Goal: Transaction & Acquisition: Subscribe to service/newsletter

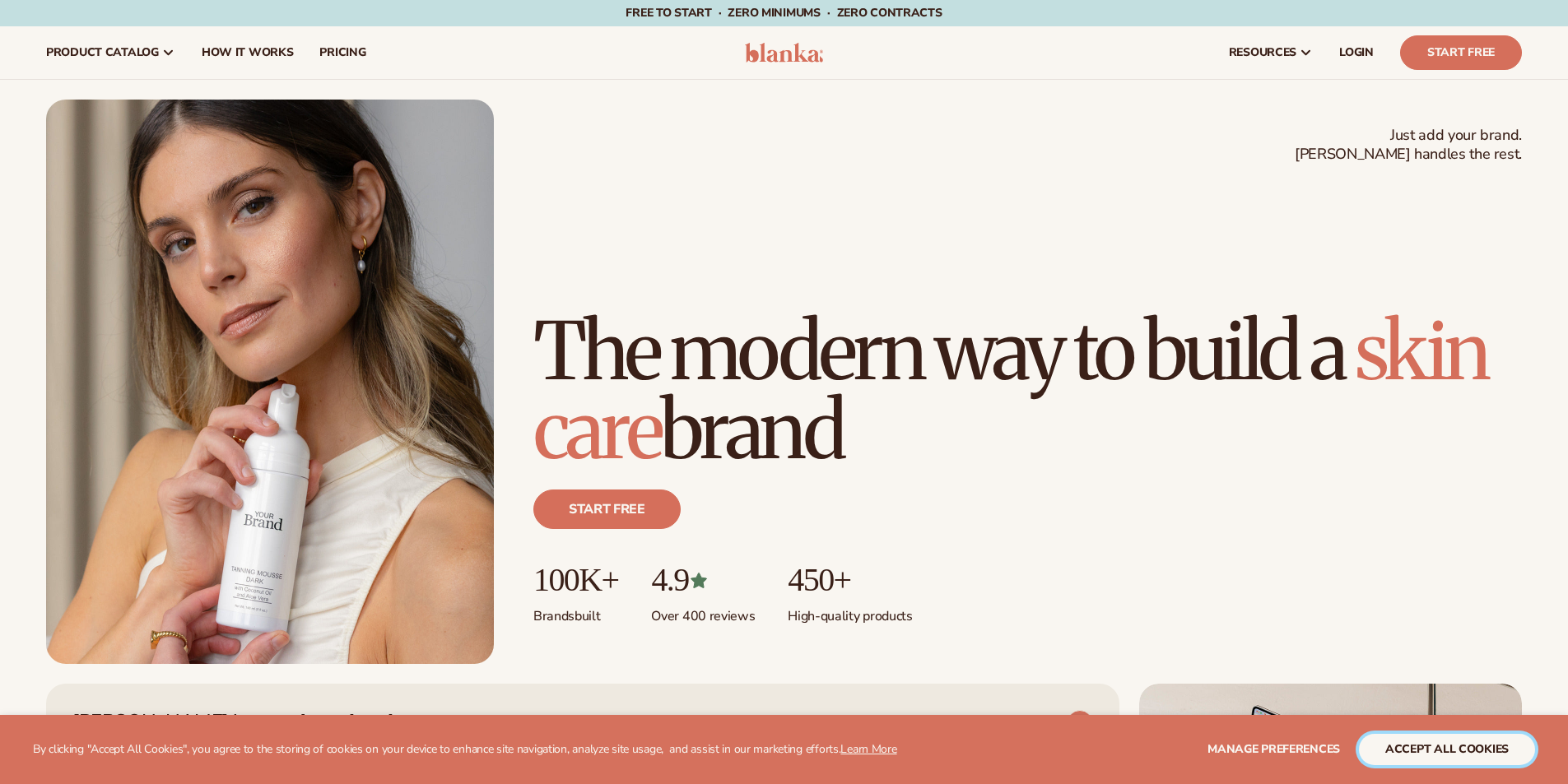
click at [1442, 749] on button "accept all cookies" at bounding box center [1446, 750] width 176 height 31
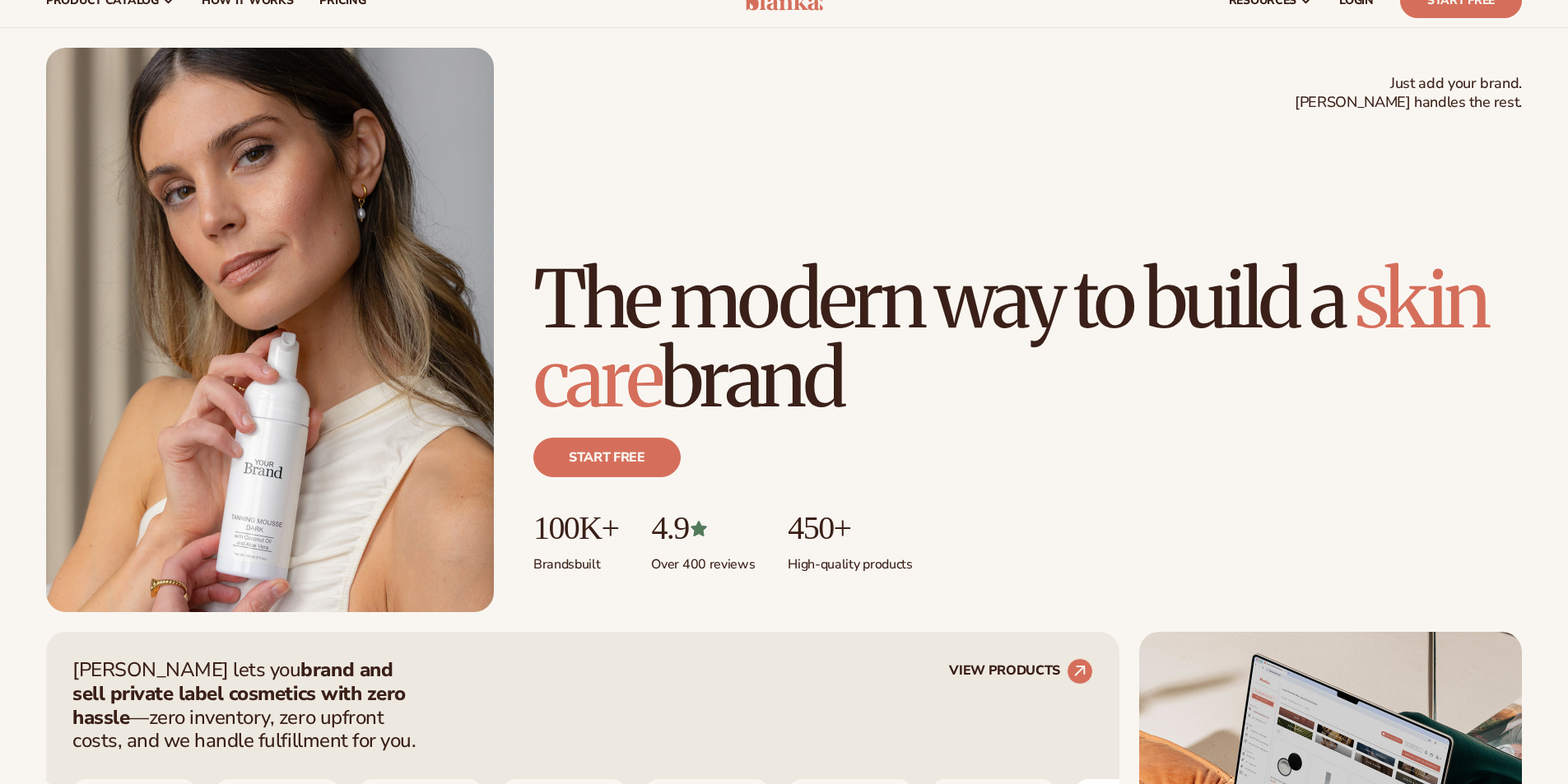
scroll to position [329, 0]
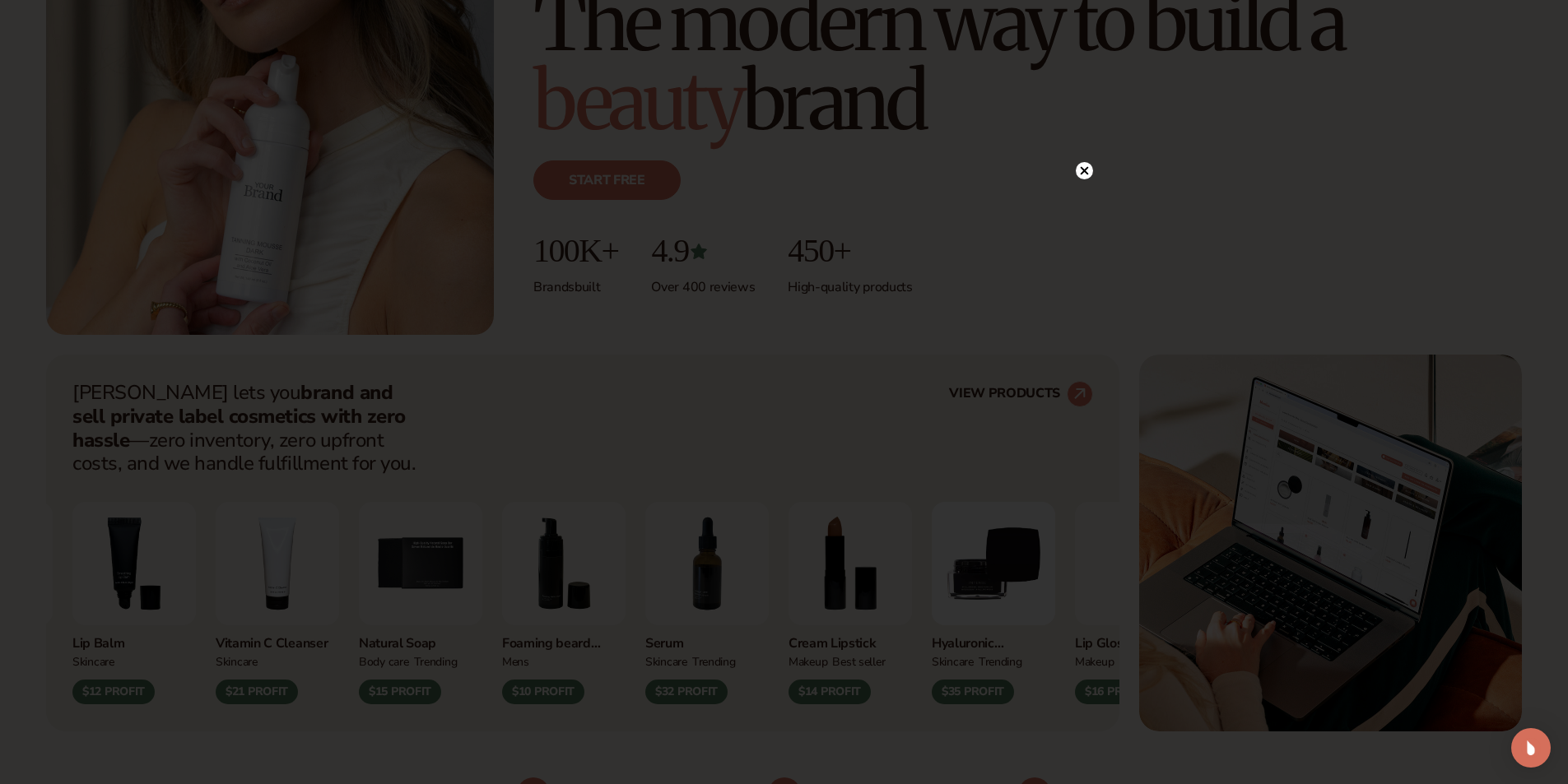
click at [1083, 172] on icon at bounding box center [1084, 171] width 9 height 9
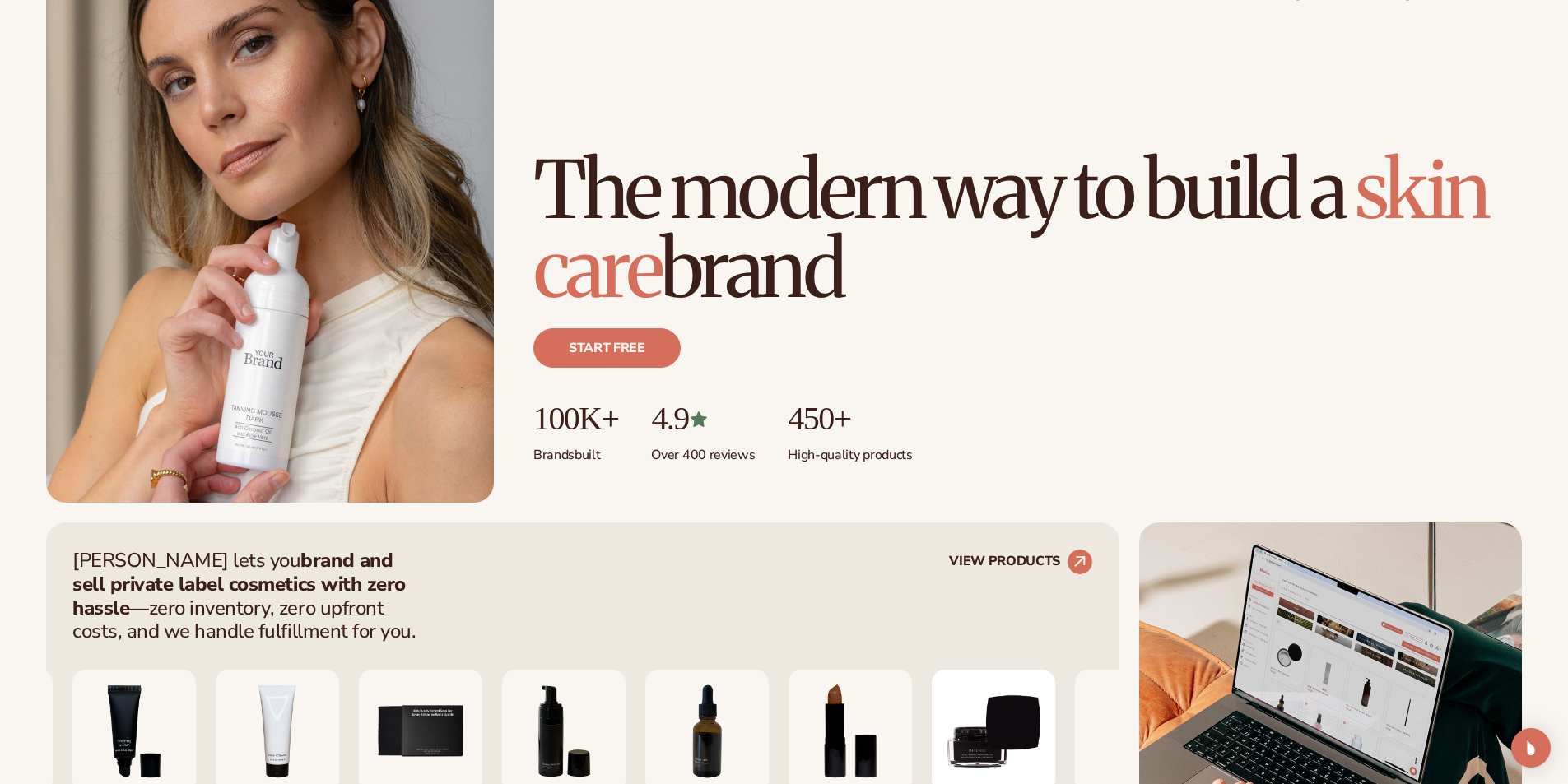
scroll to position [0, 0]
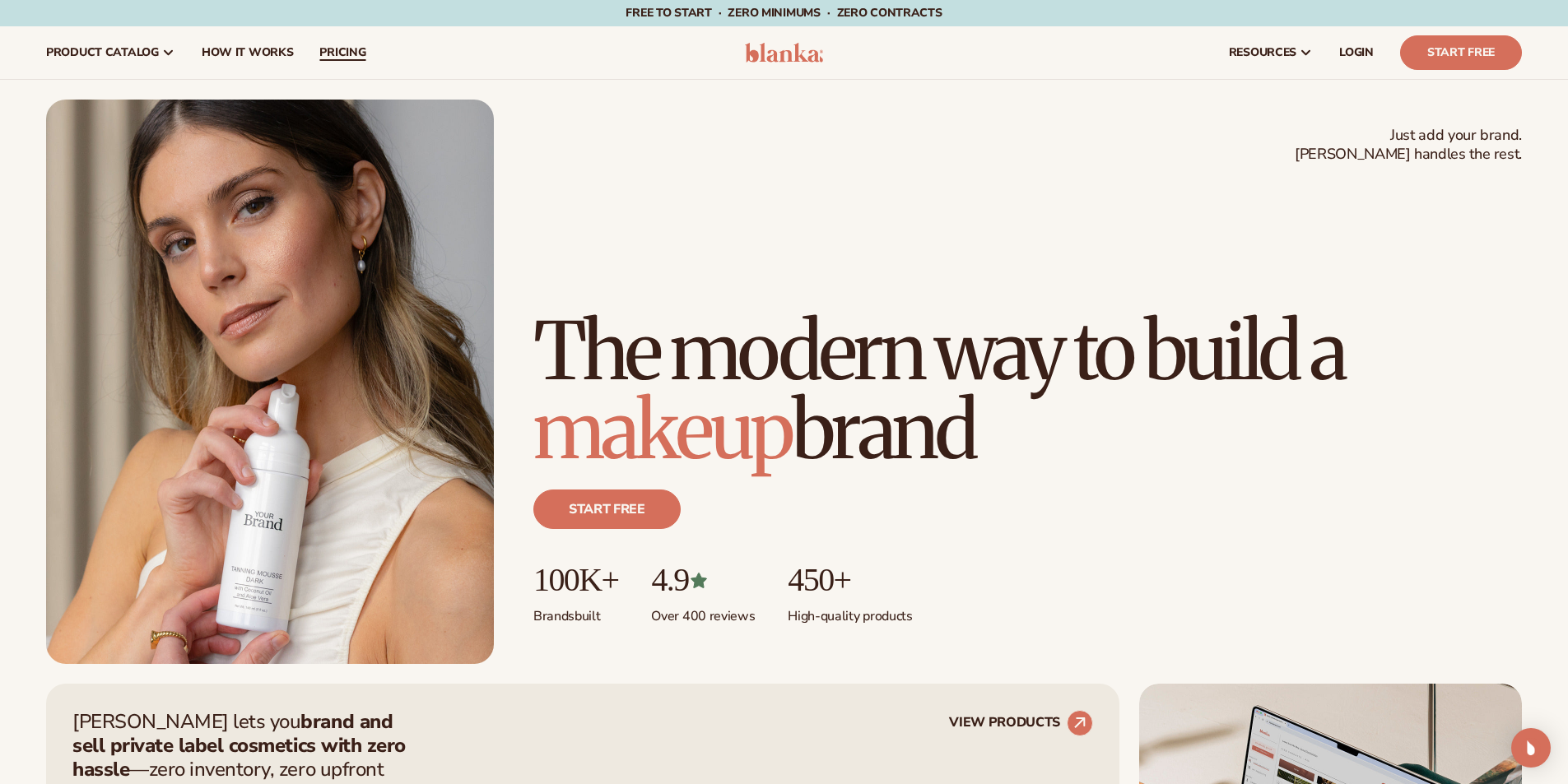
click at [337, 47] on span "pricing" at bounding box center [343, 52] width 46 height 13
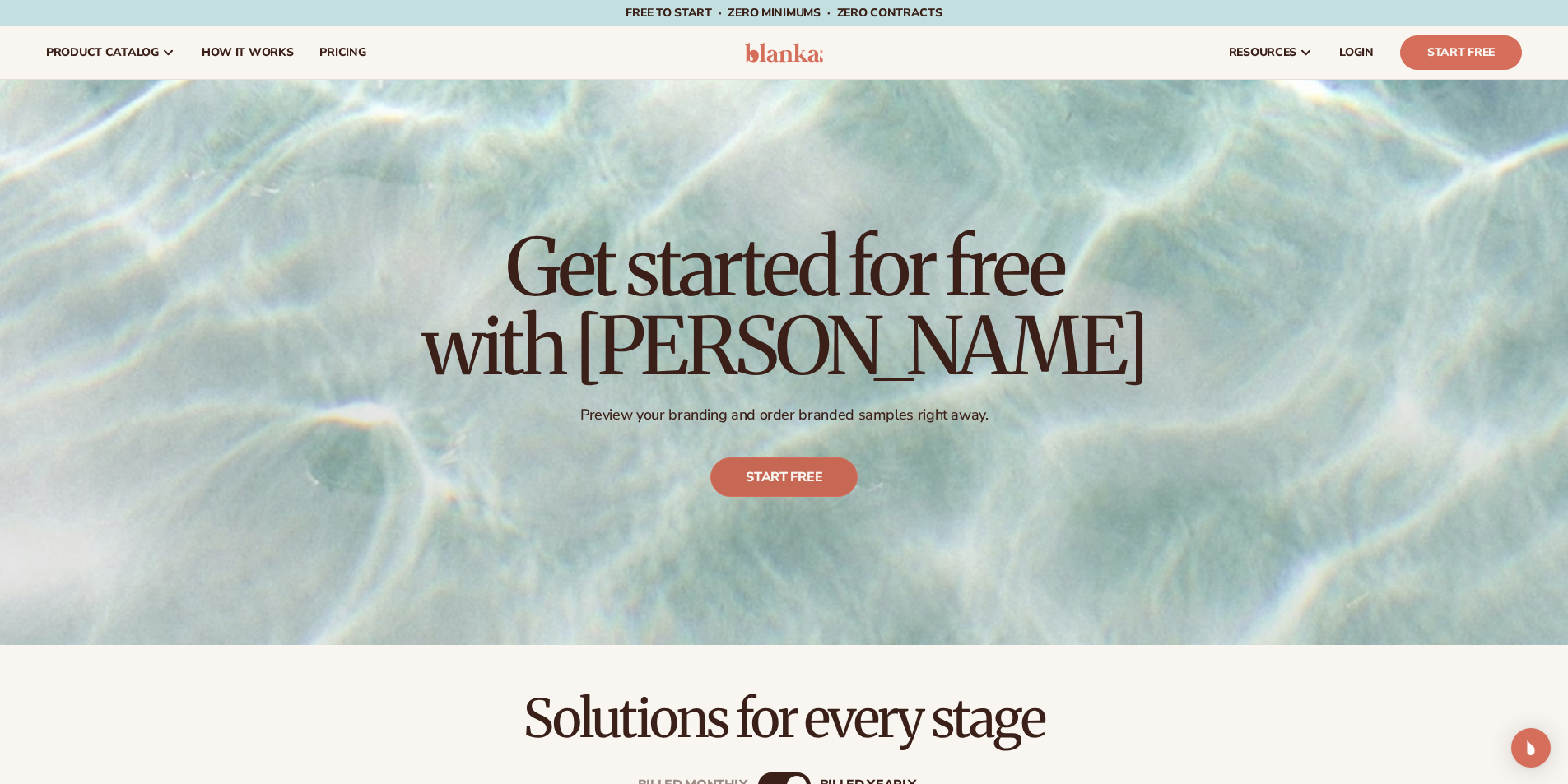
click at [792, 476] on link "Start free" at bounding box center [784, 477] width 147 height 39
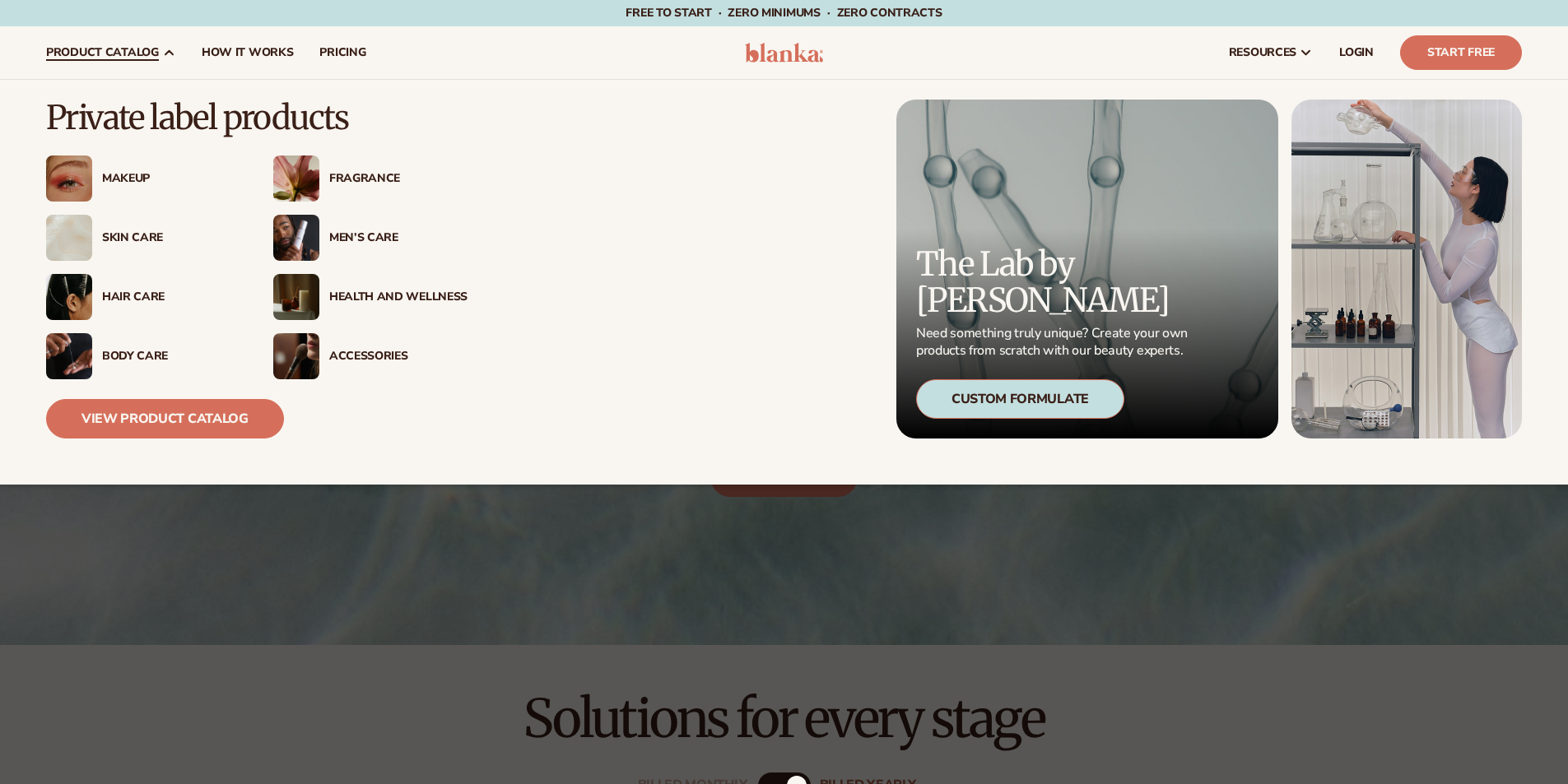
click at [131, 236] on div "Skin Care" at bounding box center [171, 238] width 138 height 14
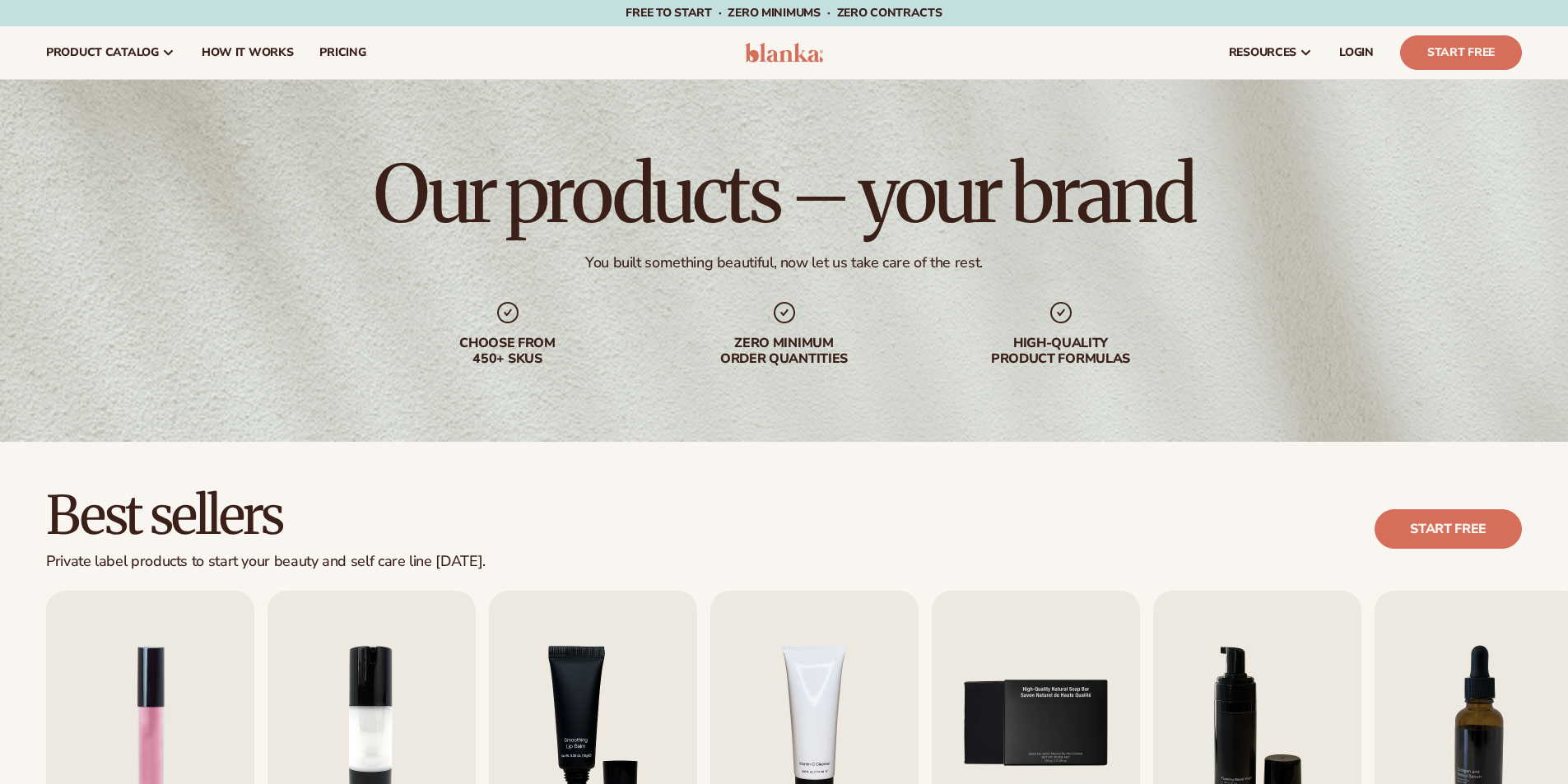
scroll to position [494, 0]
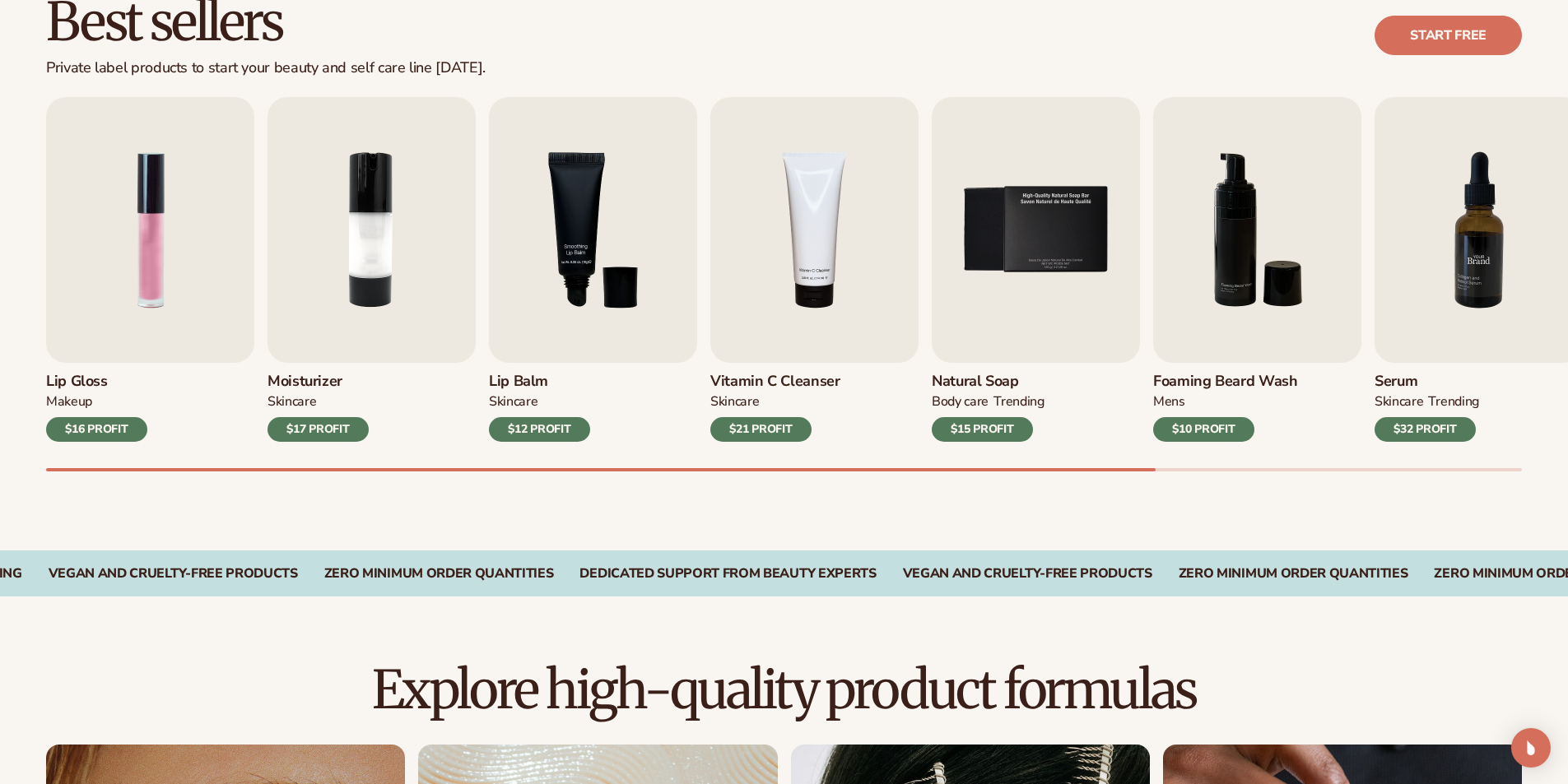
click at [1455, 245] on img "7 / 9" at bounding box center [1479, 230] width 208 height 266
click at [1416, 333] on img "7 / 9" at bounding box center [1479, 230] width 208 height 266
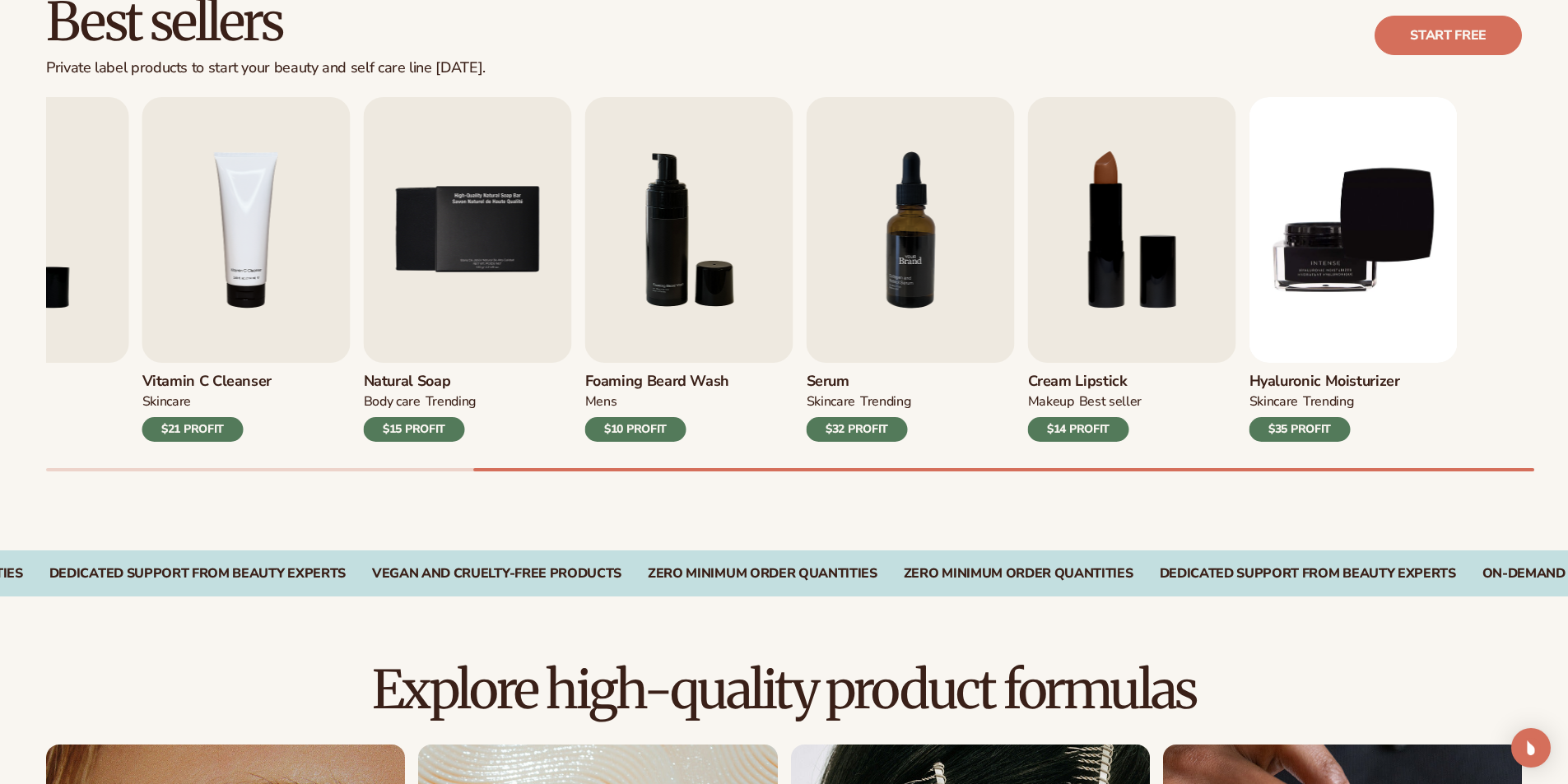
click at [788, 247] on div "Lip Gloss MAKEUP $16 PROFIT Moisturizer SKINCARE $17 PROFIT SKINCARE" at bounding box center [216, 269] width 1476 height 344
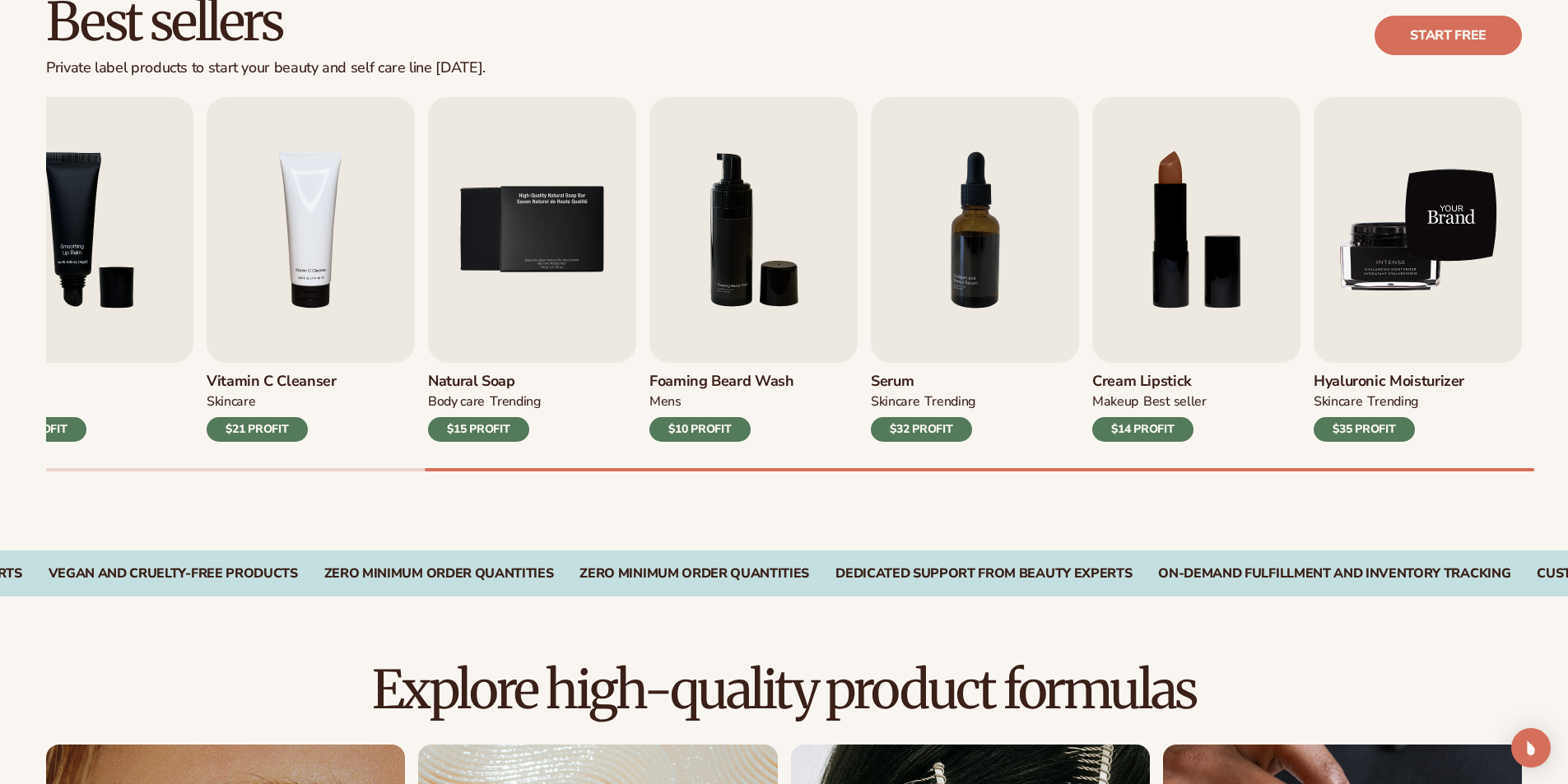
click at [1427, 231] on img "9 / 9" at bounding box center [1418, 230] width 208 height 266
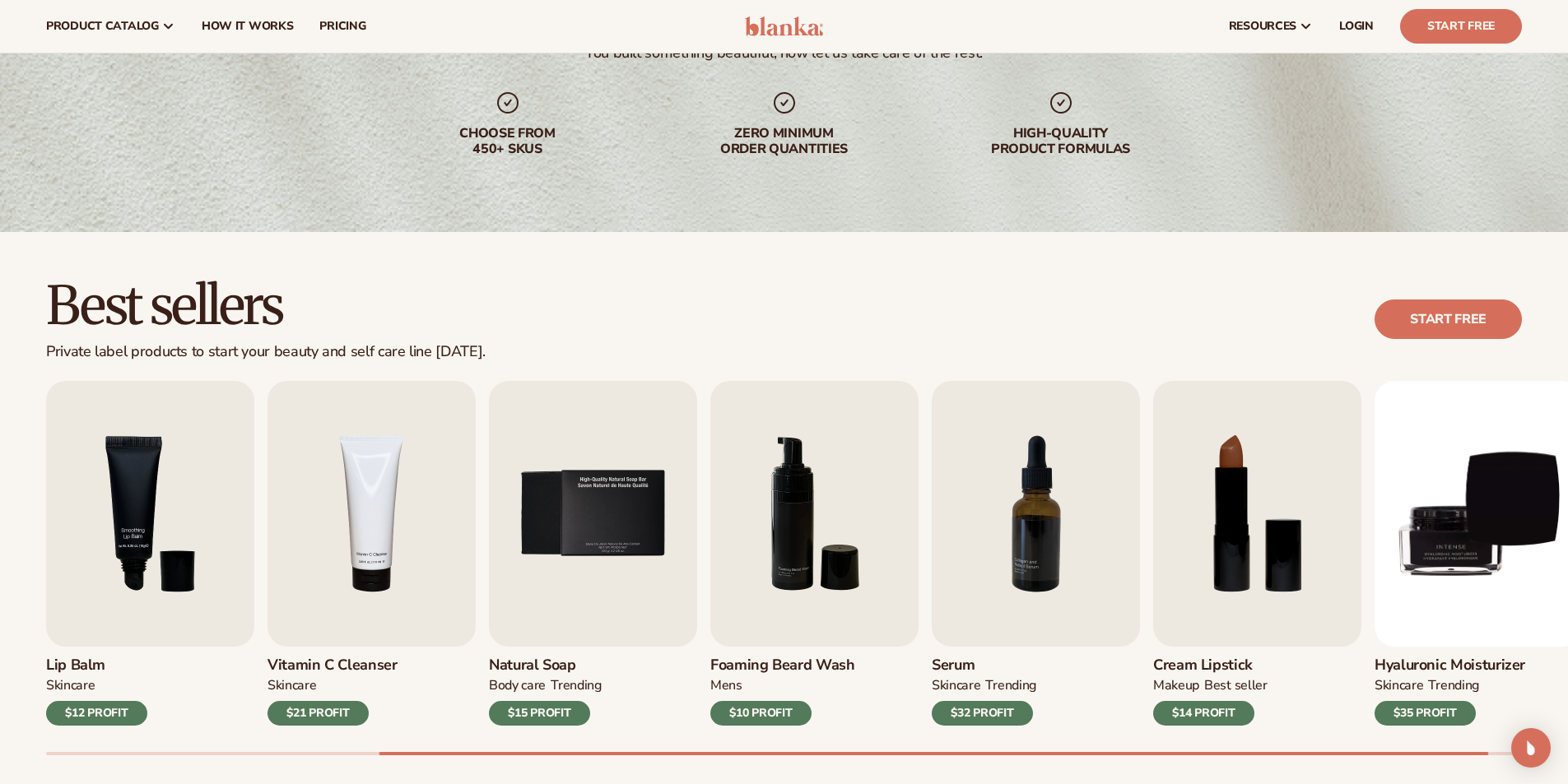
scroll to position [0, 0]
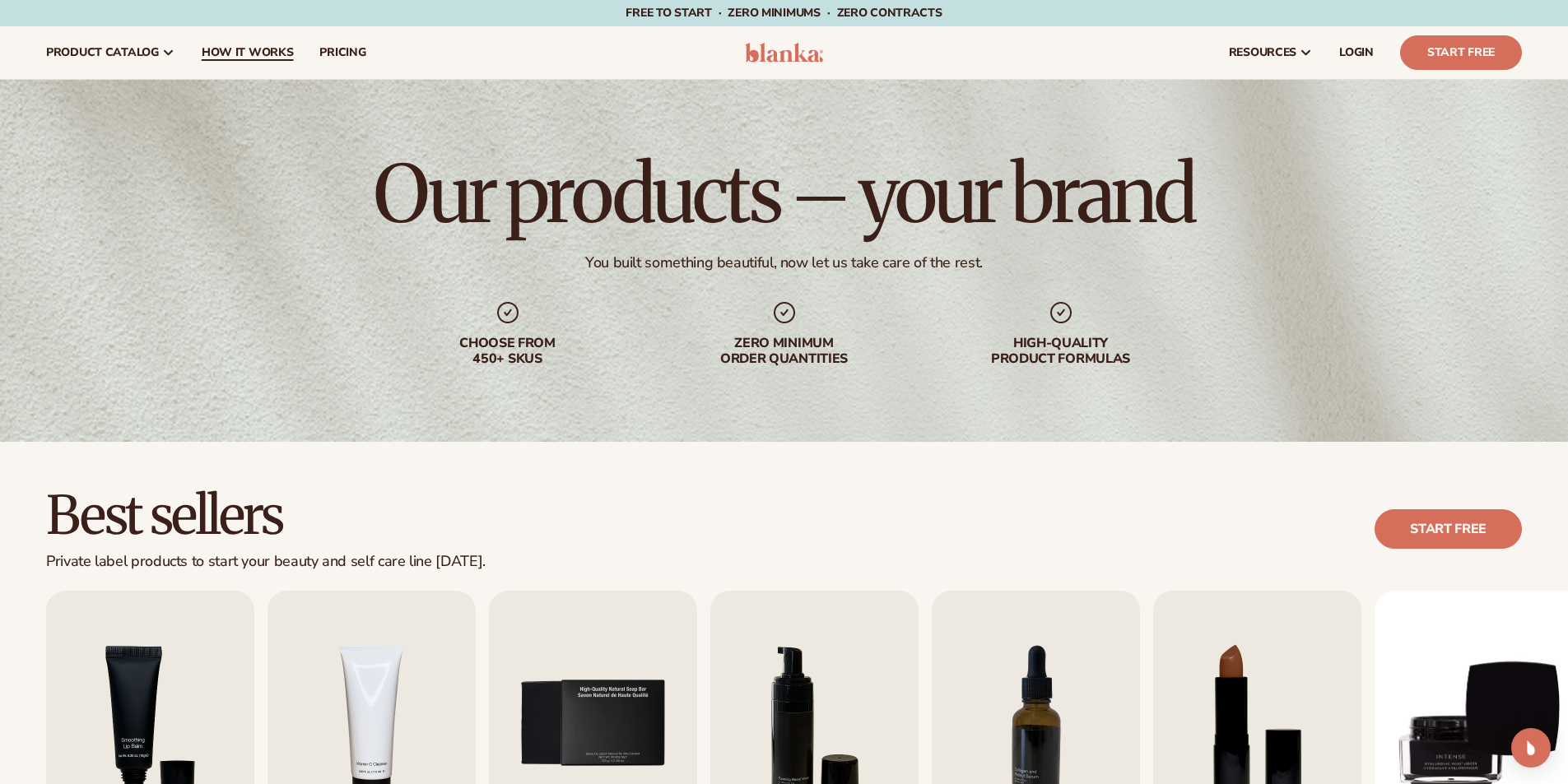
click at [253, 49] on span "How It Works" at bounding box center [248, 52] width 93 height 13
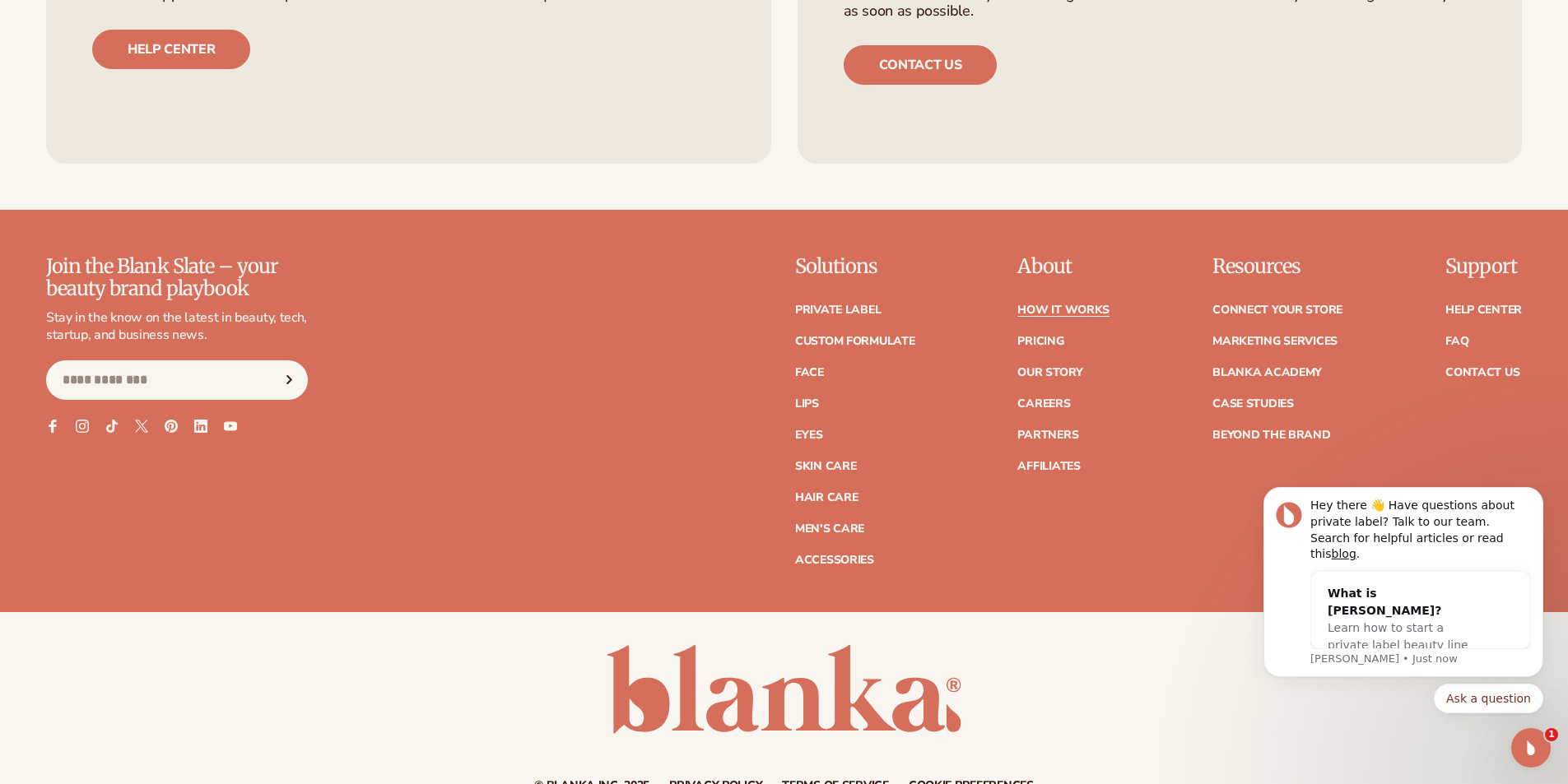
scroll to position [4196, 0]
click at [1042, 341] on link "Pricing" at bounding box center [1041, 340] width 46 height 11
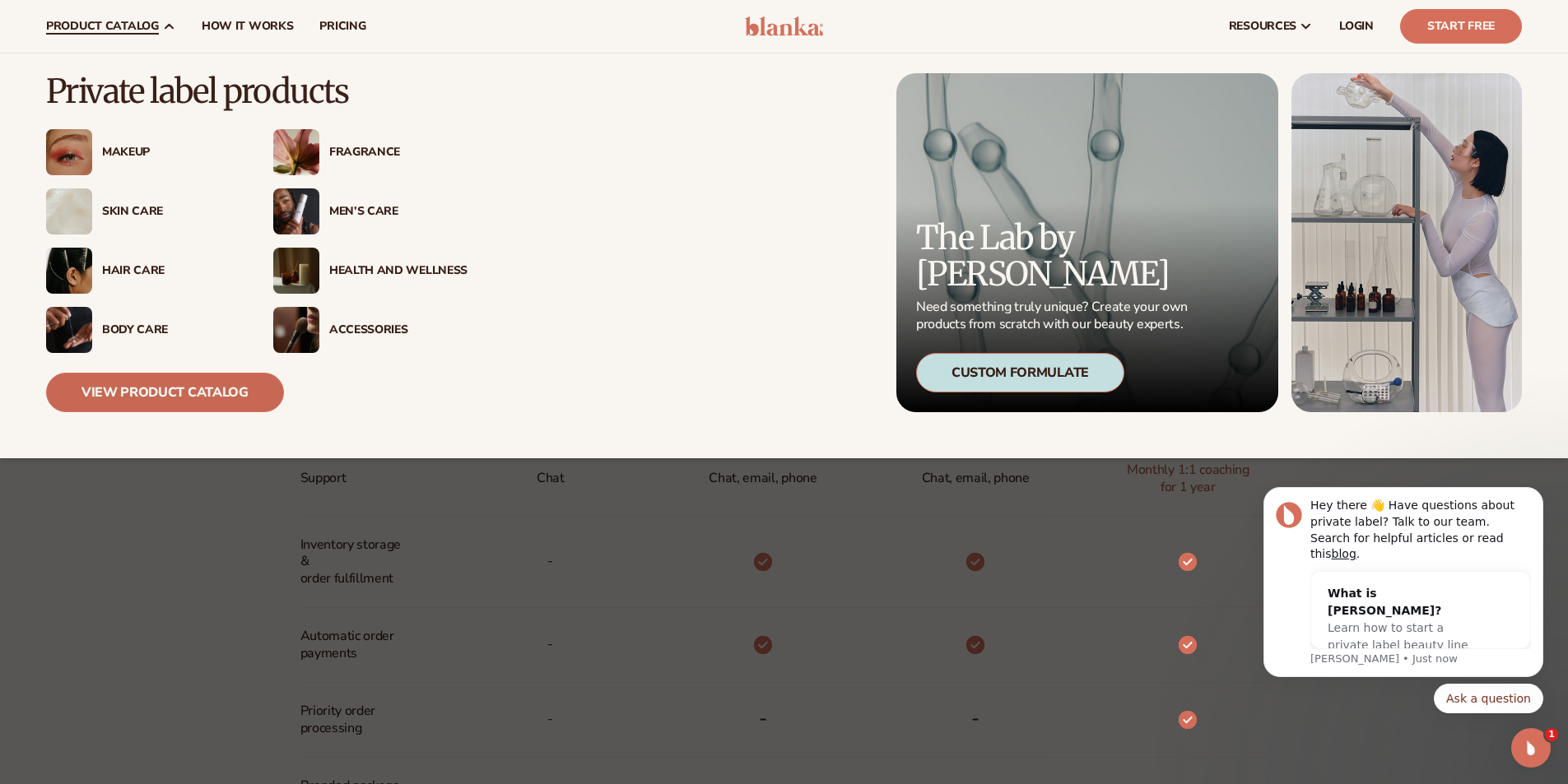
click at [141, 393] on link "View Product Catalog" at bounding box center [165, 392] width 238 height 39
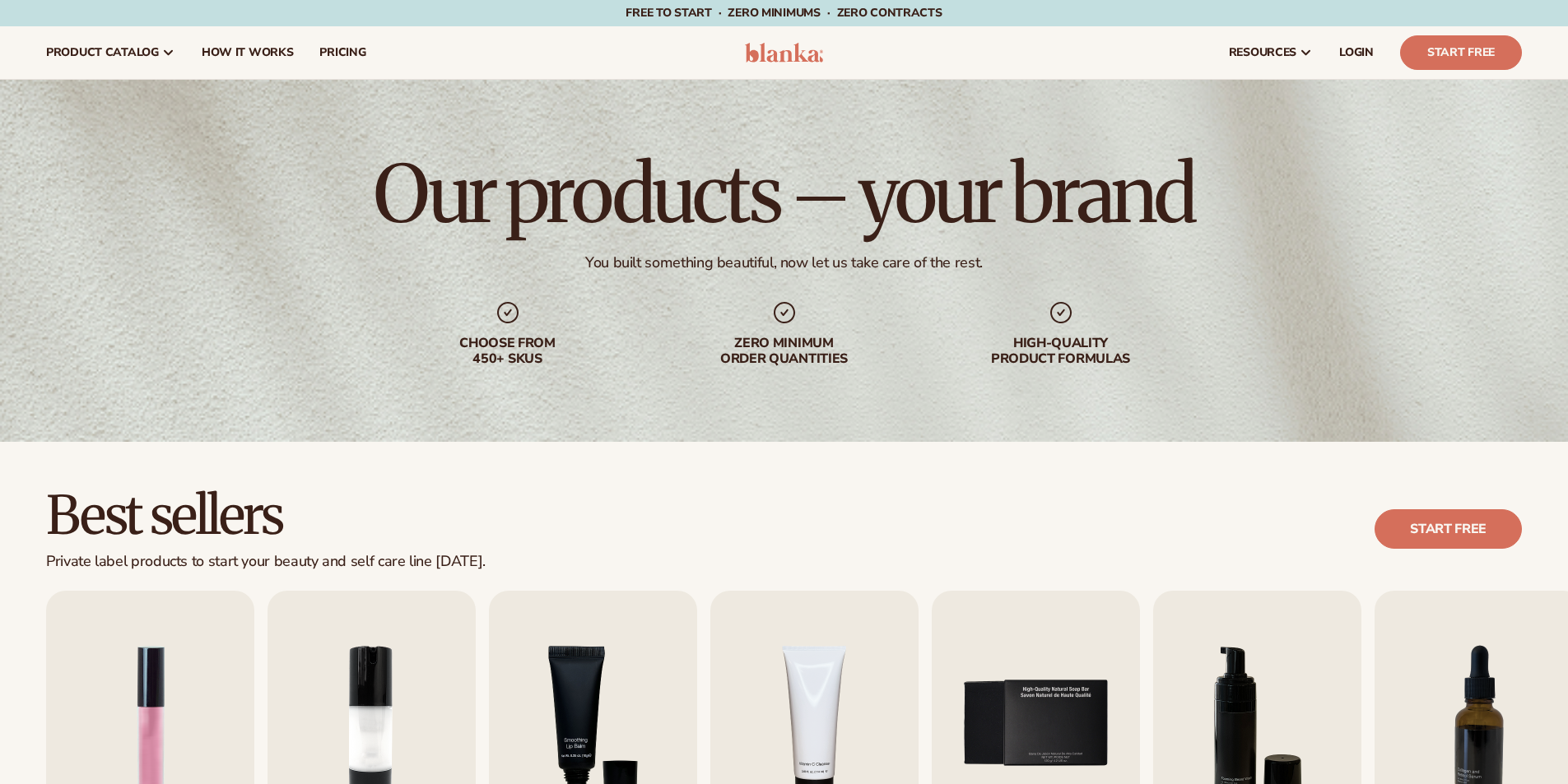
scroll to position [411, 0]
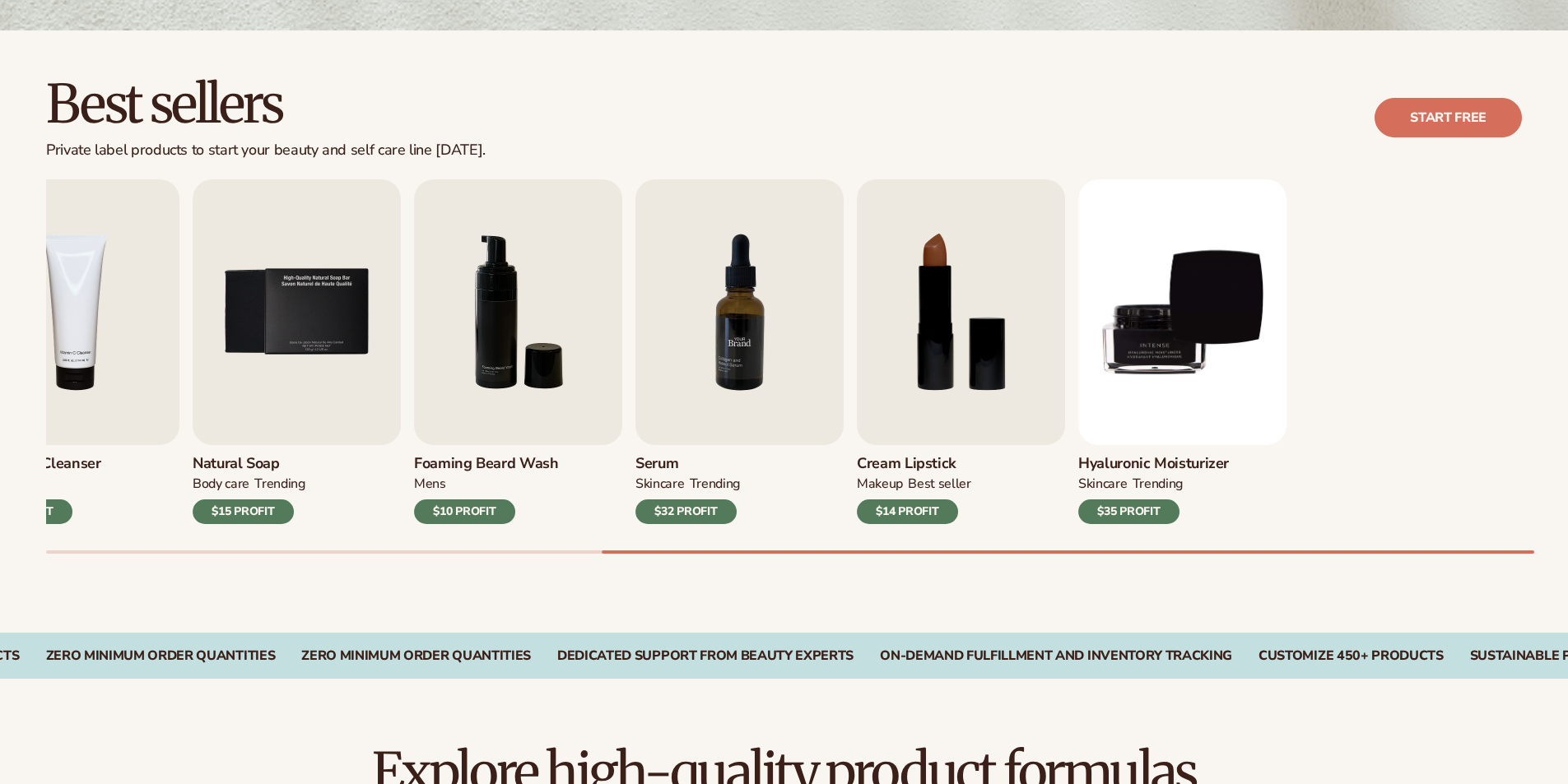
click at [360, 360] on div "Lip Gloss MAKEUP $16 PROFIT Moisturizer SKINCARE $17 PROFIT SKINCARE" at bounding box center [45, 351] width 1476 height 344
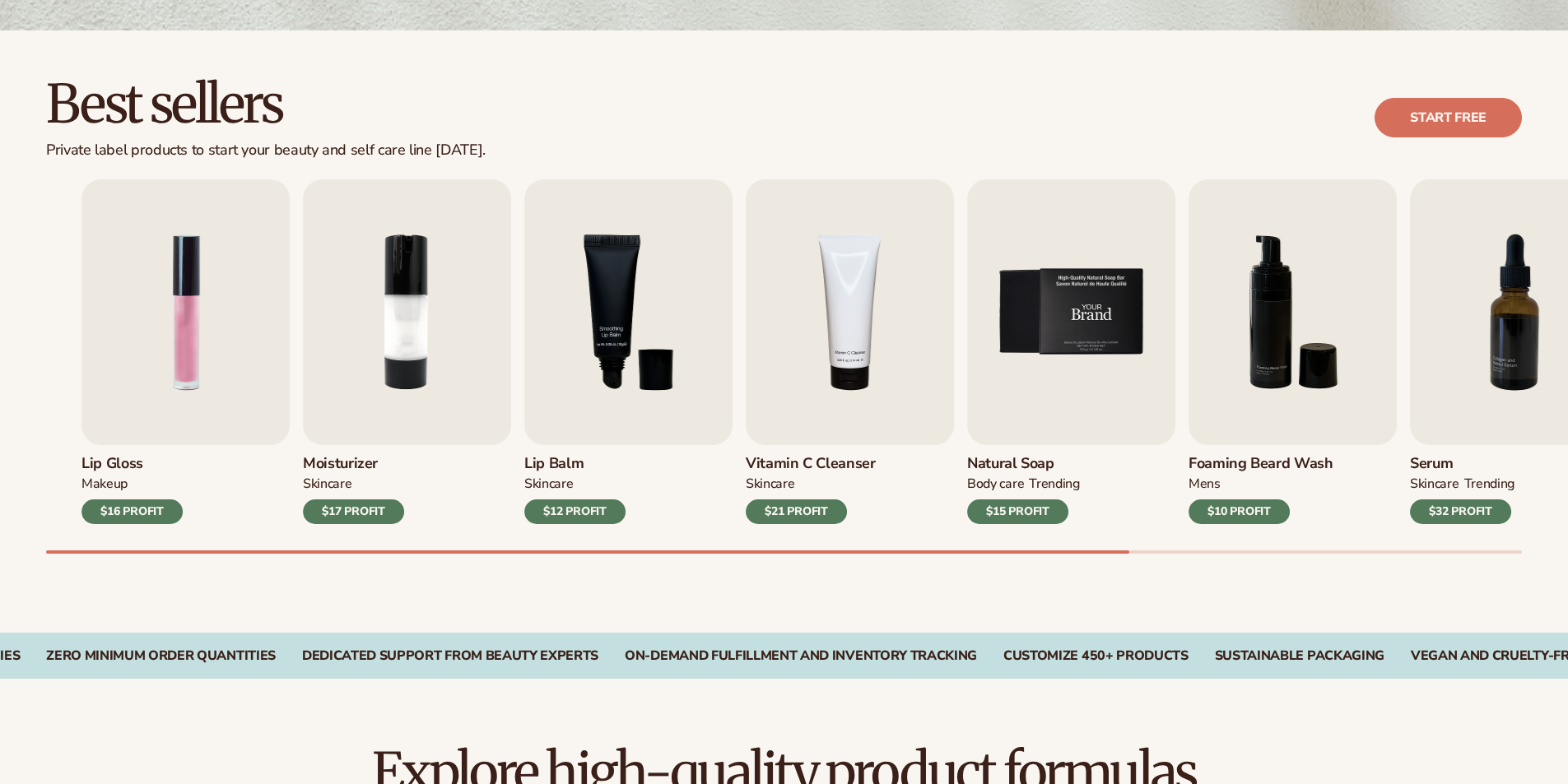
click at [1284, 327] on div "Lip Gloss MAKEUP $16 PROFIT Moisturizer SKINCARE $17 PROFIT SKINCARE" at bounding box center [820, 351] width 1476 height 344
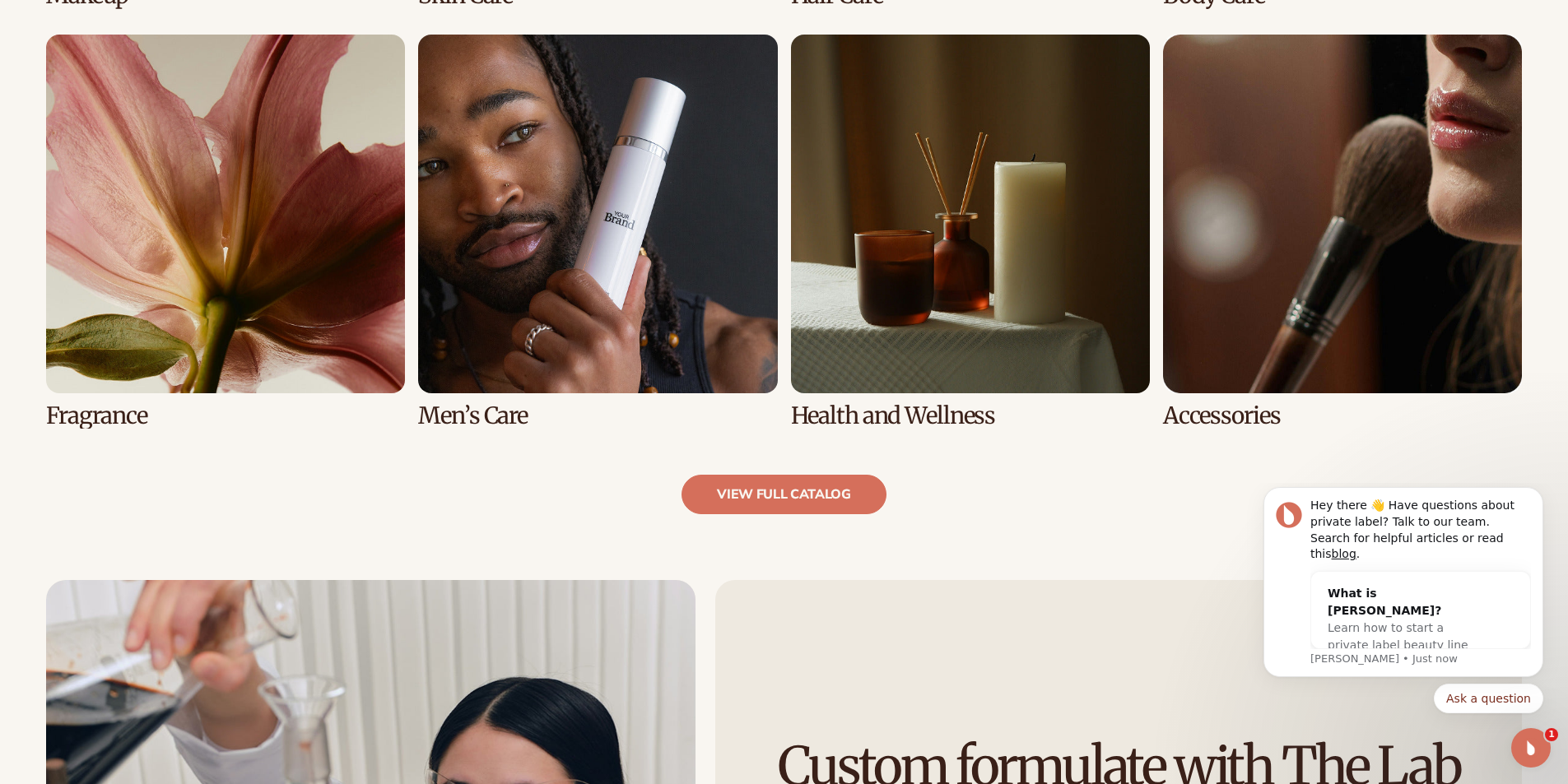
scroll to position [1646, 0]
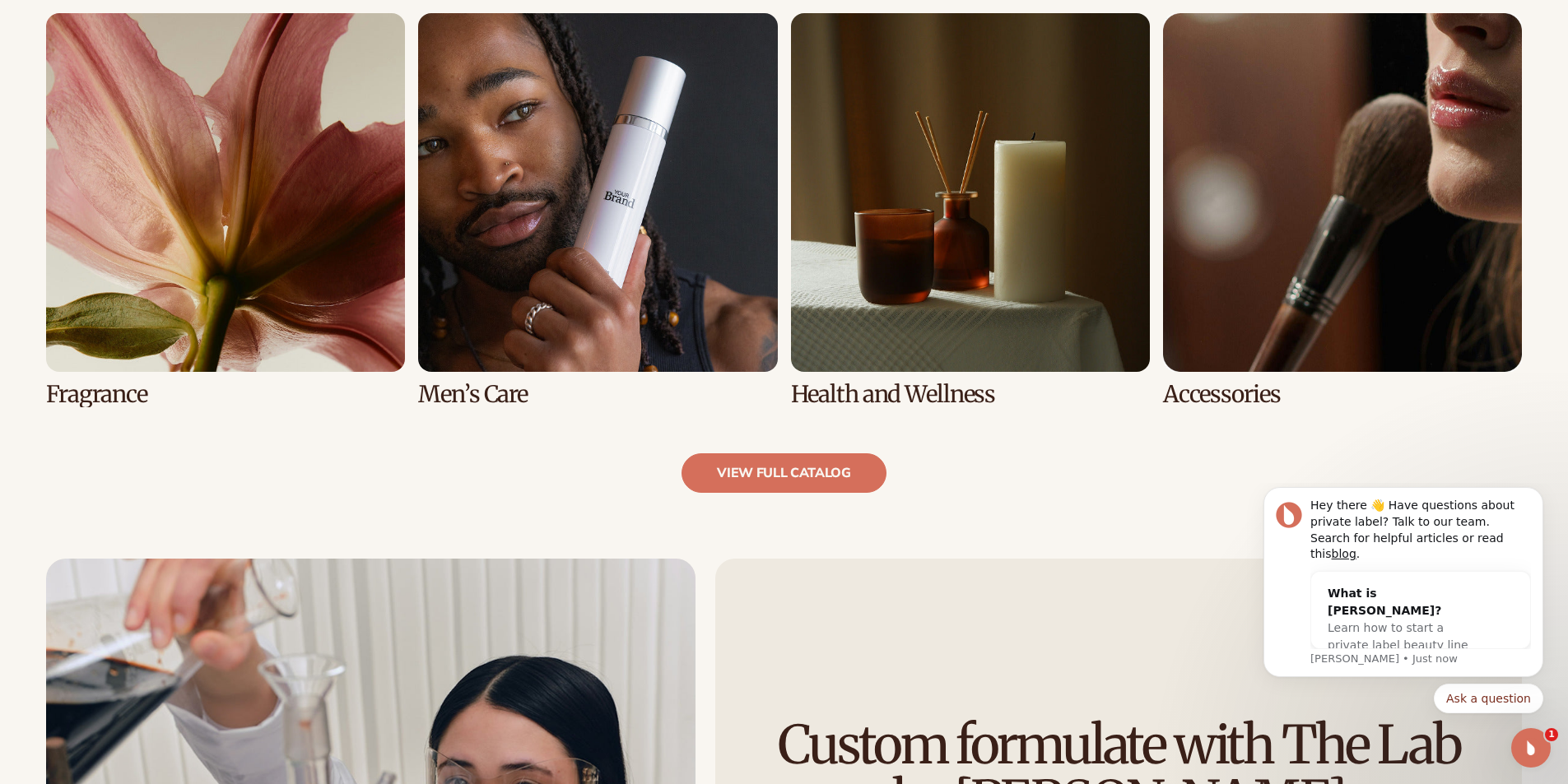
click at [994, 254] on link "7 / 8" at bounding box center [970, 210] width 359 height 394
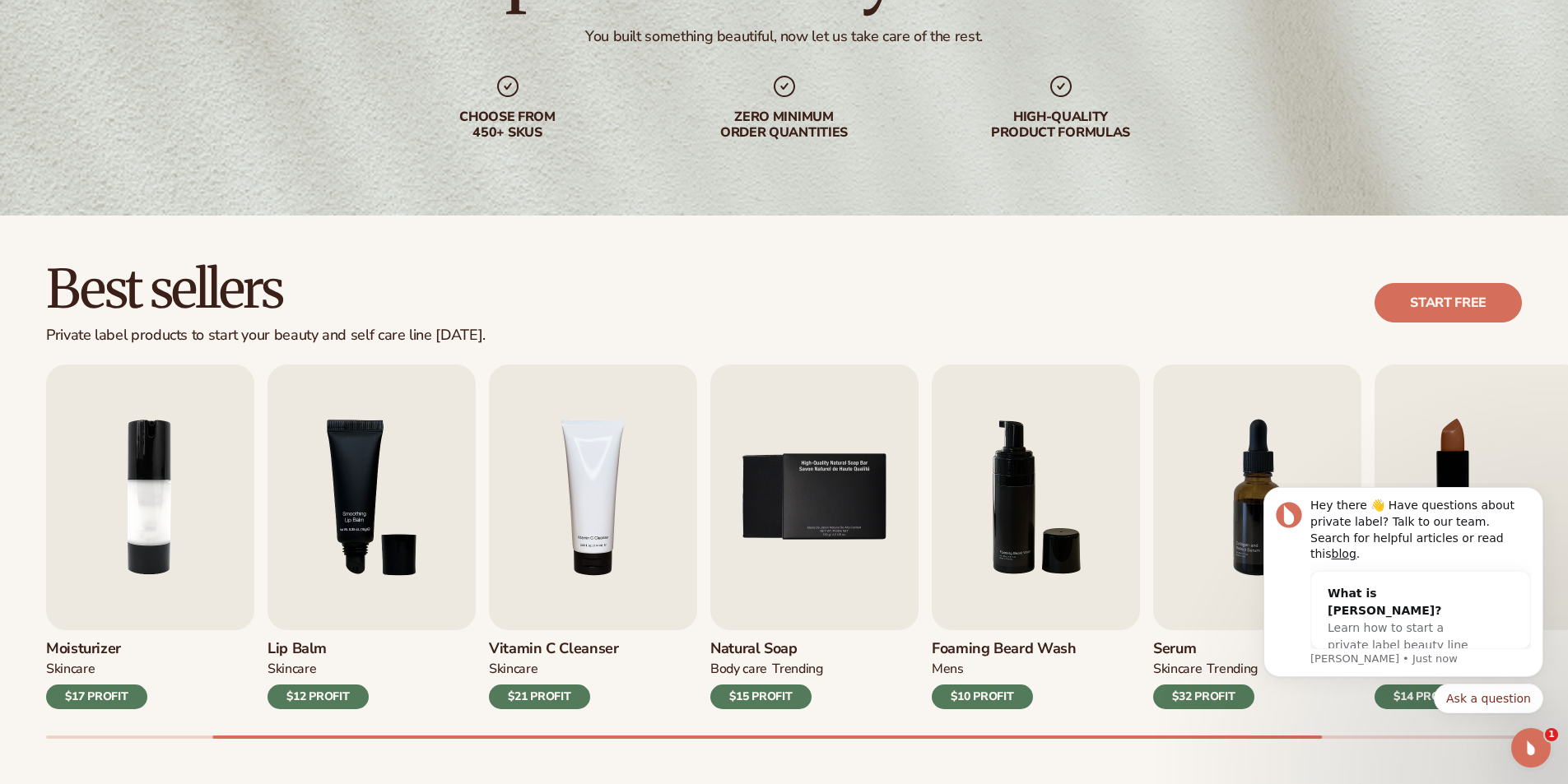
scroll to position [247, 0]
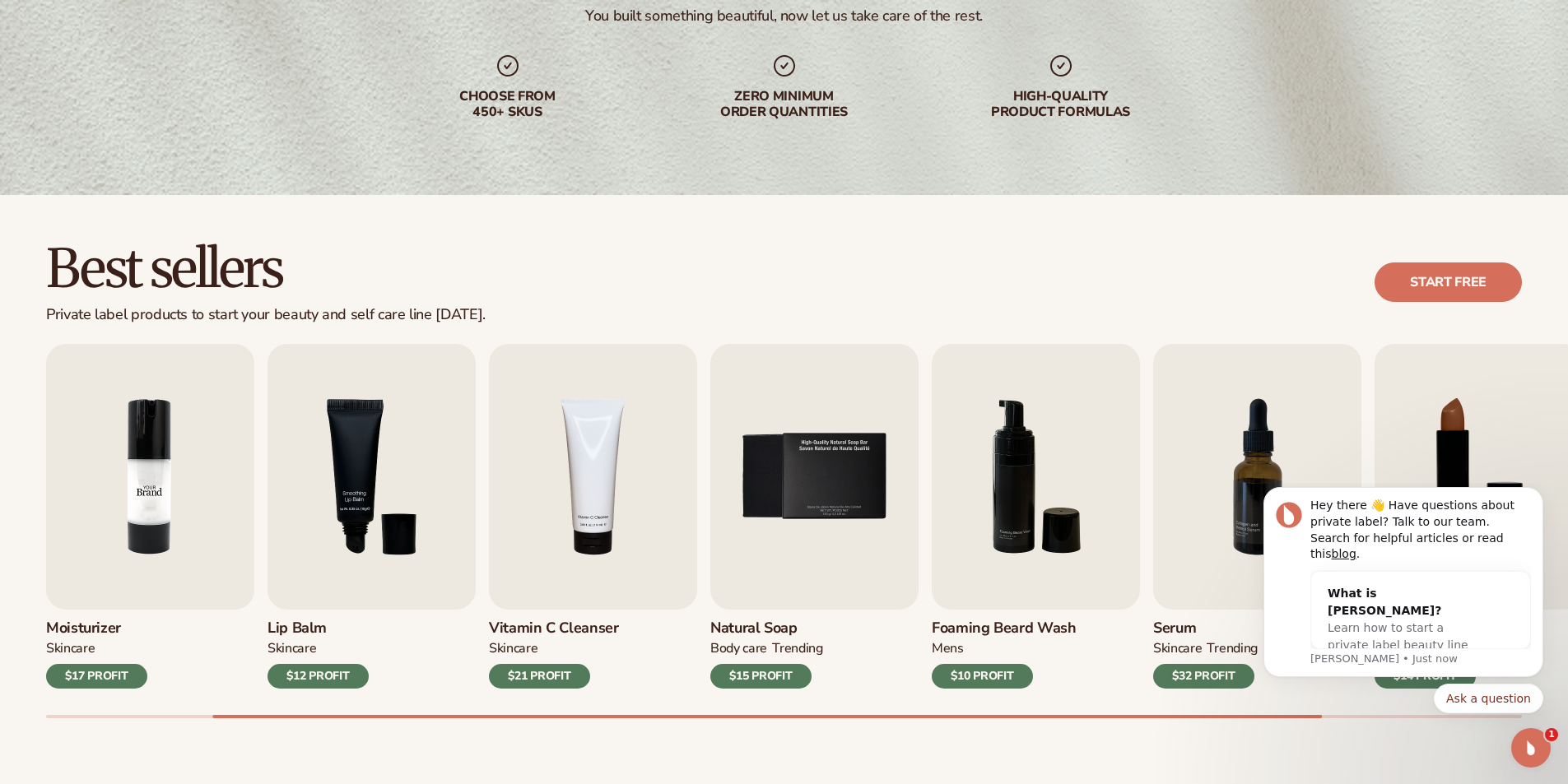
click at [190, 457] on img "2 / 9" at bounding box center [150, 476] width 208 height 266
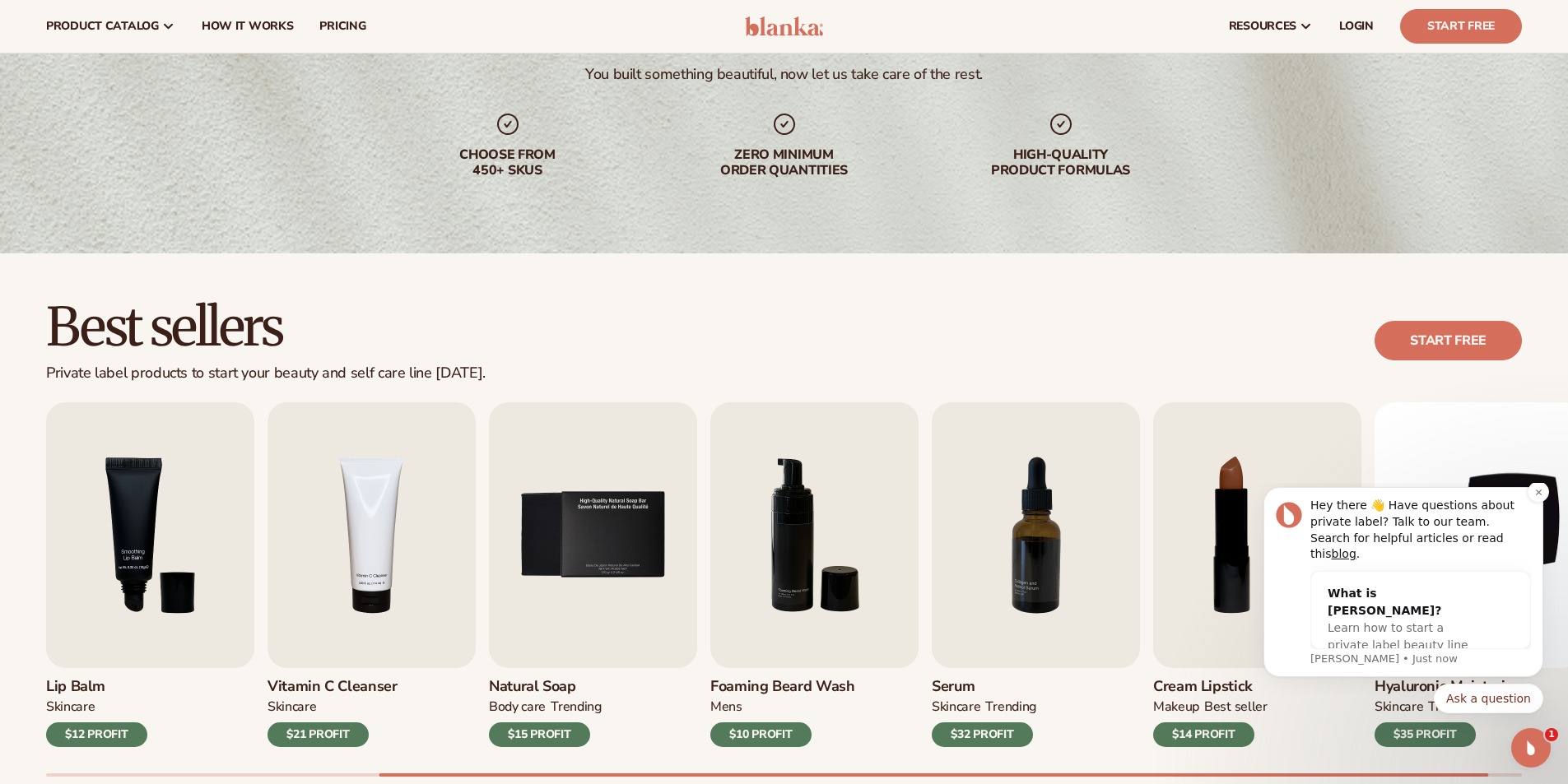
scroll to position [165, 0]
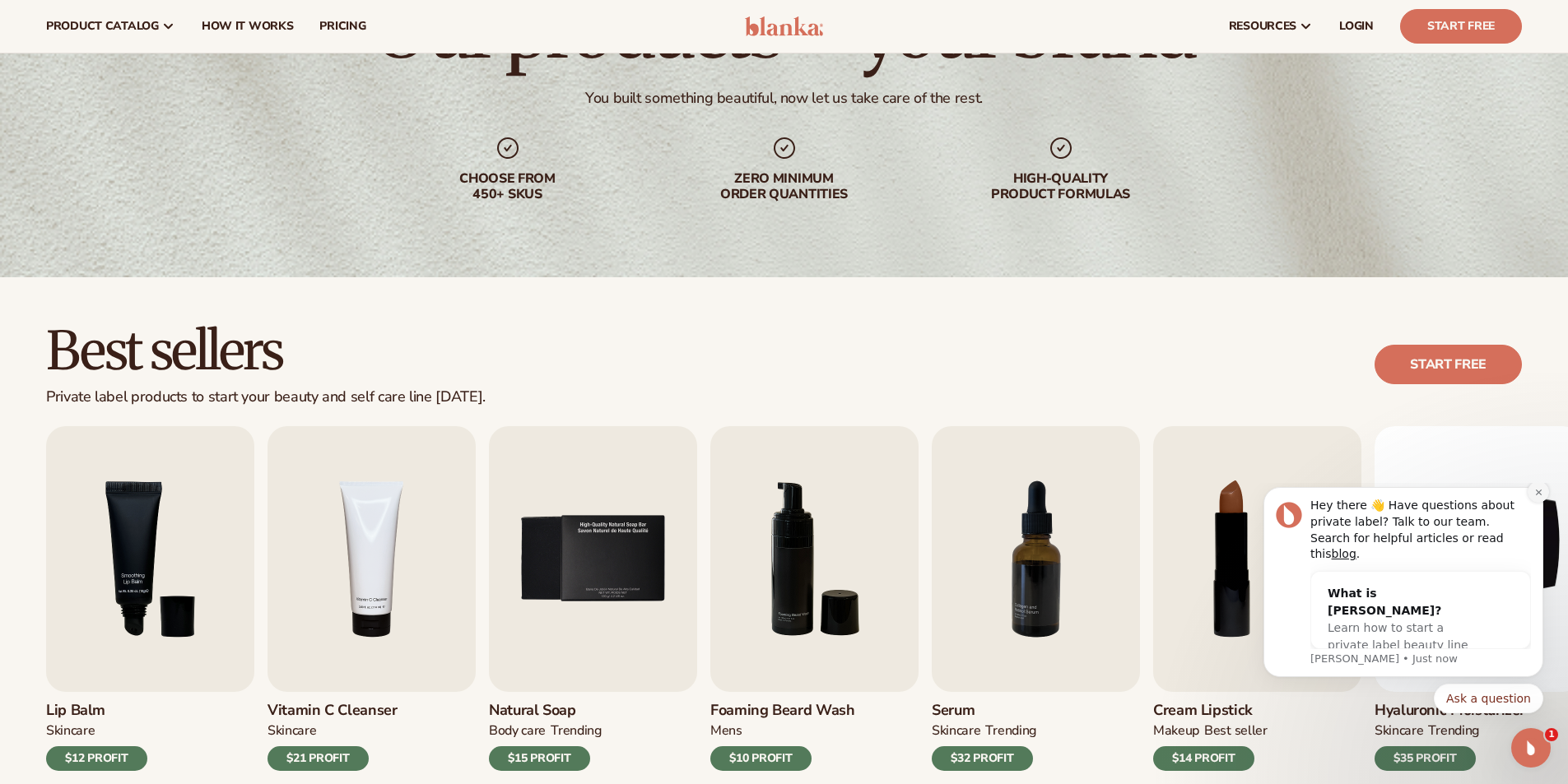
click at [1536, 497] on icon "Dismiss notification" at bounding box center [1539, 492] width 9 height 9
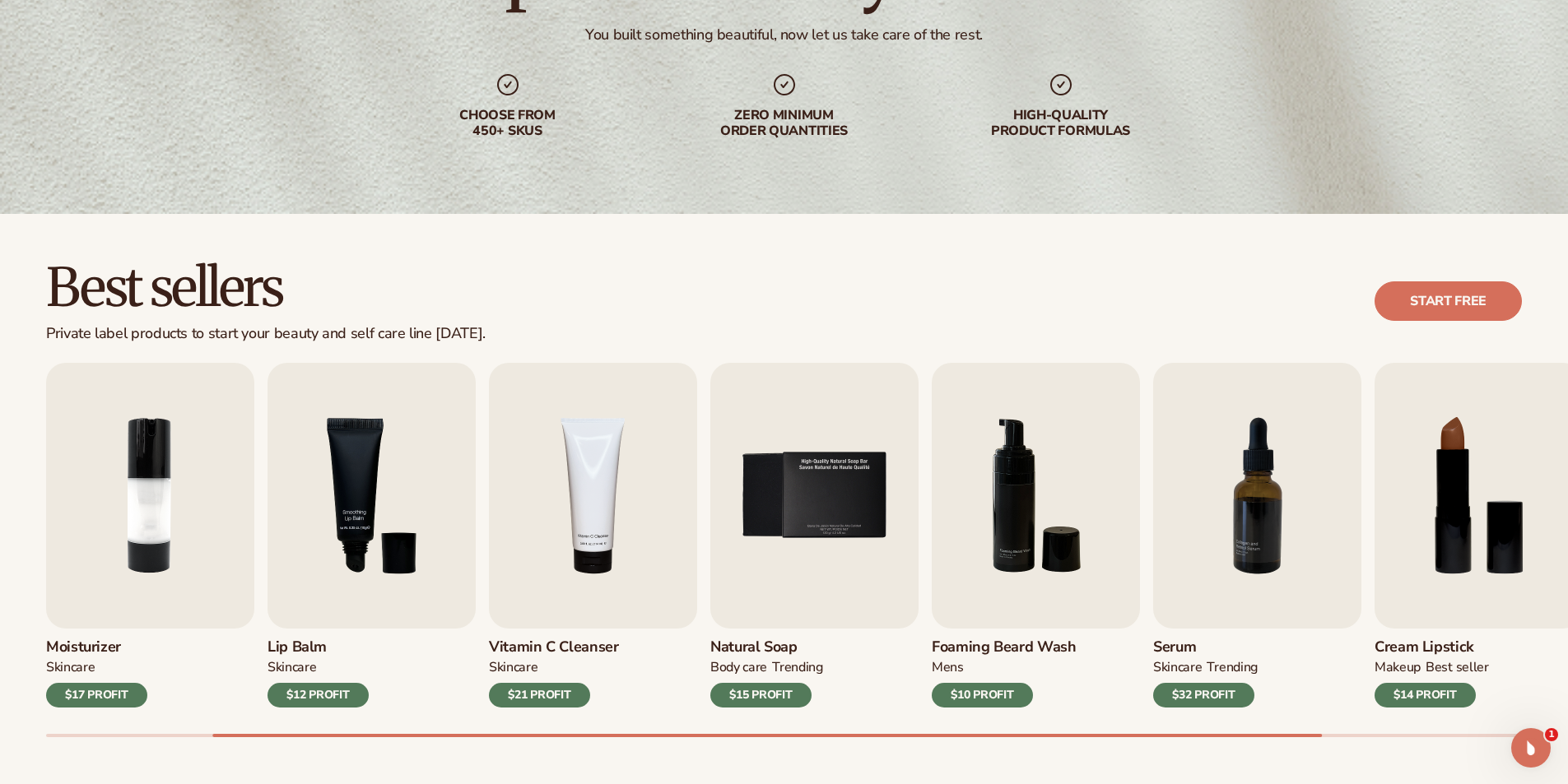
scroll to position [329, 0]
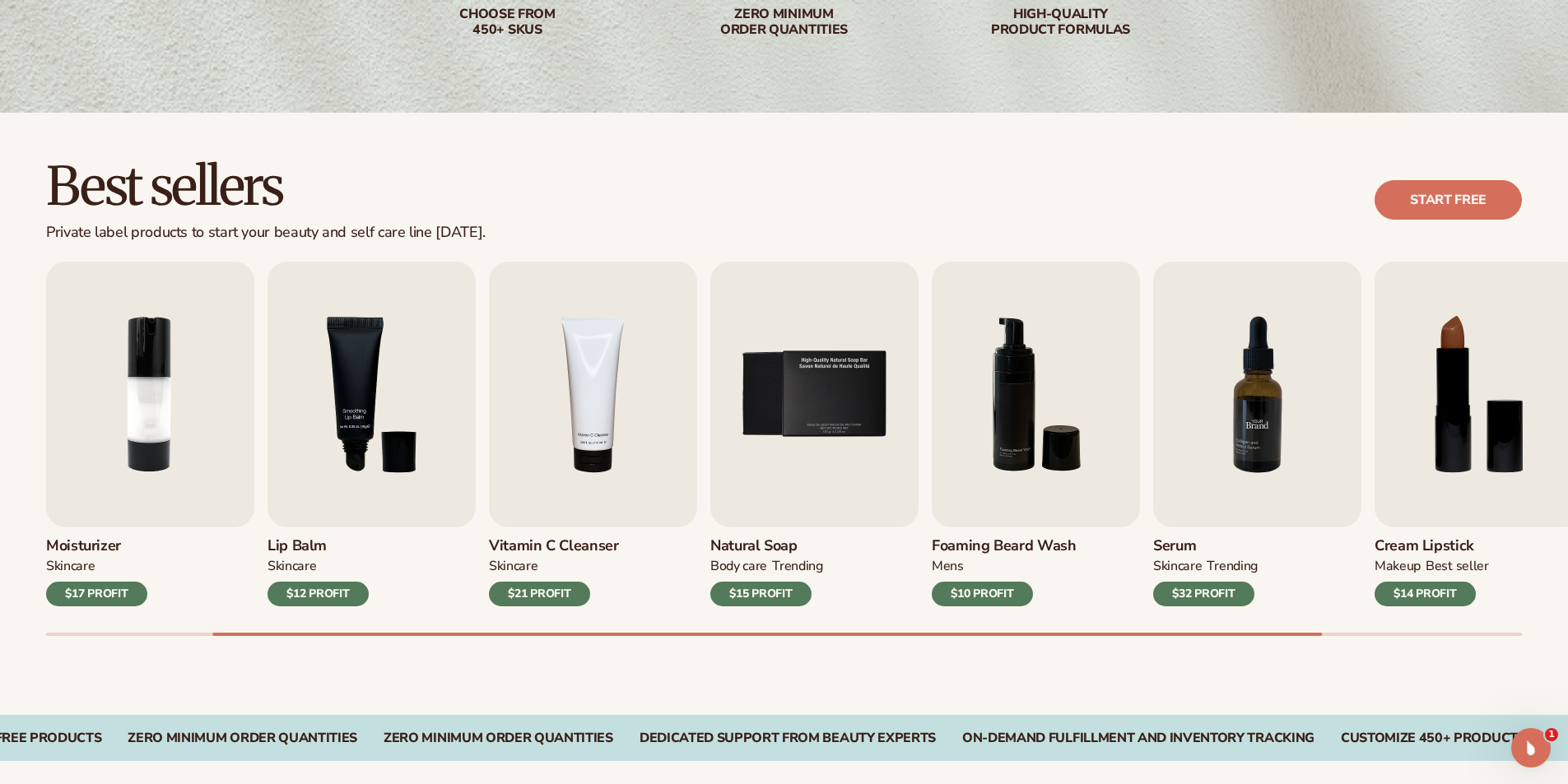
click at [1259, 421] on img "7 / 9" at bounding box center [1257, 394] width 208 height 266
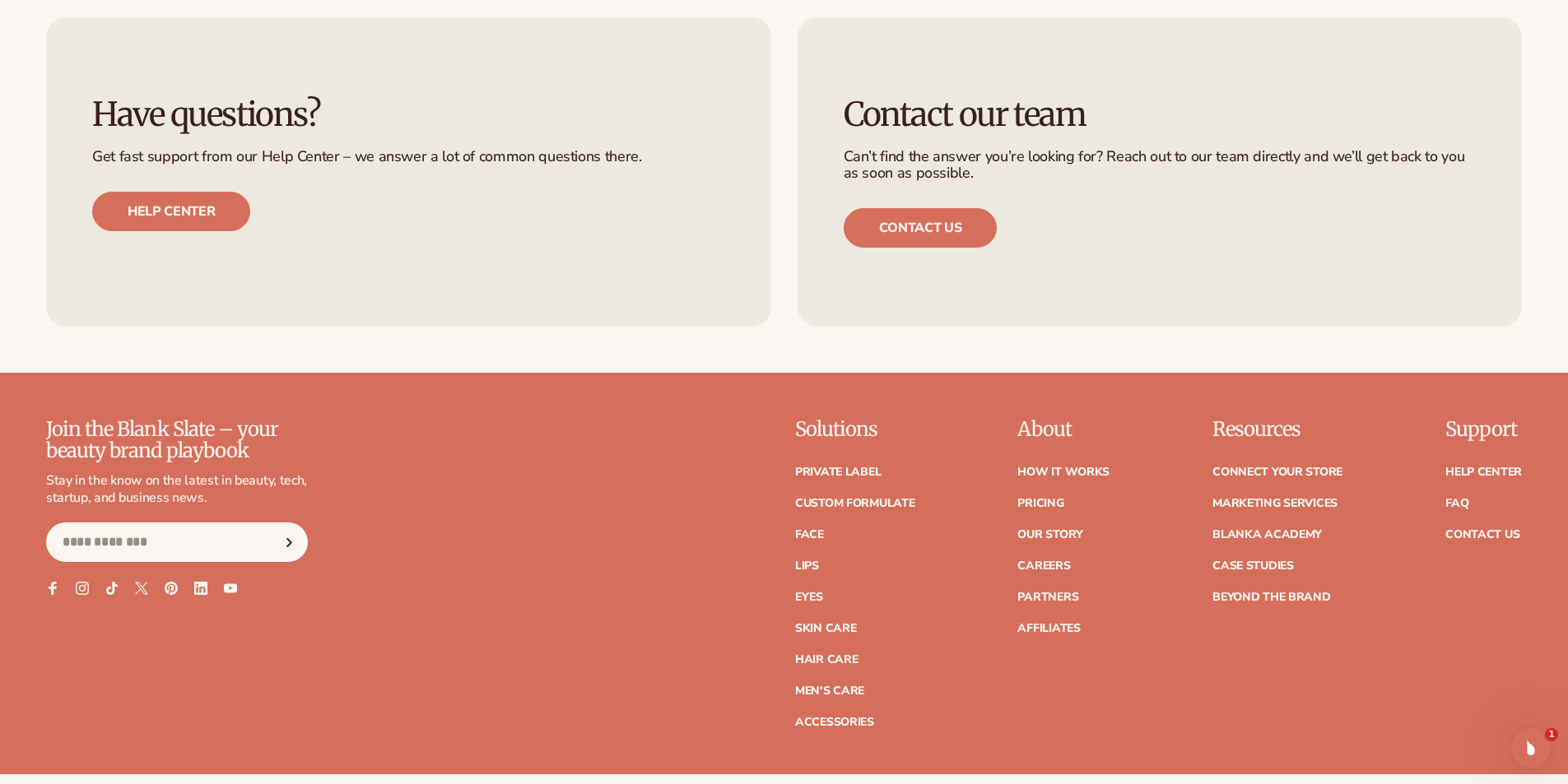
scroll to position [2962, 0]
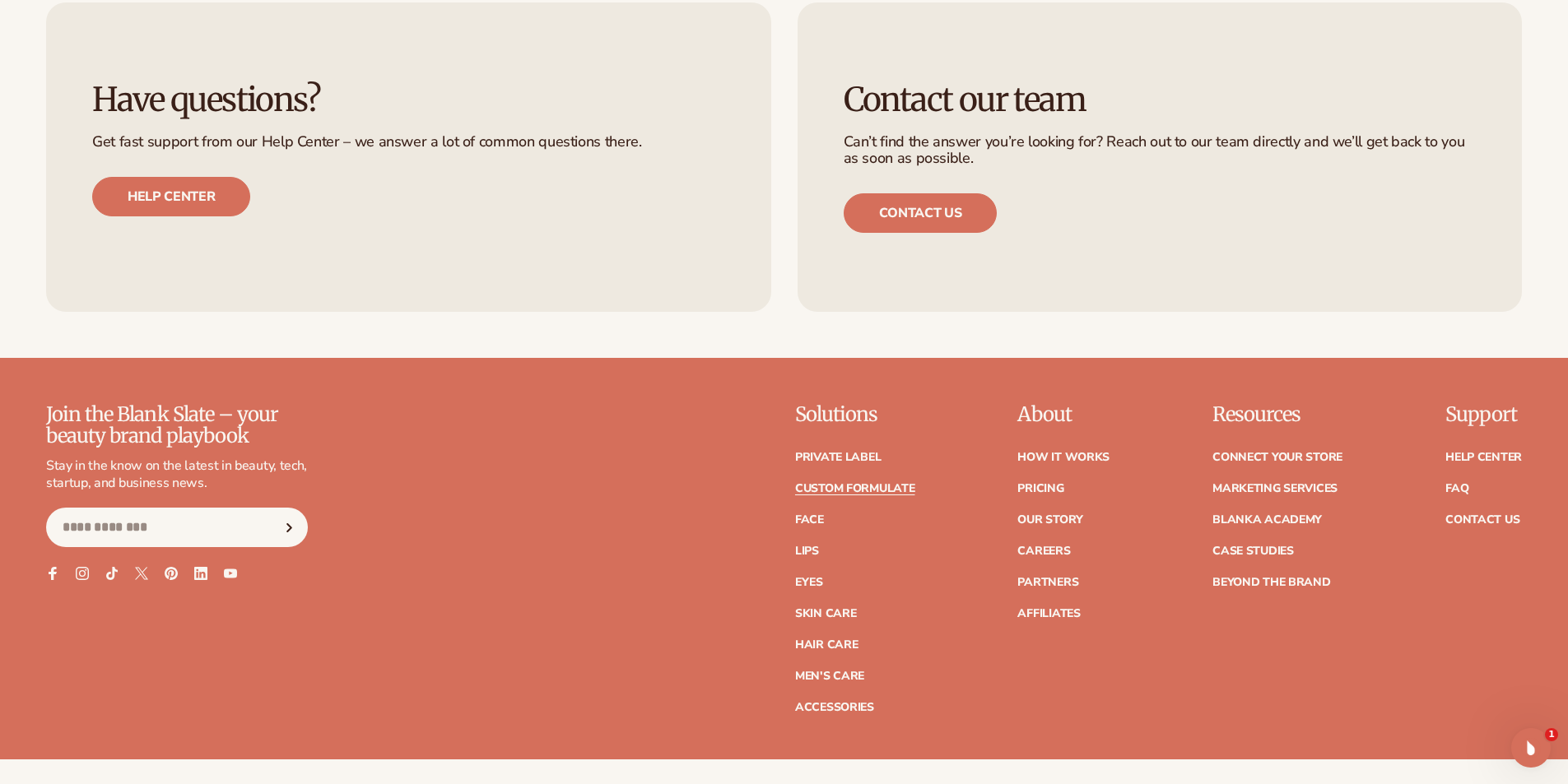
click at [852, 487] on link "Custom formulate" at bounding box center [856, 488] width 120 height 11
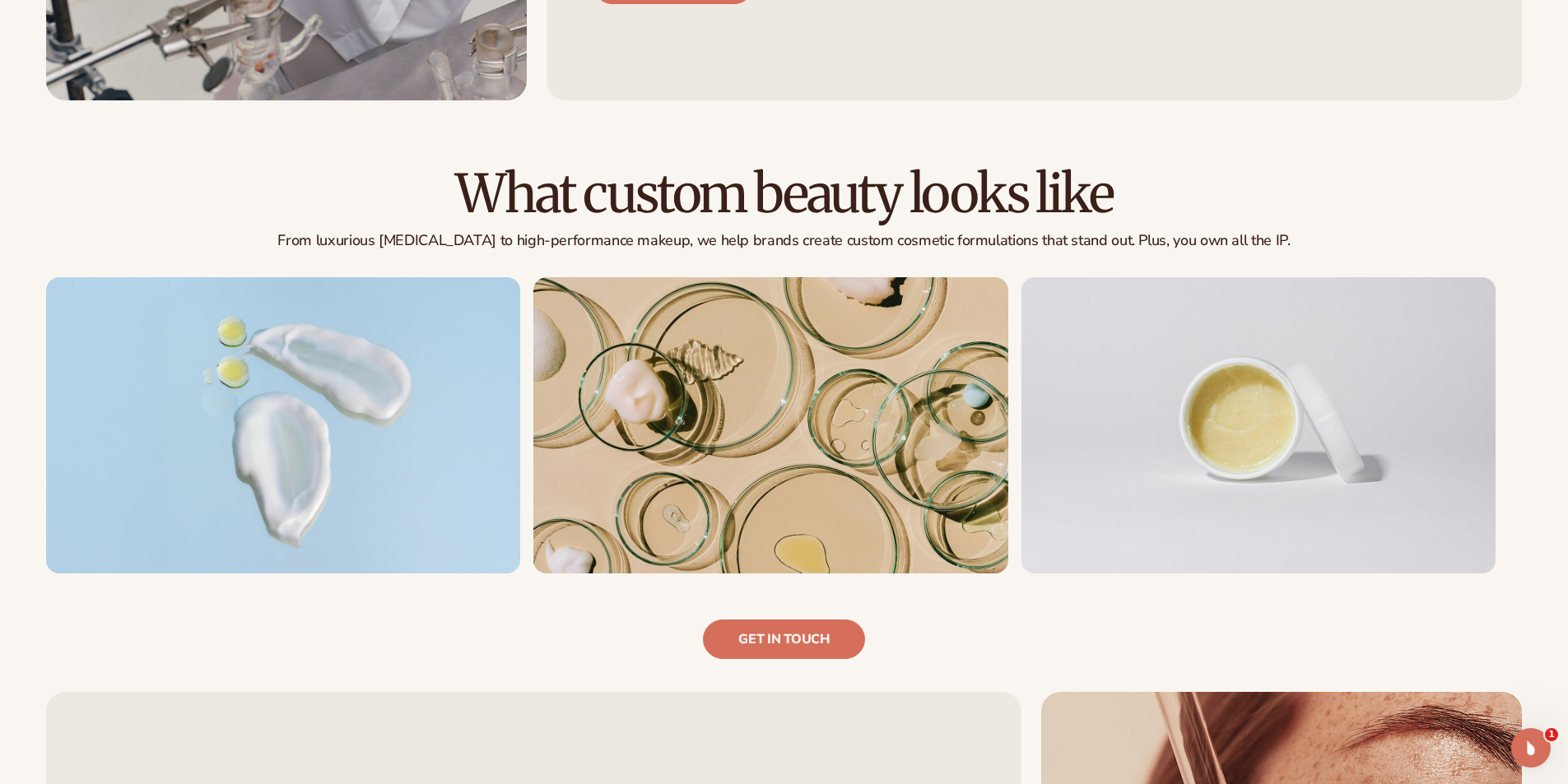
scroll to position [1067, 0]
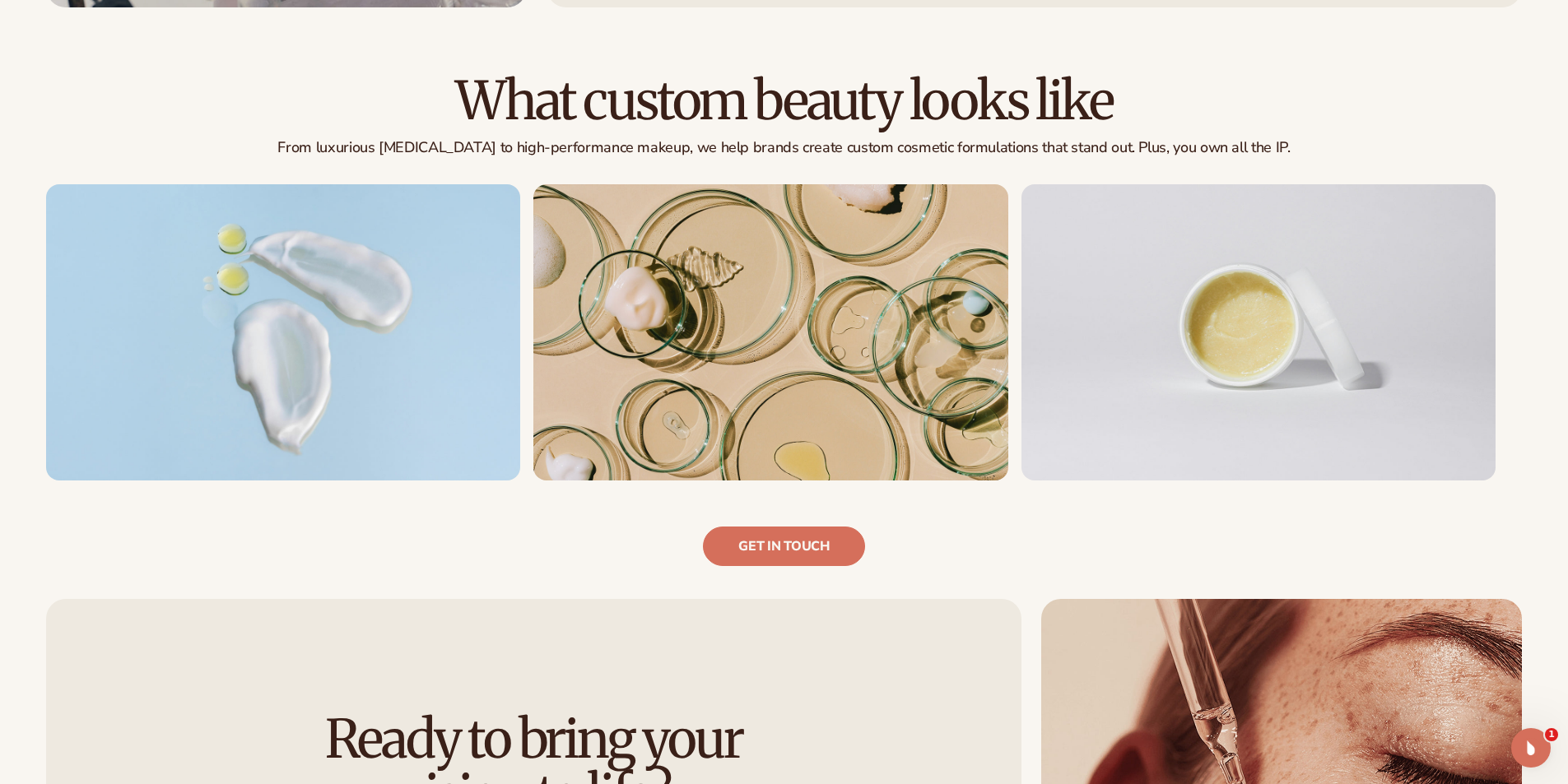
click at [1342, 262] on img at bounding box center [1259, 332] width 474 height 296
click at [835, 308] on img at bounding box center [770, 332] width 474 height 296
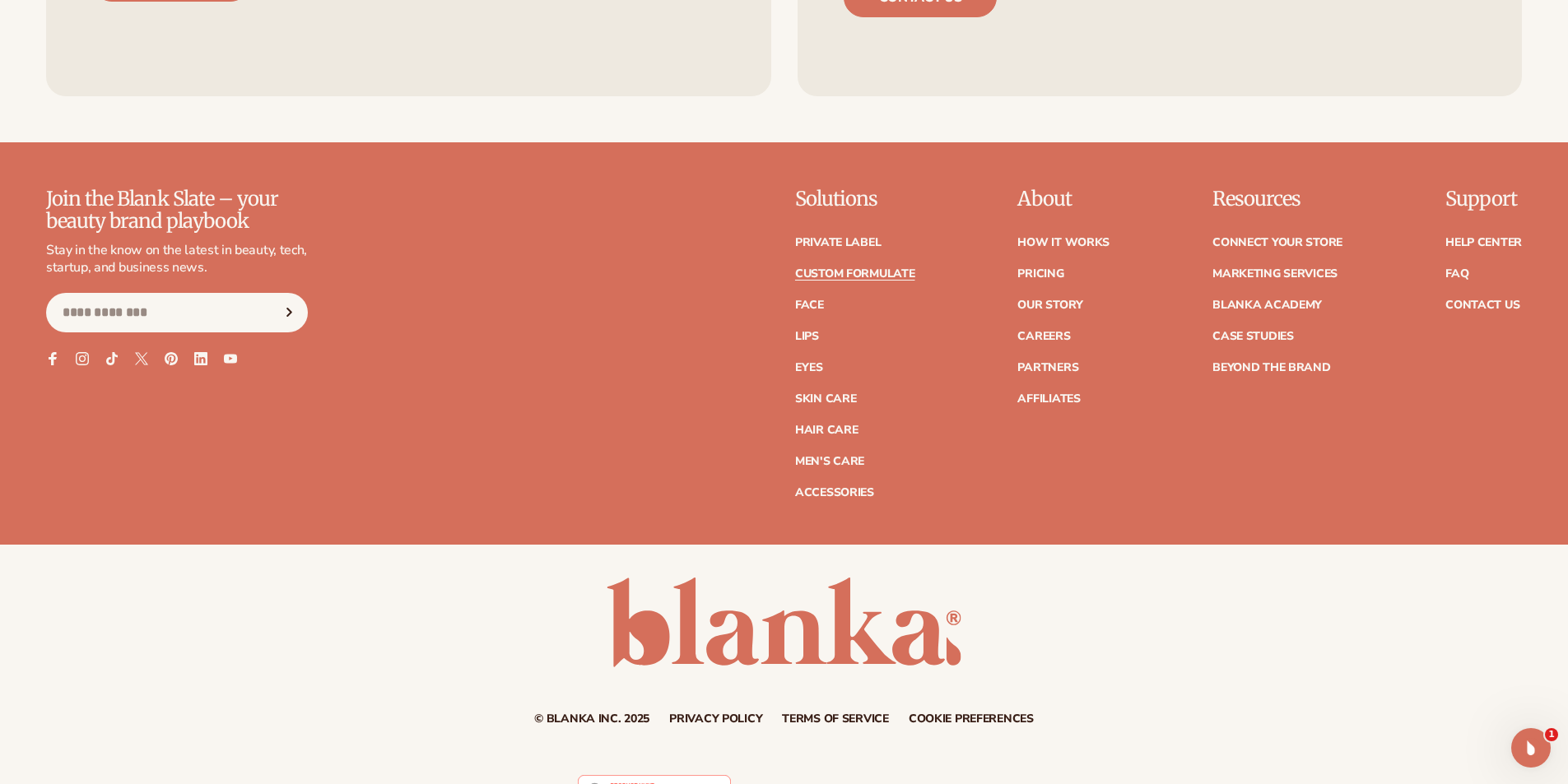
scroll to position [2507, 0]
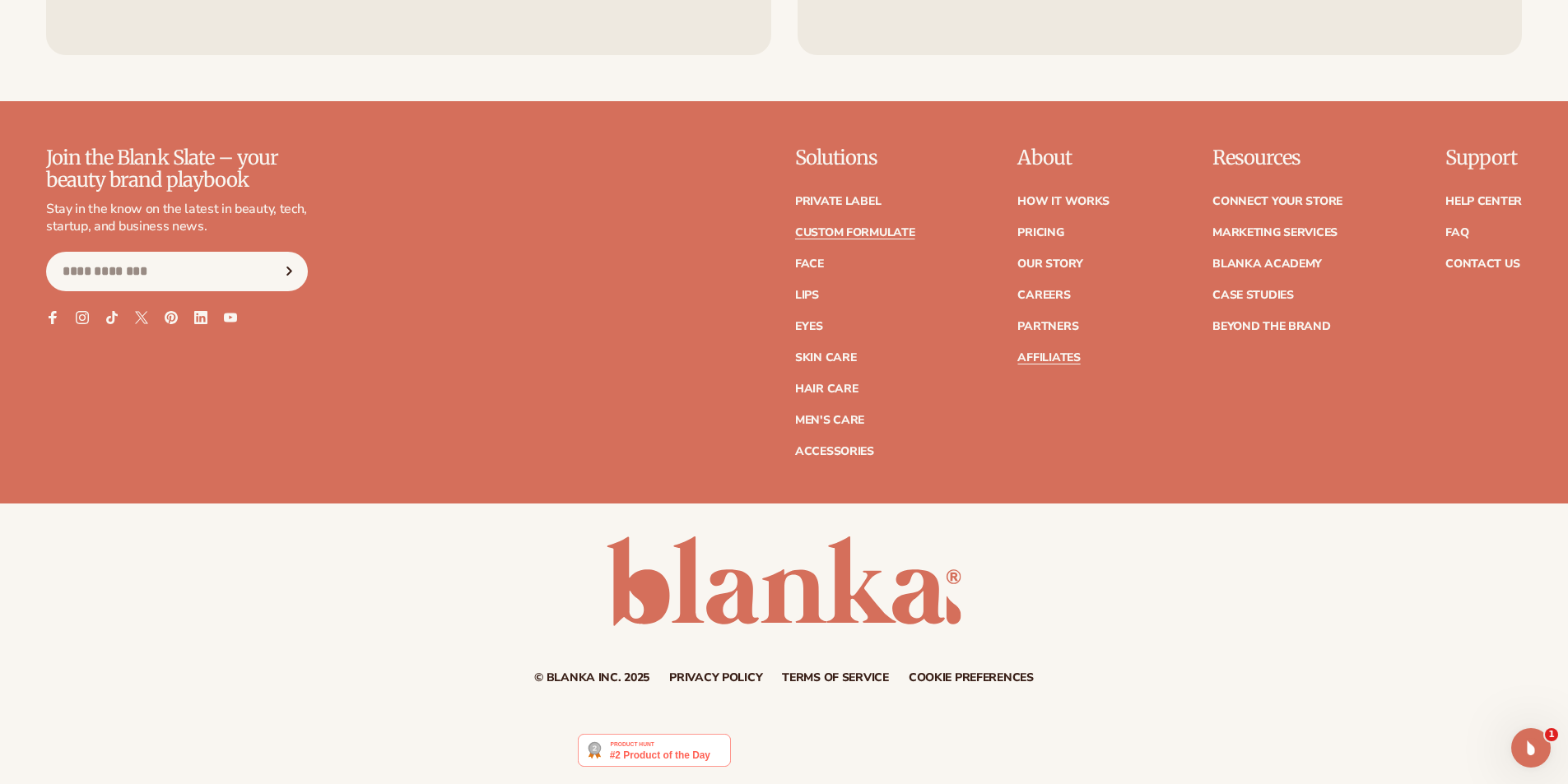
click at [1051, 353] on link "Affiliates" at bounding box center [1048, 357] width 63 height 11
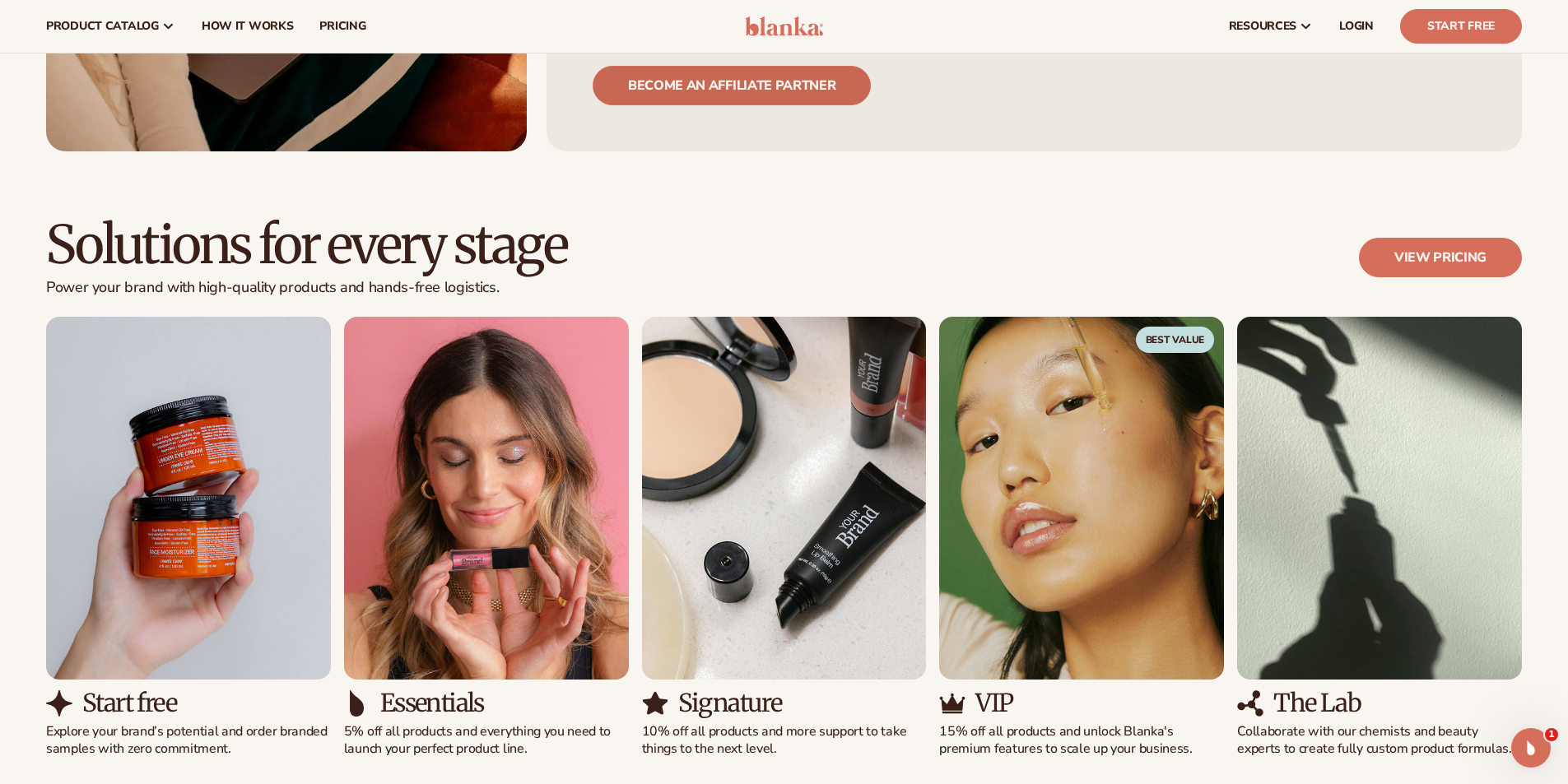
scroll to position [1232, 0]
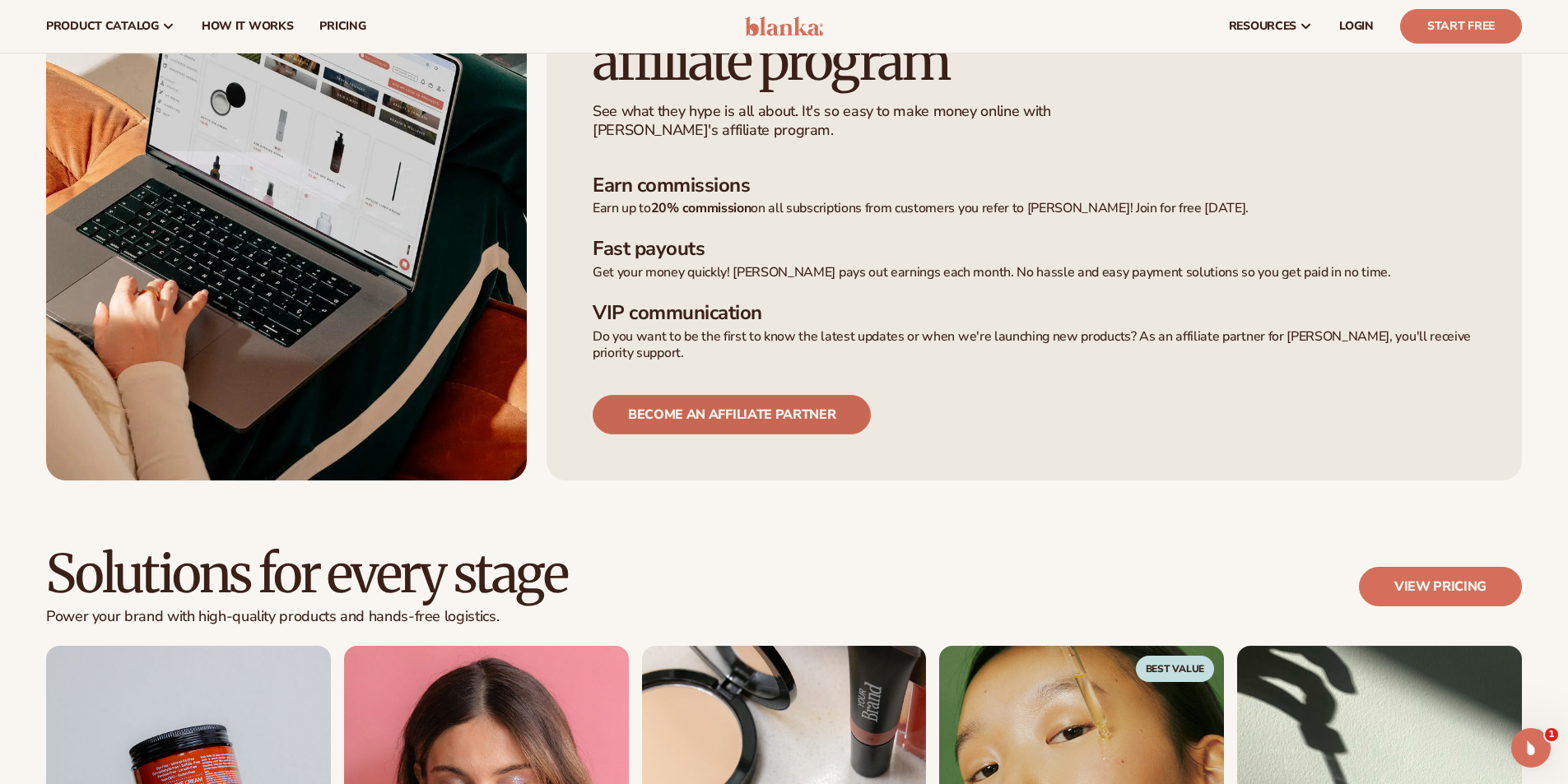
click at [759, 395] on link "Become an affiliate partner" at bounding box center [731, 415] width 279 height 39
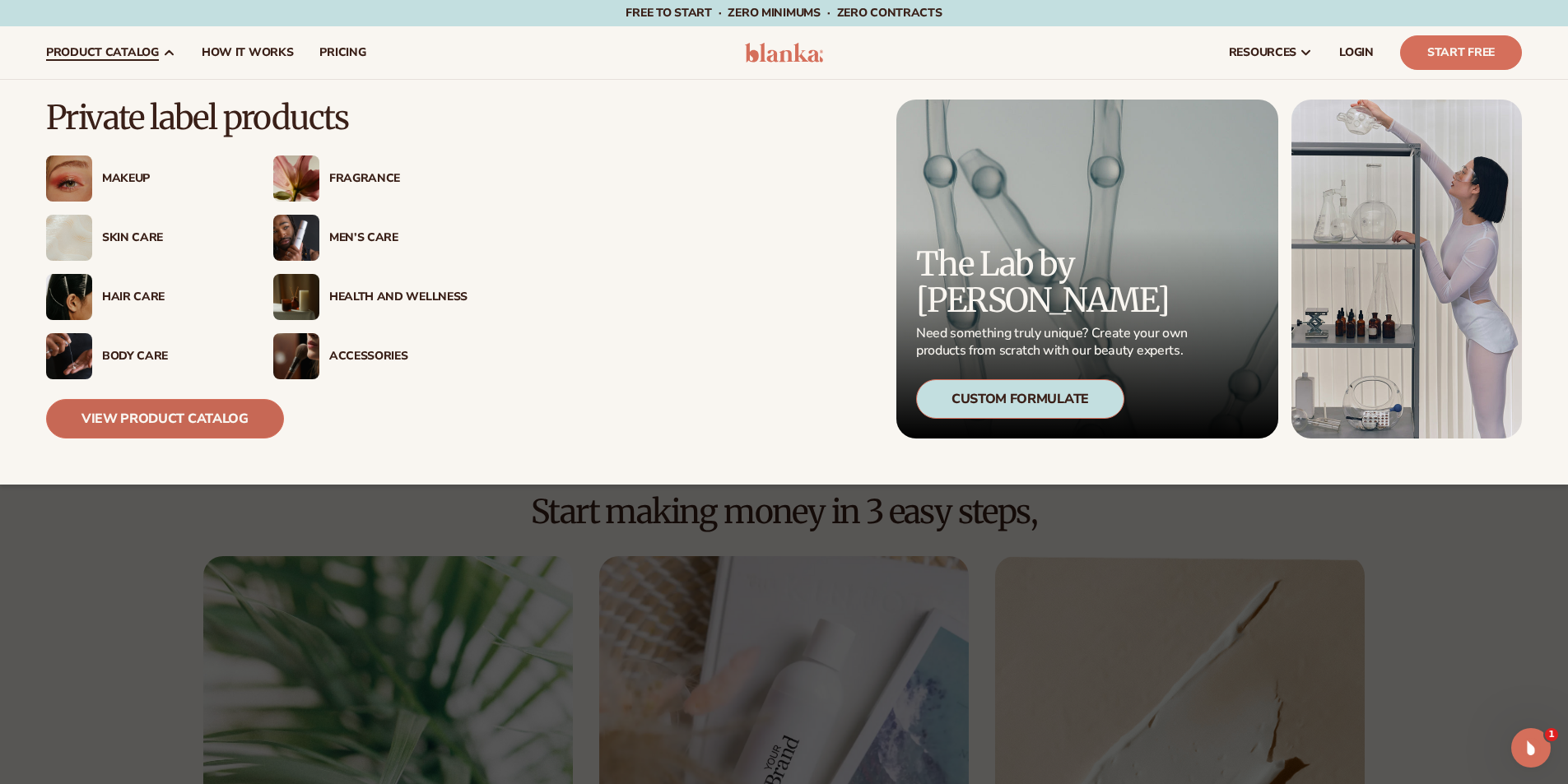
click at [142, 416] on link "View Product Catalog" at bounding box center [165, 419] width 238 height 39
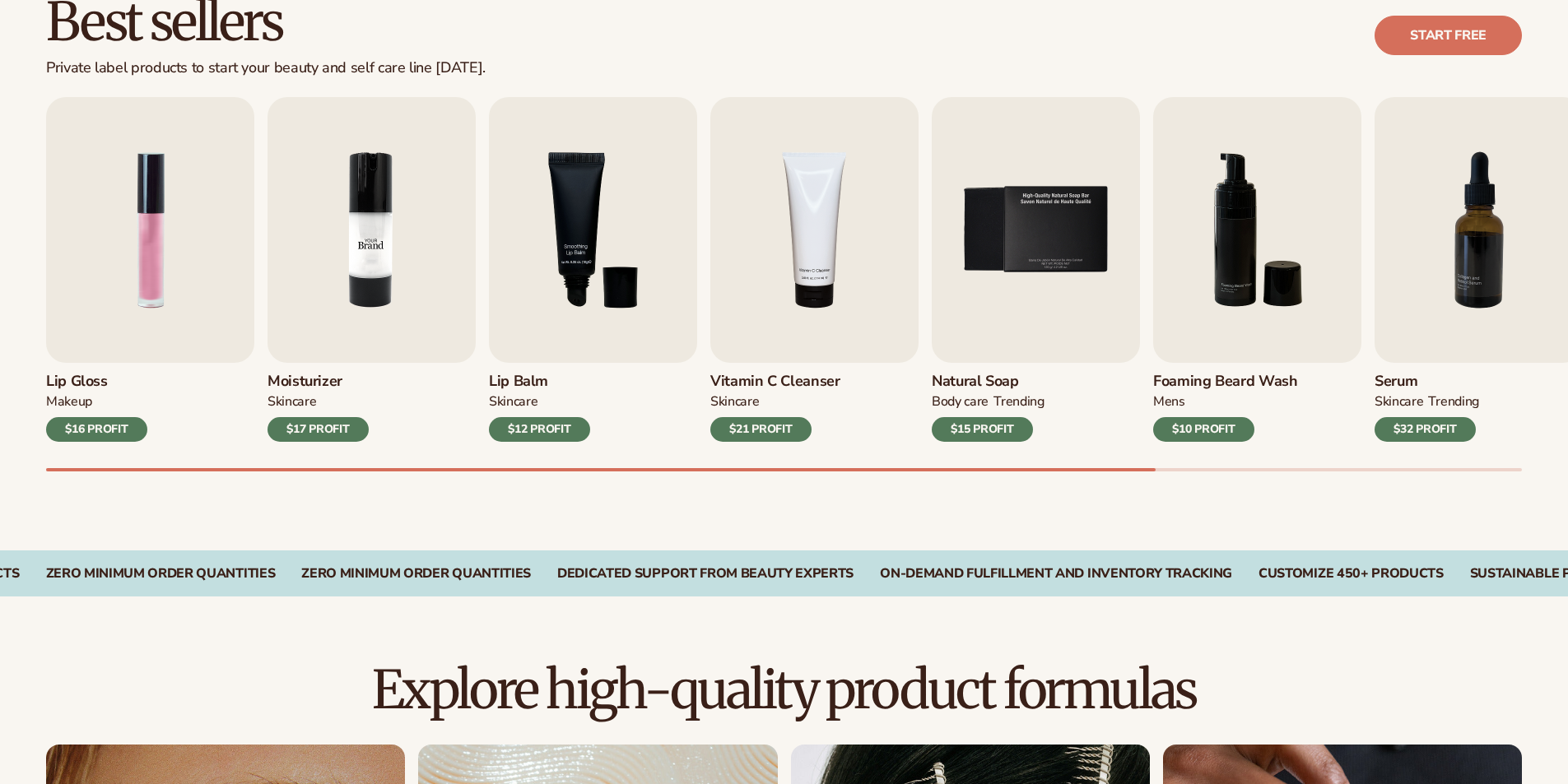
scroll to position [494, 0]
click at [336, 274] on img "2 / 9" at bounding box center [371, 230] width 208 height 266
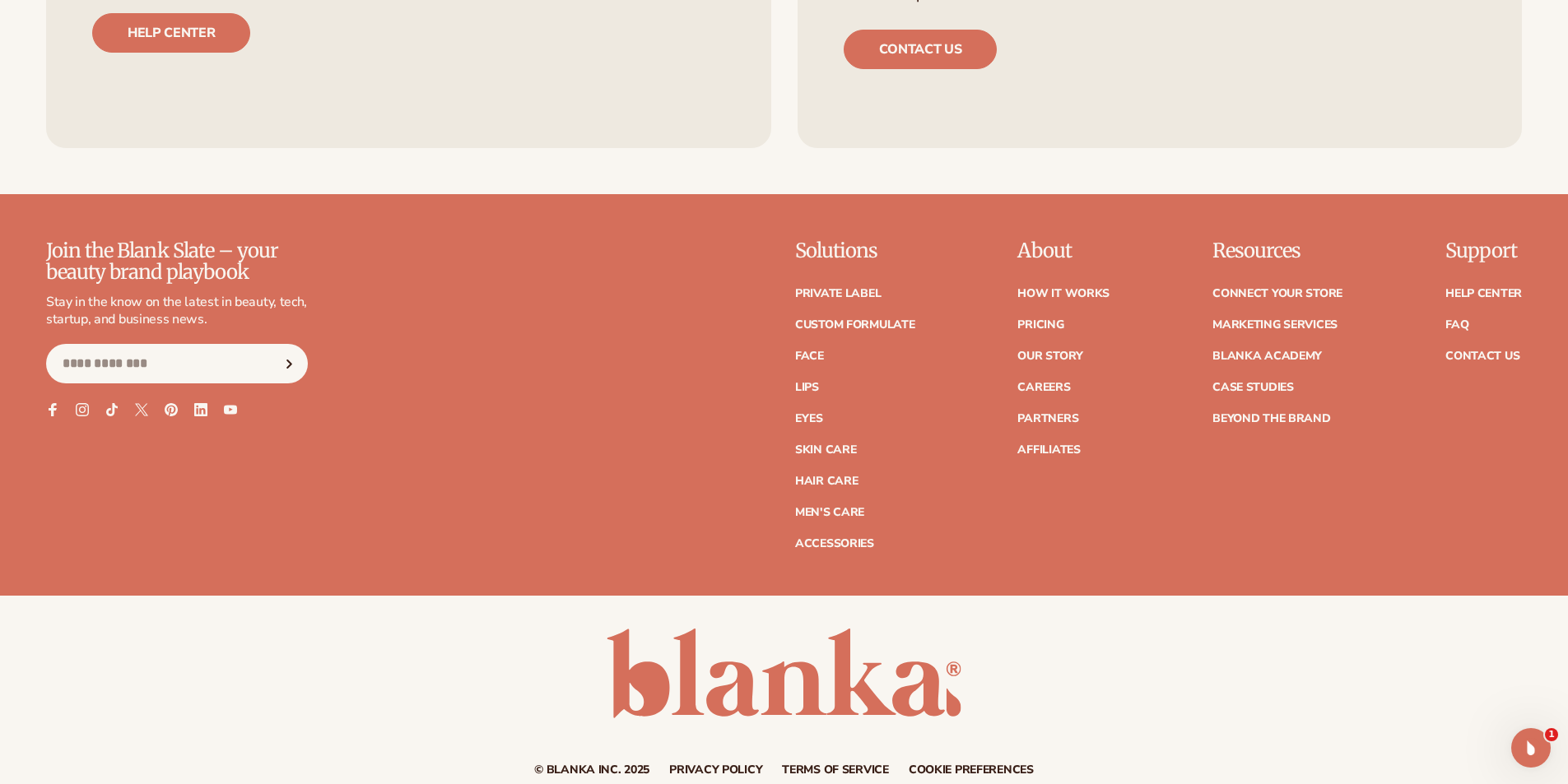
scroll to position [3127, 0]
click at [1053, 446] on link "Affiliates" at bounding box center [1048, 449] width 63 height 11
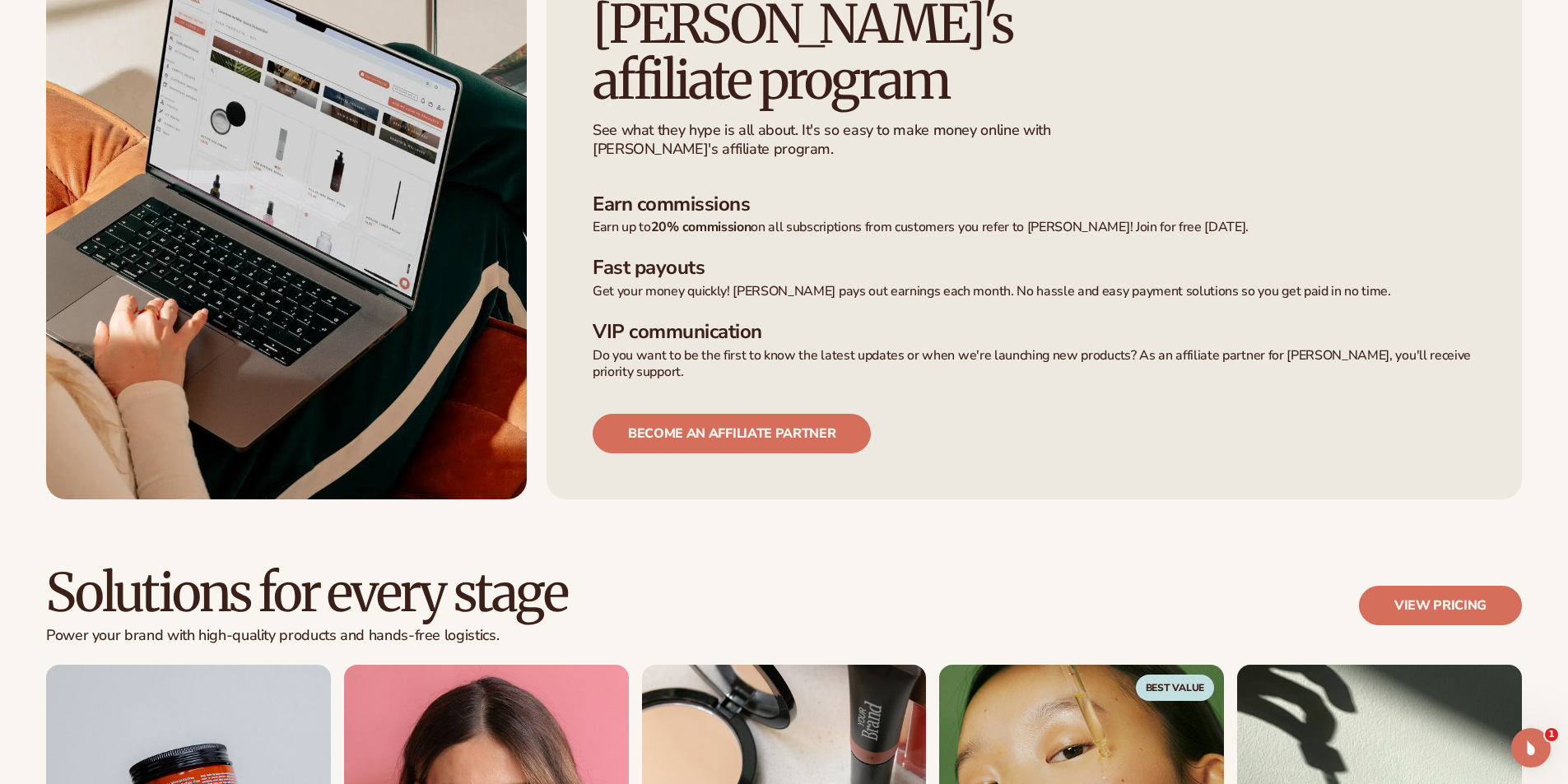
scroll to position [1234, 0]
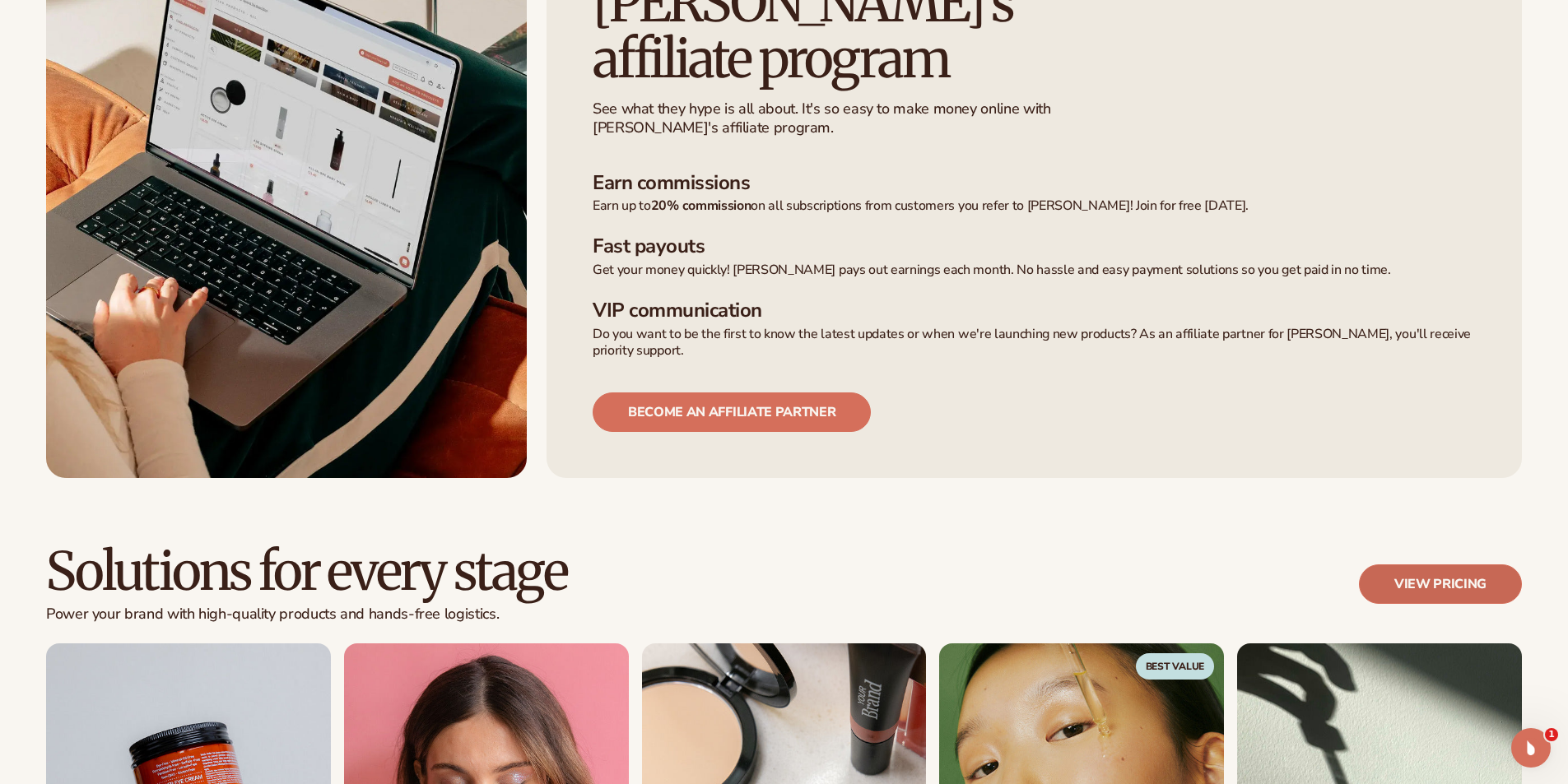
click at [1403, 576] on link "View pricing" at bounding box center [1440, 584] width 163 height 39
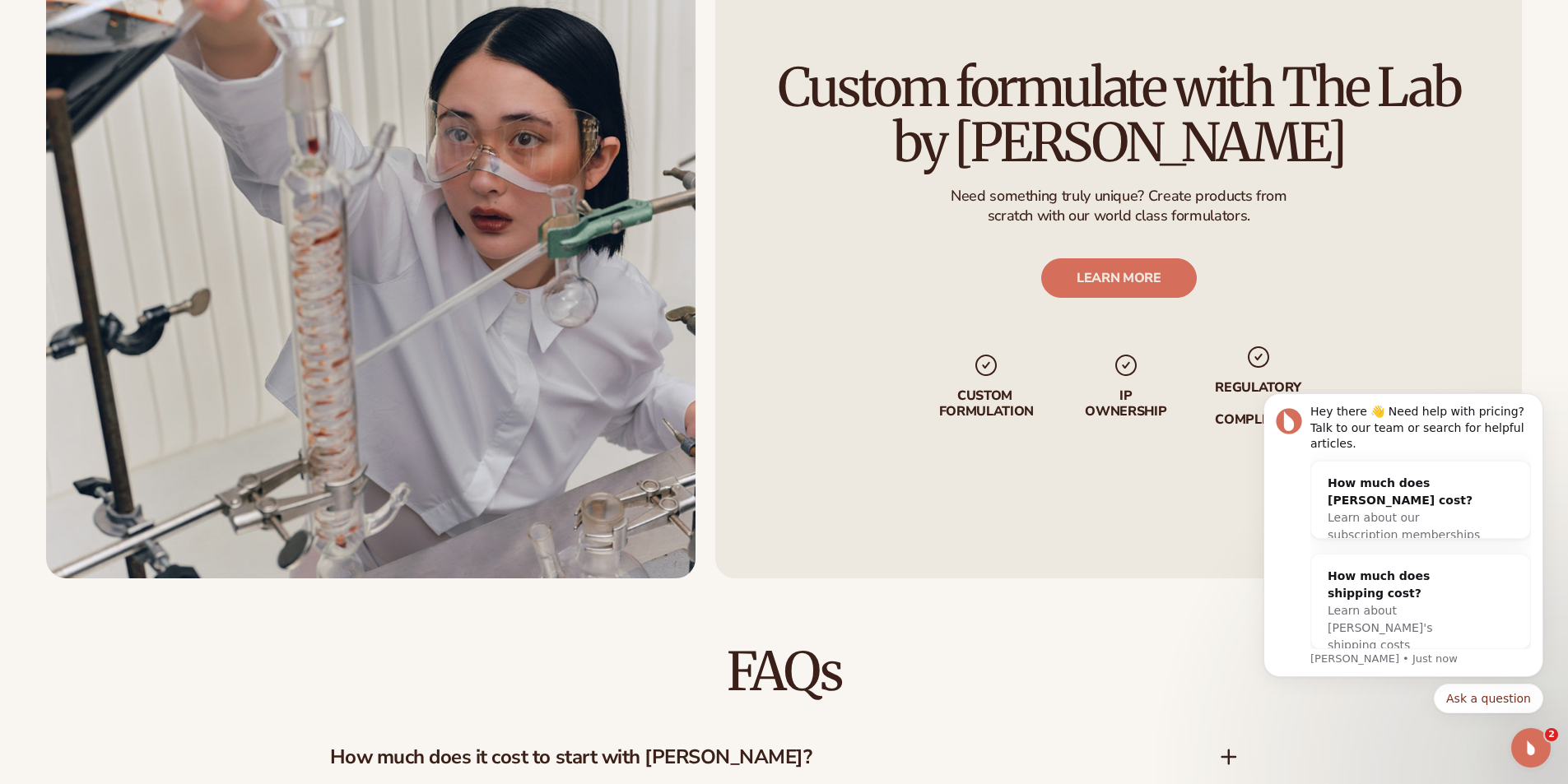
scroll to position [2469, 0]
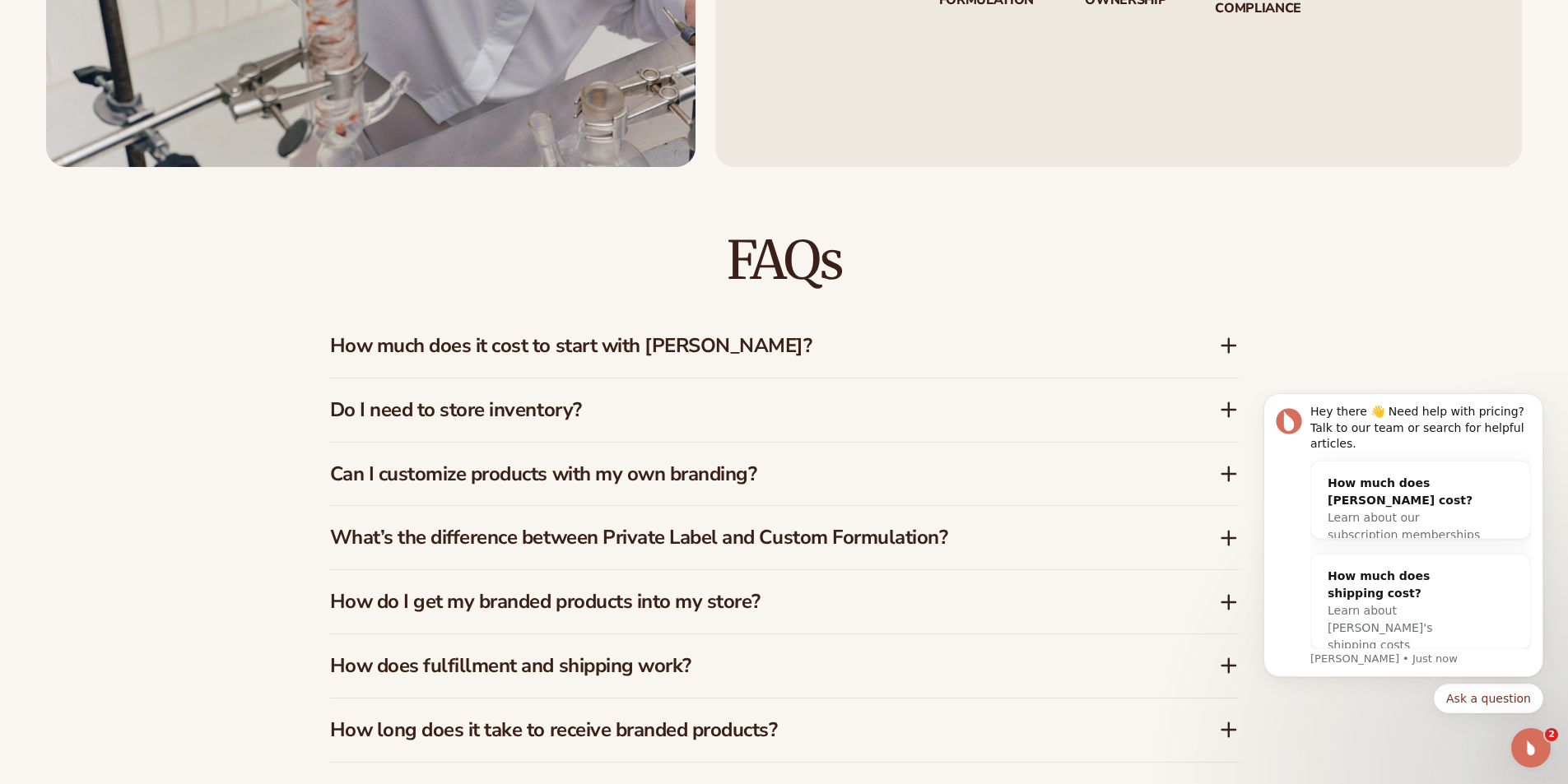
click at [1223, 344] on icon at bounding box center [1229, 345] width 20 height 20
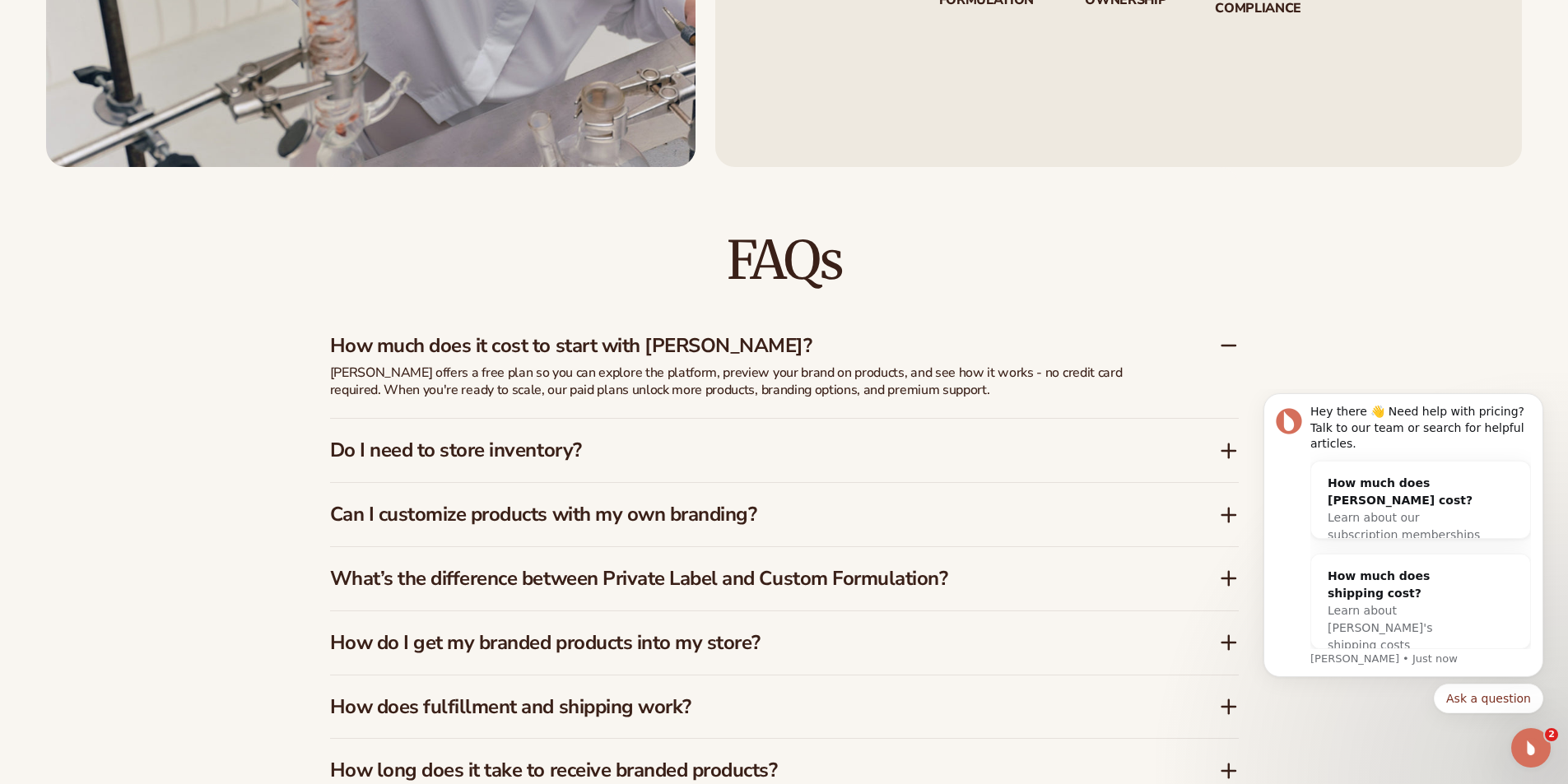
click at [1223, 344] on icon at bounding box center [1229, 345] width 20 height 20
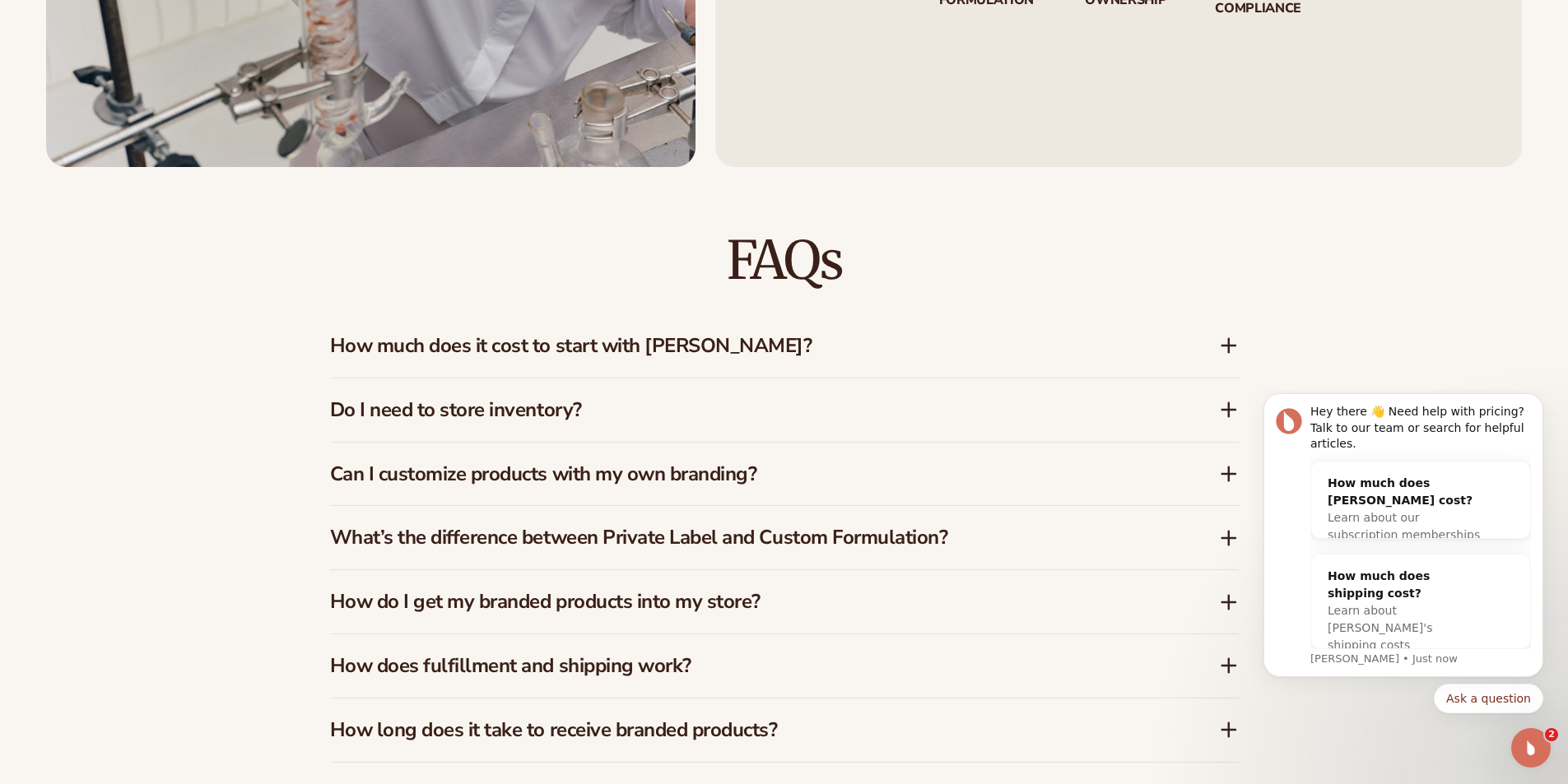
click at [1227, 403] on icon at bounding box center [1229, 410] width 20 height 20
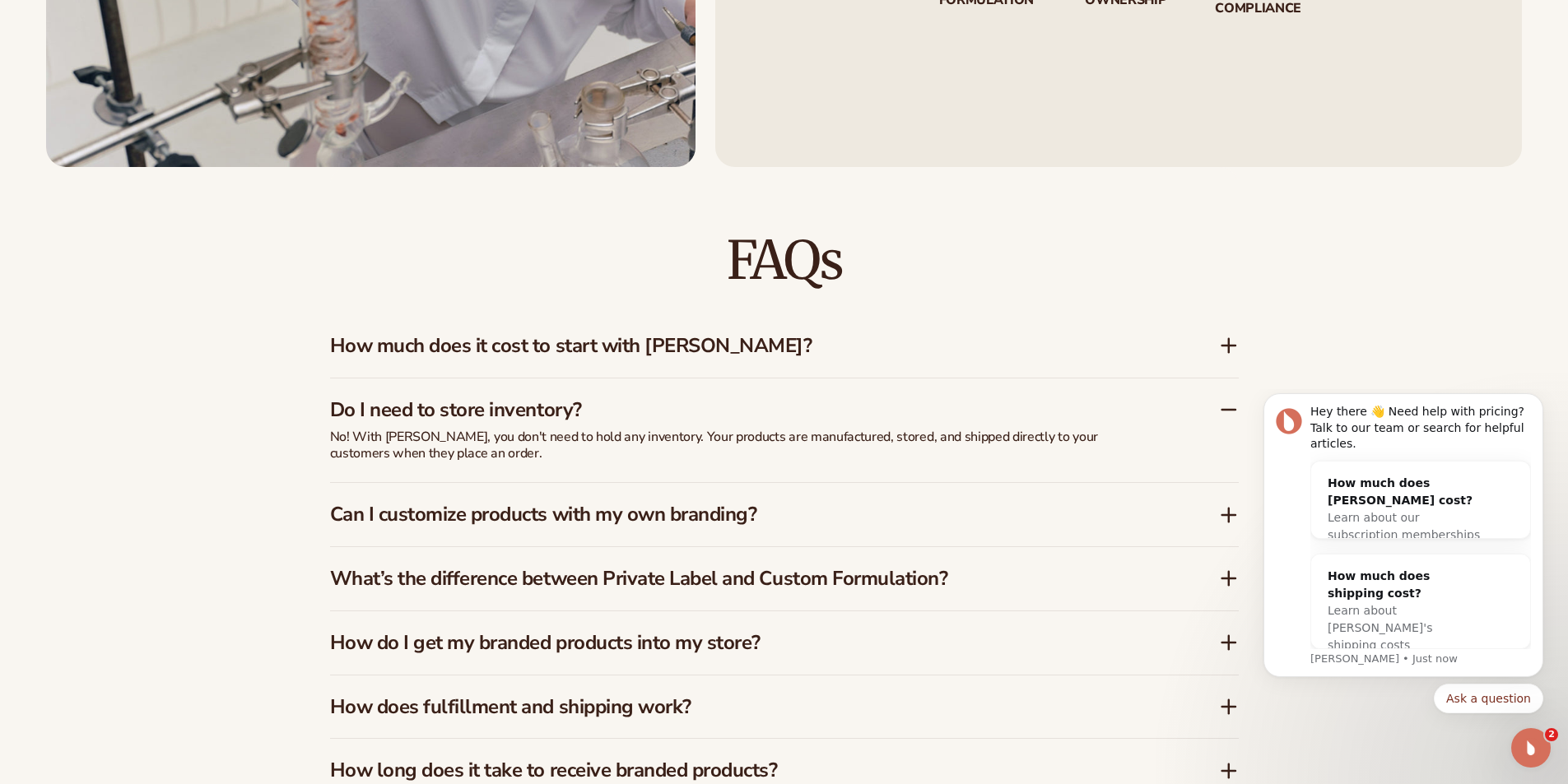
click at [1227, 403] on icon at bounding box center [1229, 410] width 20 height 20
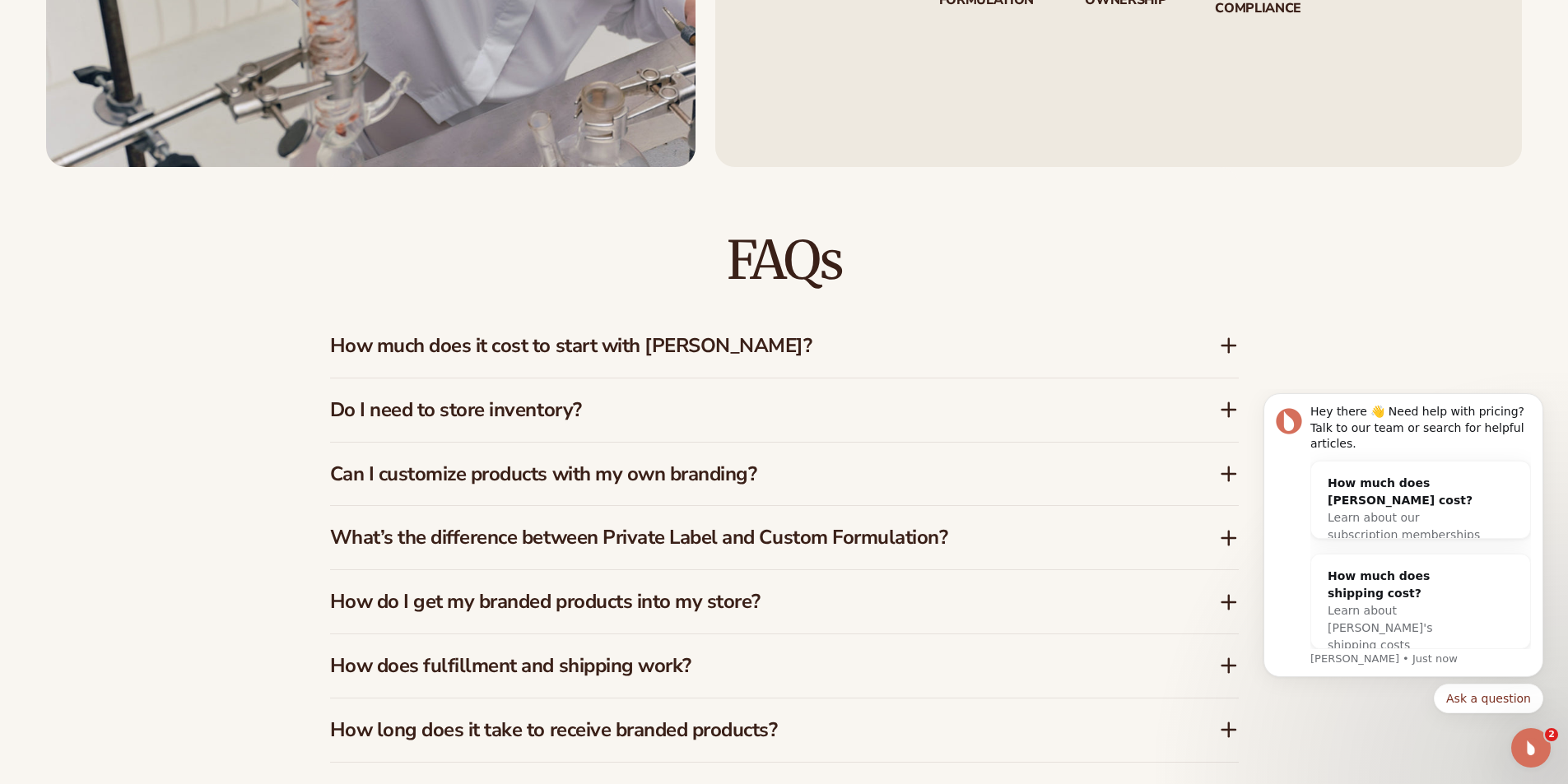
click at [1216, 477] on div "Can I customize products with my own branding?" at bounding box center [774, 475] width 889 height 24
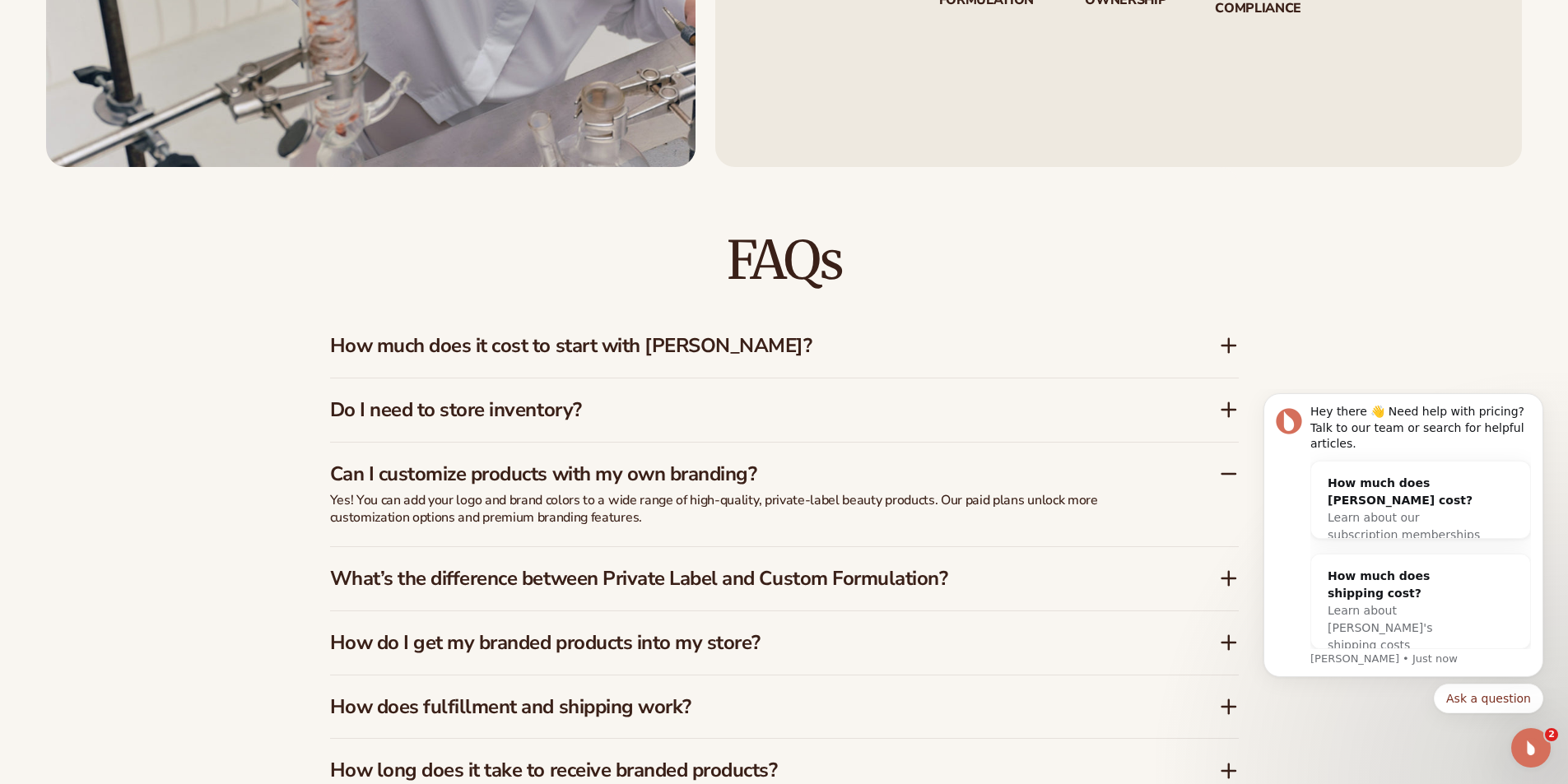
click at [1226, 572] on icon at bounding box center [1229, 578] width 20 height 20
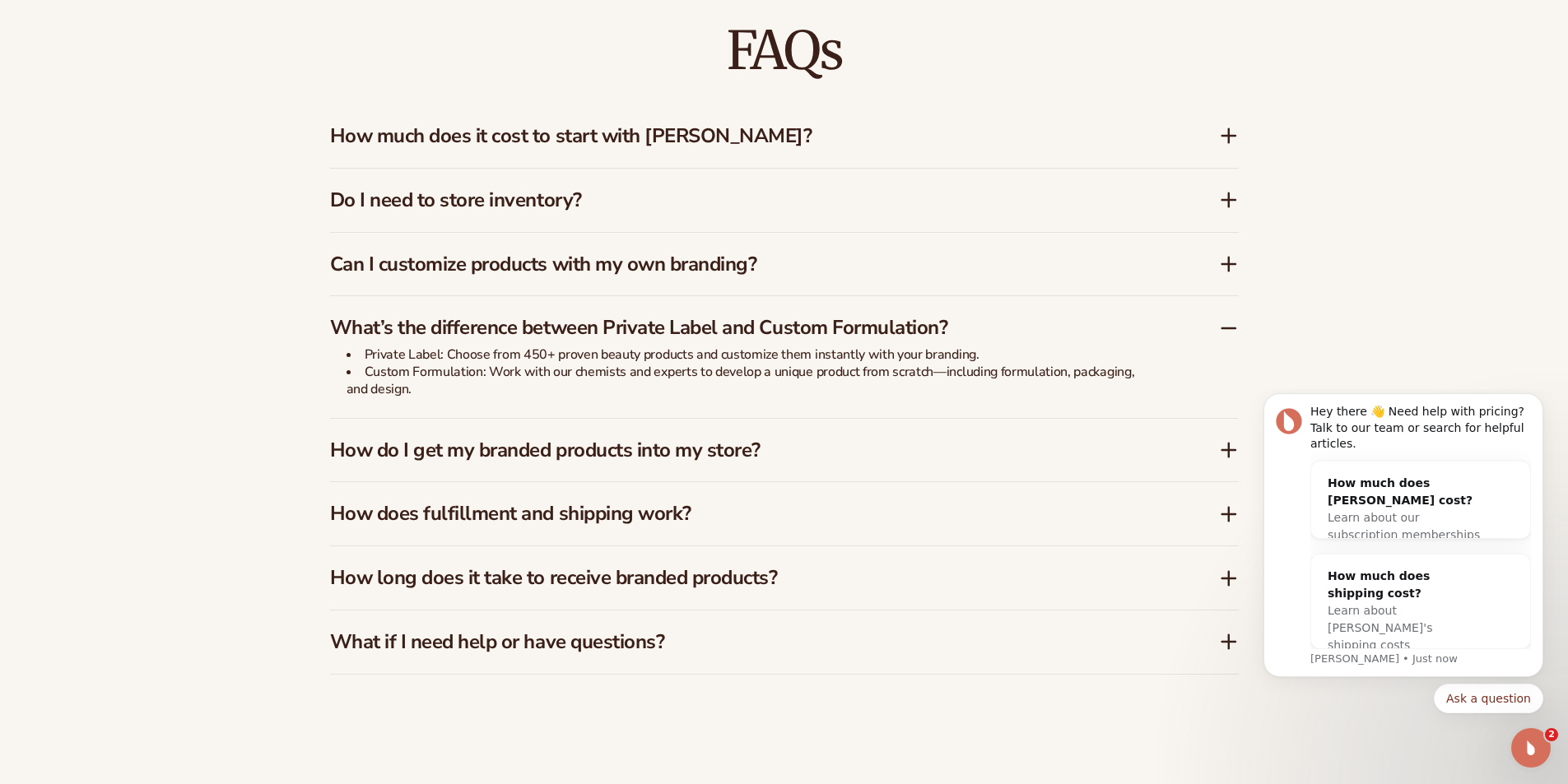
scroll to position [2715, 0]
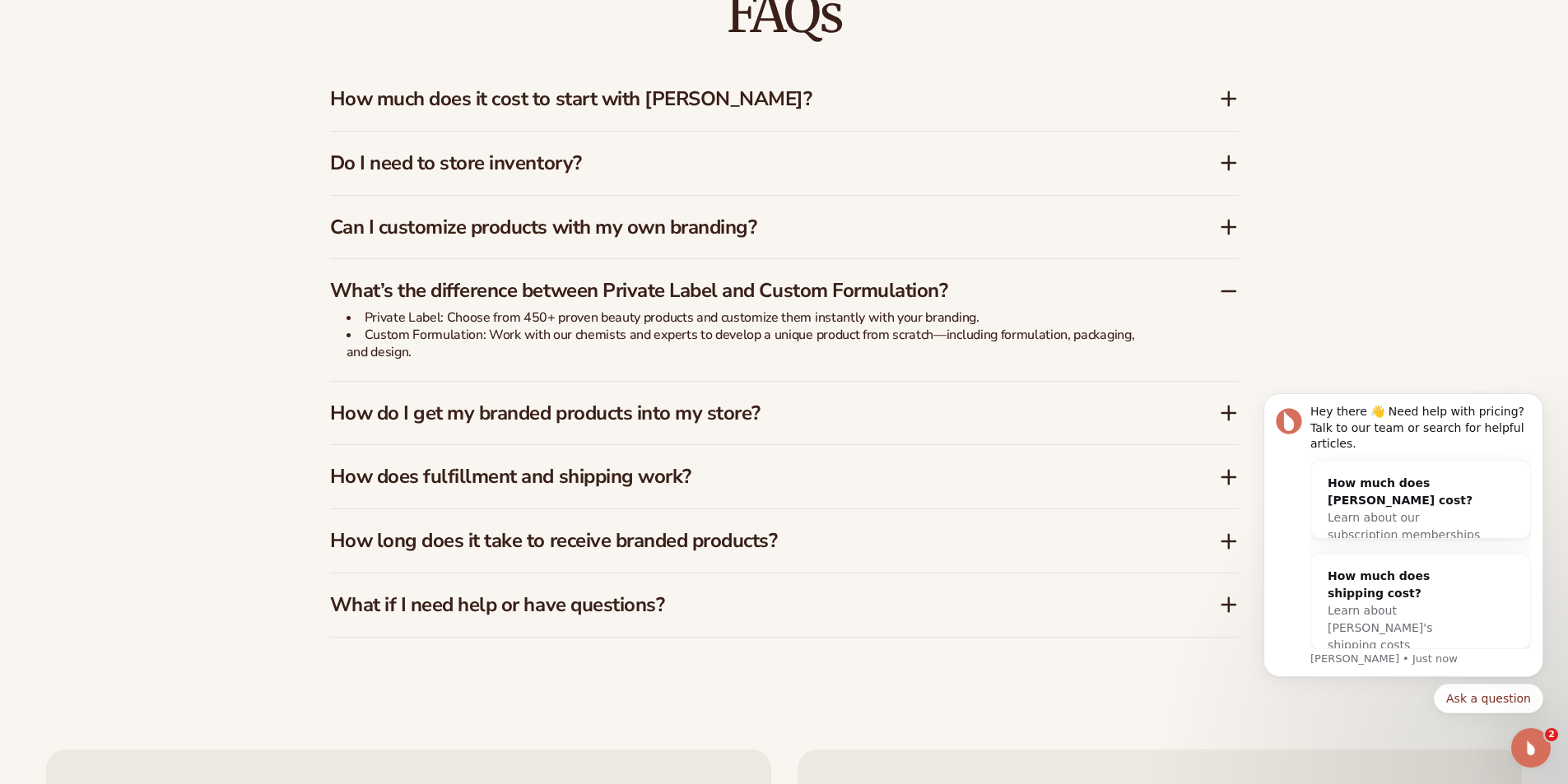
click at [1235, 413] on icon at bounding box center [1229, 413] width 13 height 0
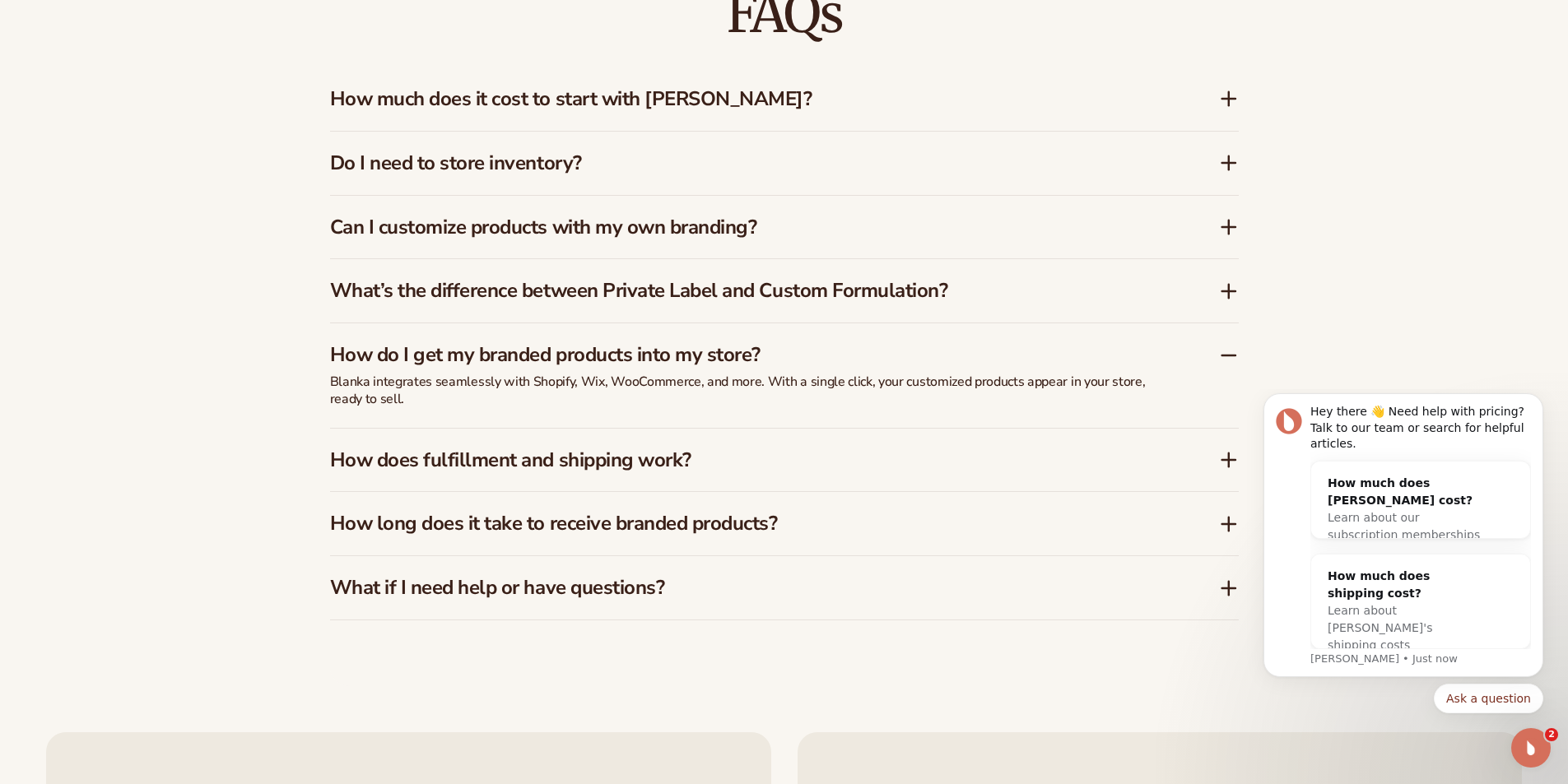
click at [1234, 458] on icon at bounding box center [1229, 459] width 20 height 20
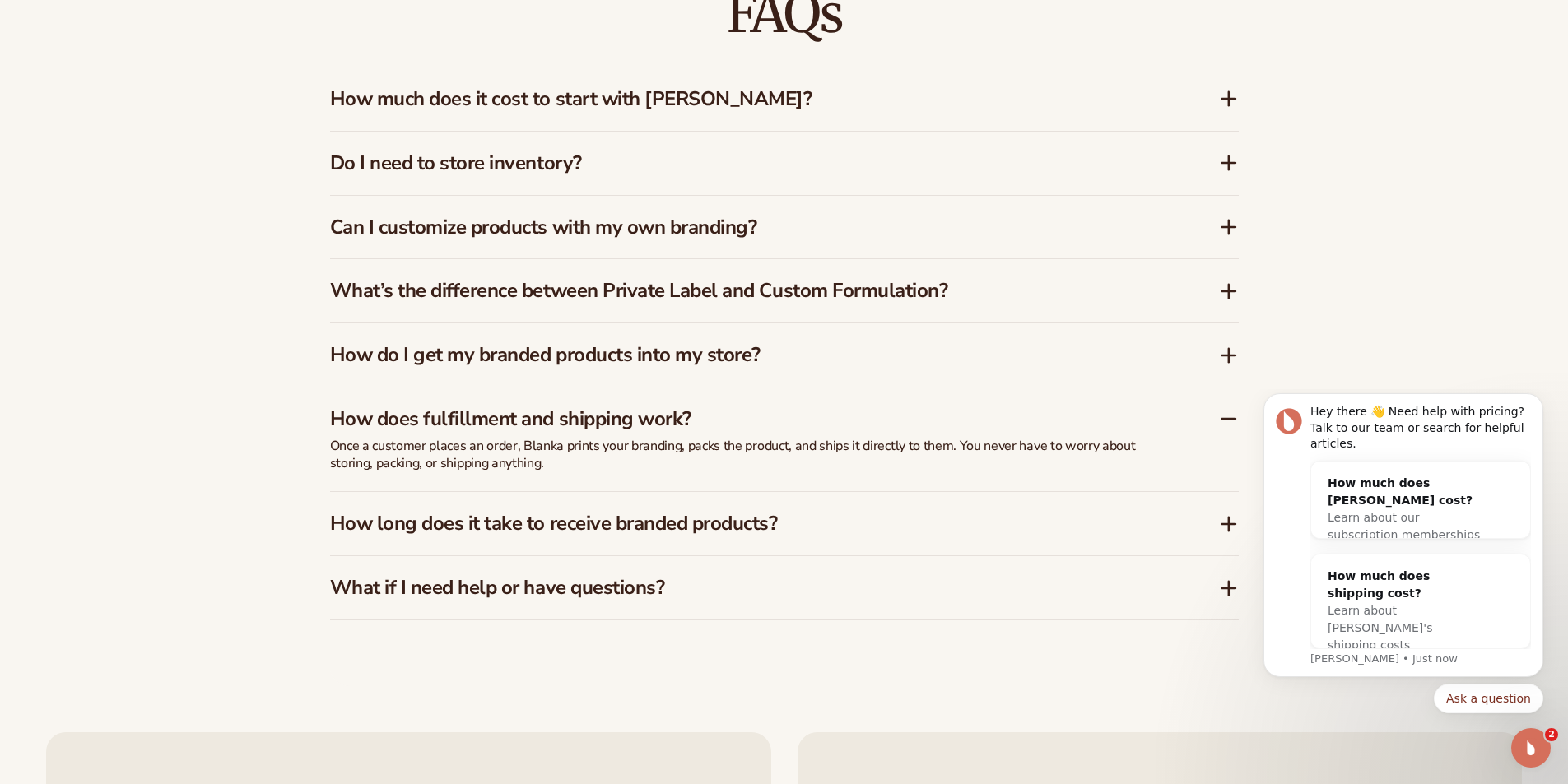
click at [1233, 520] on icon at bounding box center [1229, 524] width 20 height 20
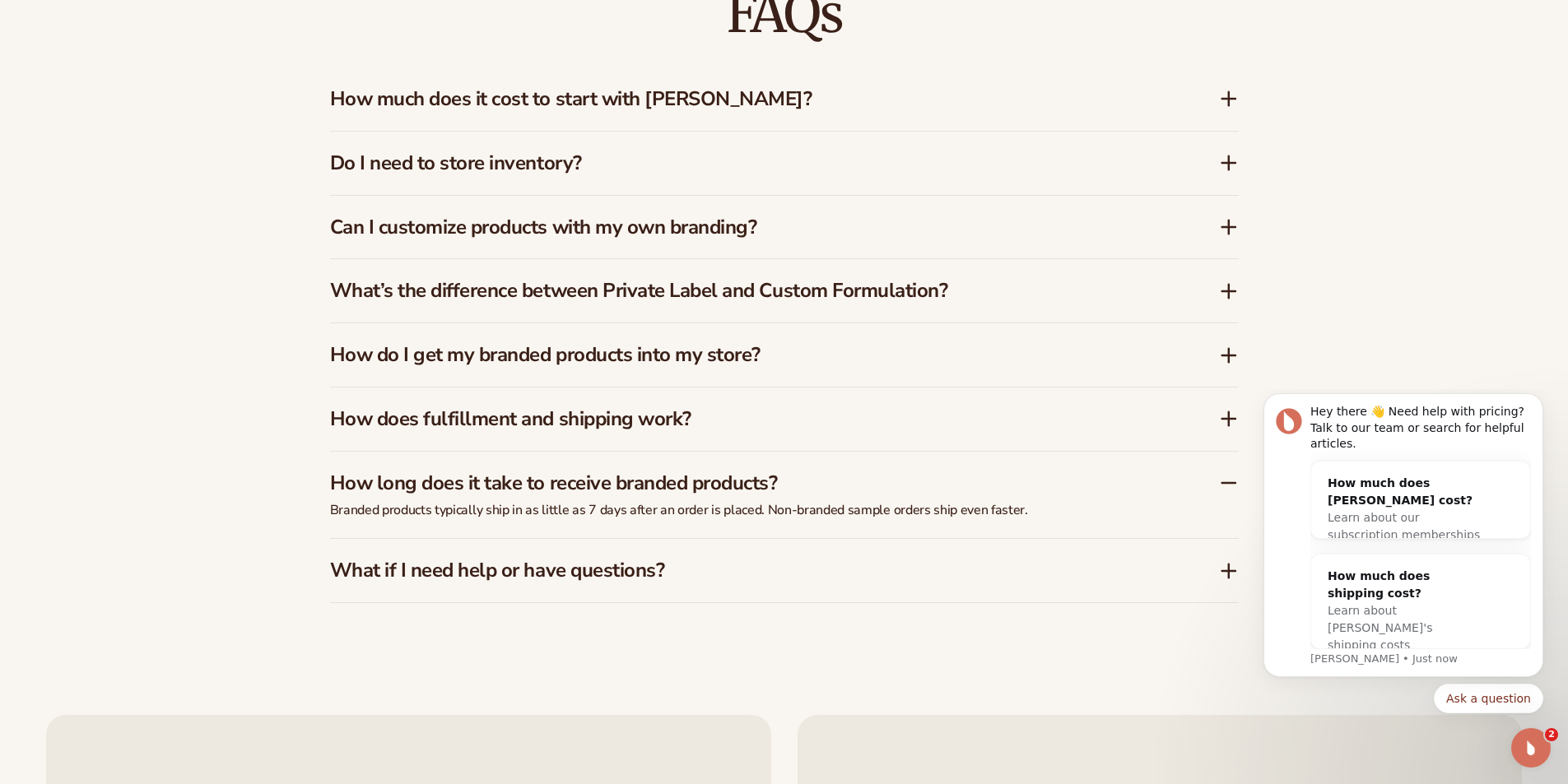
click at [1224, 572] on icon at bounding box center [1229, 571] width 20 height 20
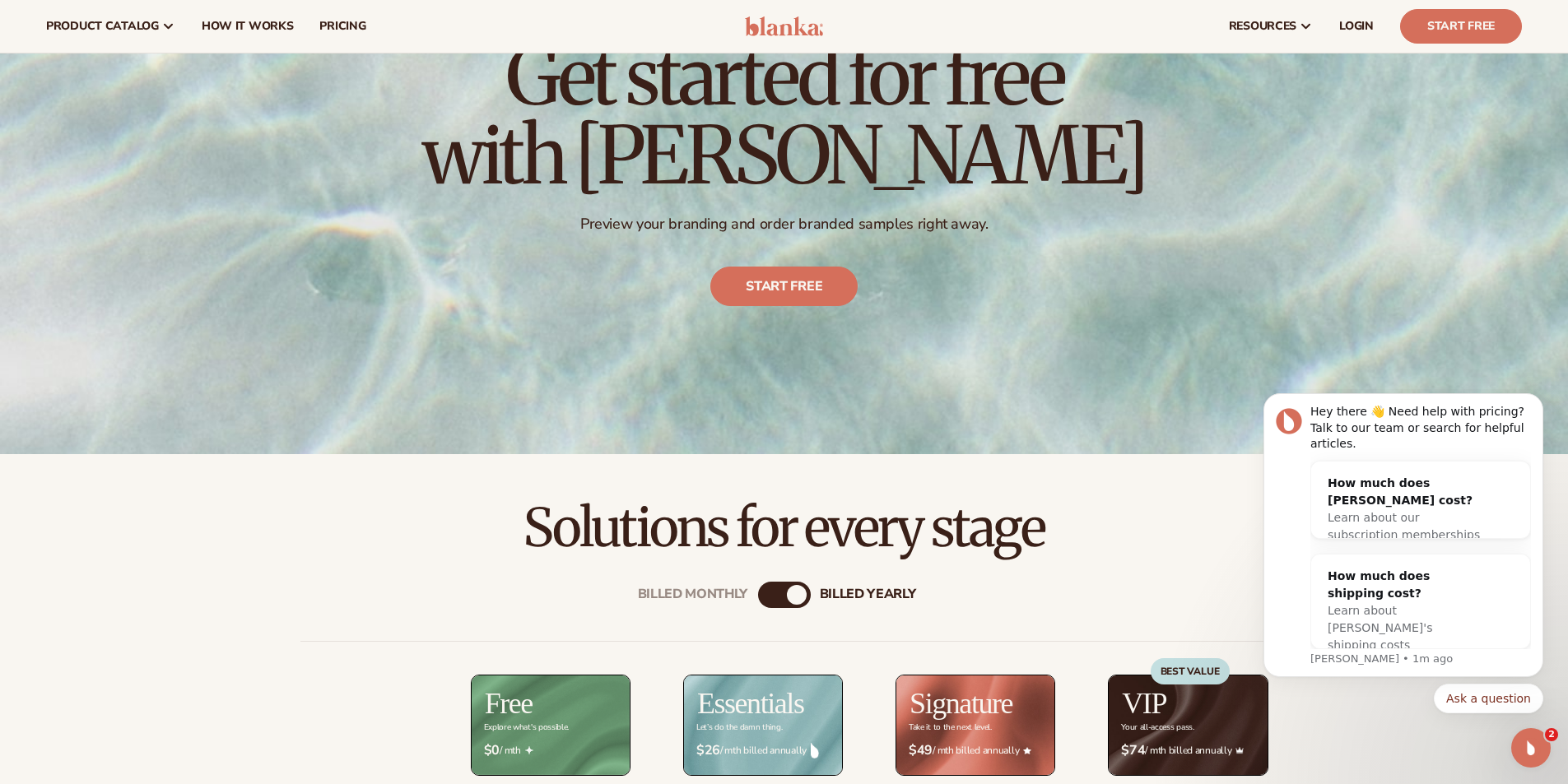
scroll to position [0, 0]
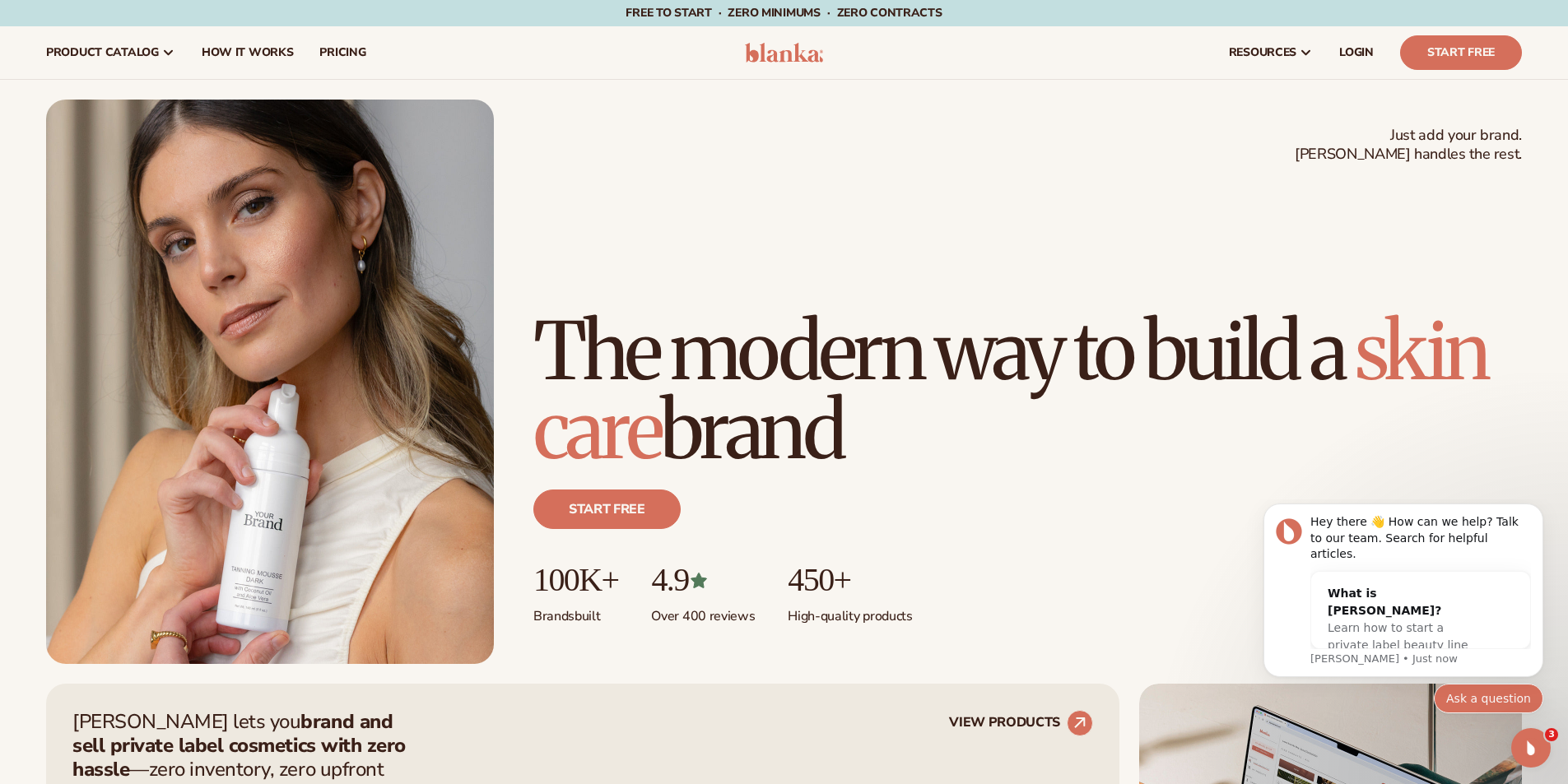
click at [1481, 694] on button "Ask a question" at bounding box center [1489, 698] width 110 height 30
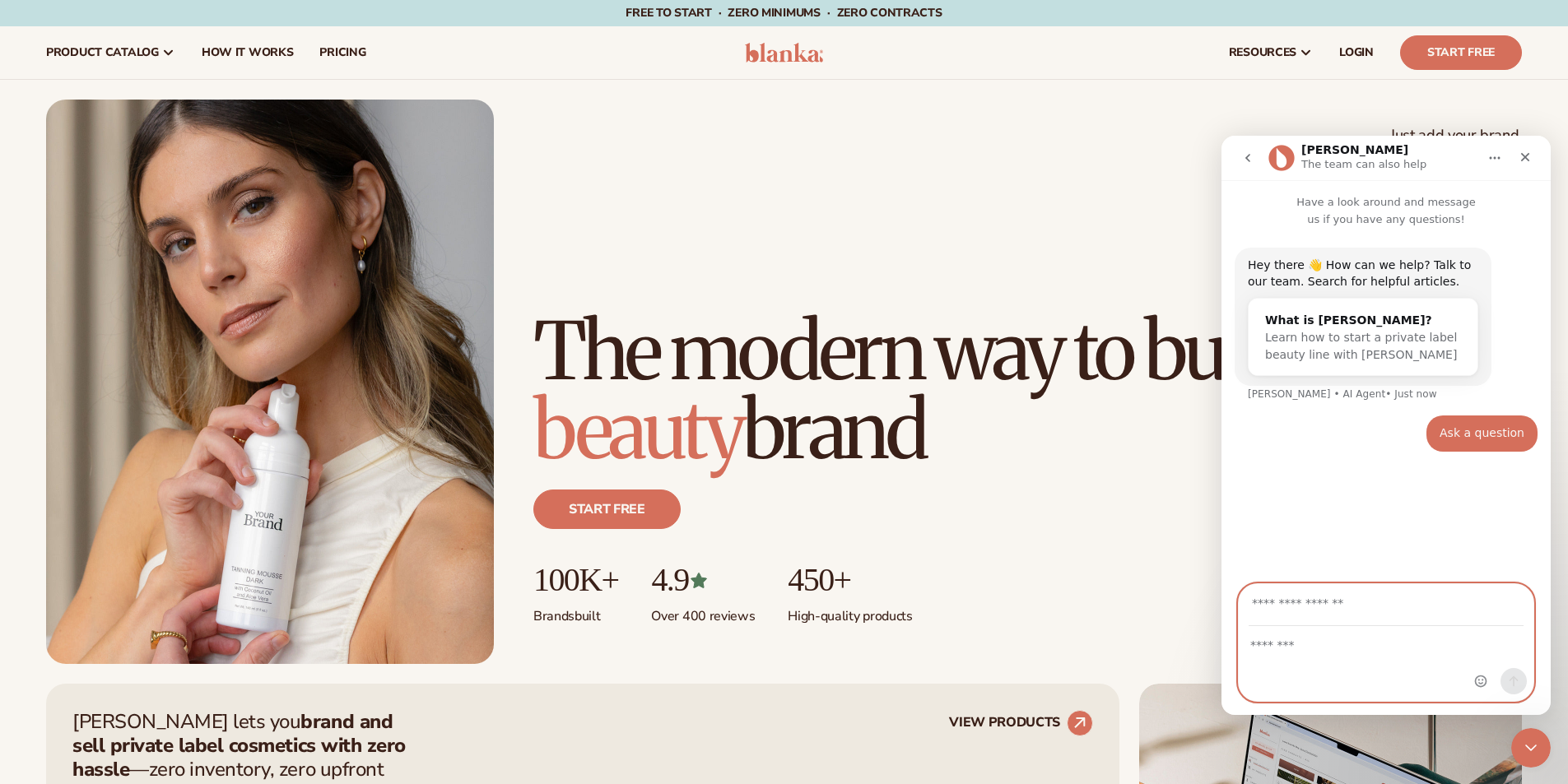
click at [1295, 649] on textarea "Message…" at bounding box center [1386, 641] width 295 height 28
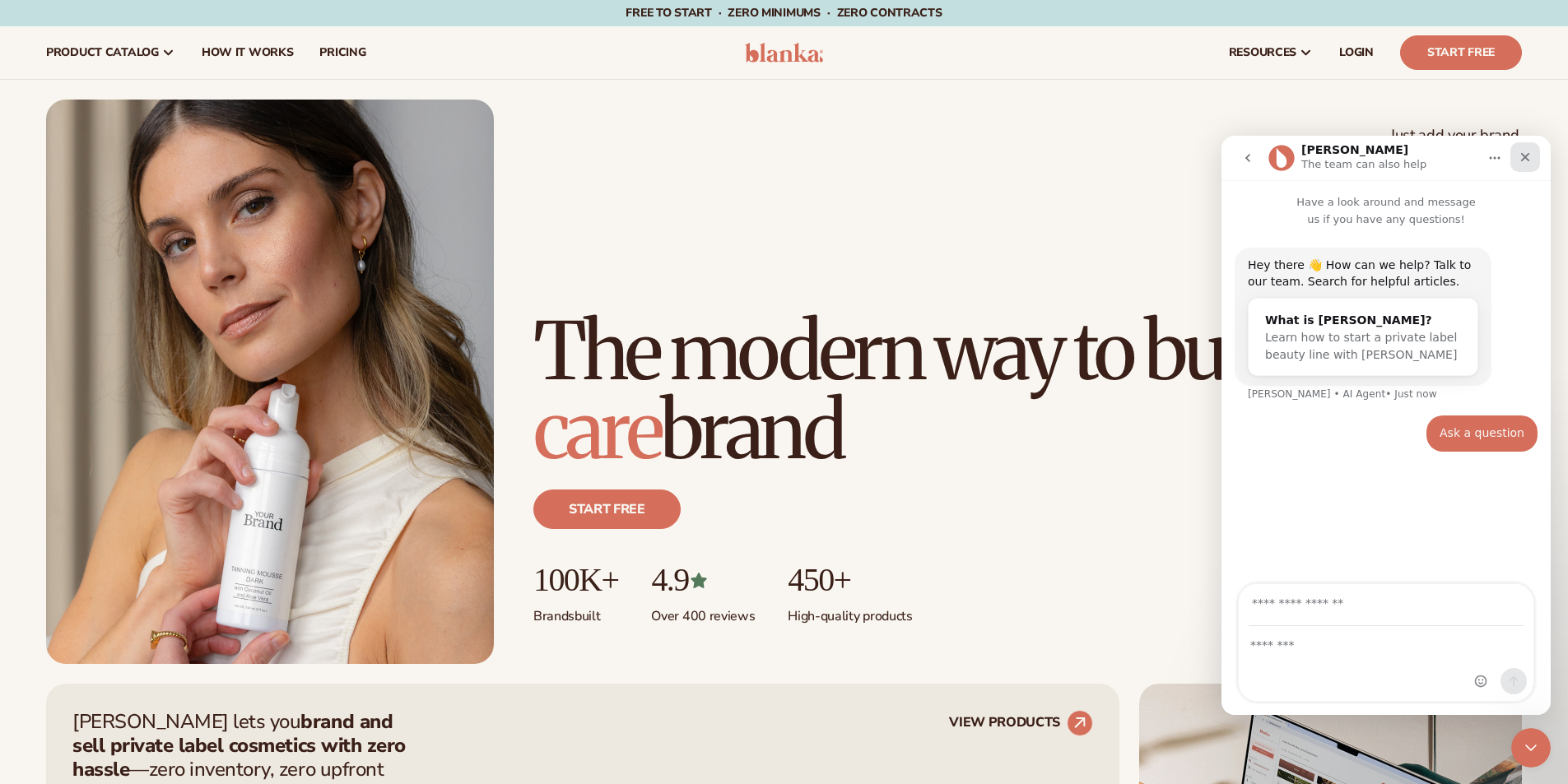
click at [1524, 161] on icon "Close" at bounding box center [1525, 157] width 13 height 13
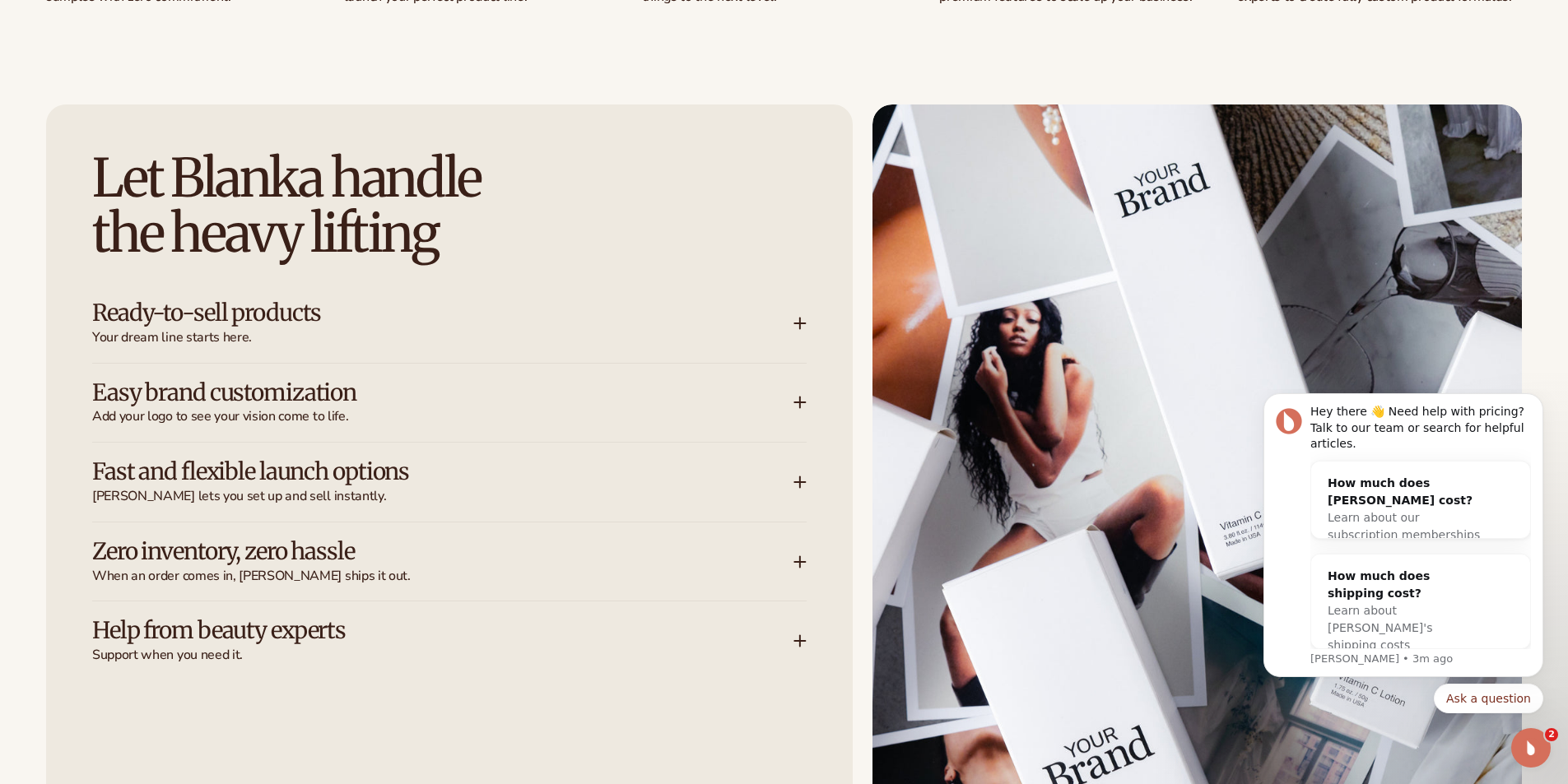
scroll to position [2057, 0]
click at [800, 318] on icon at bounding box center [800, 322] width 0 height 10
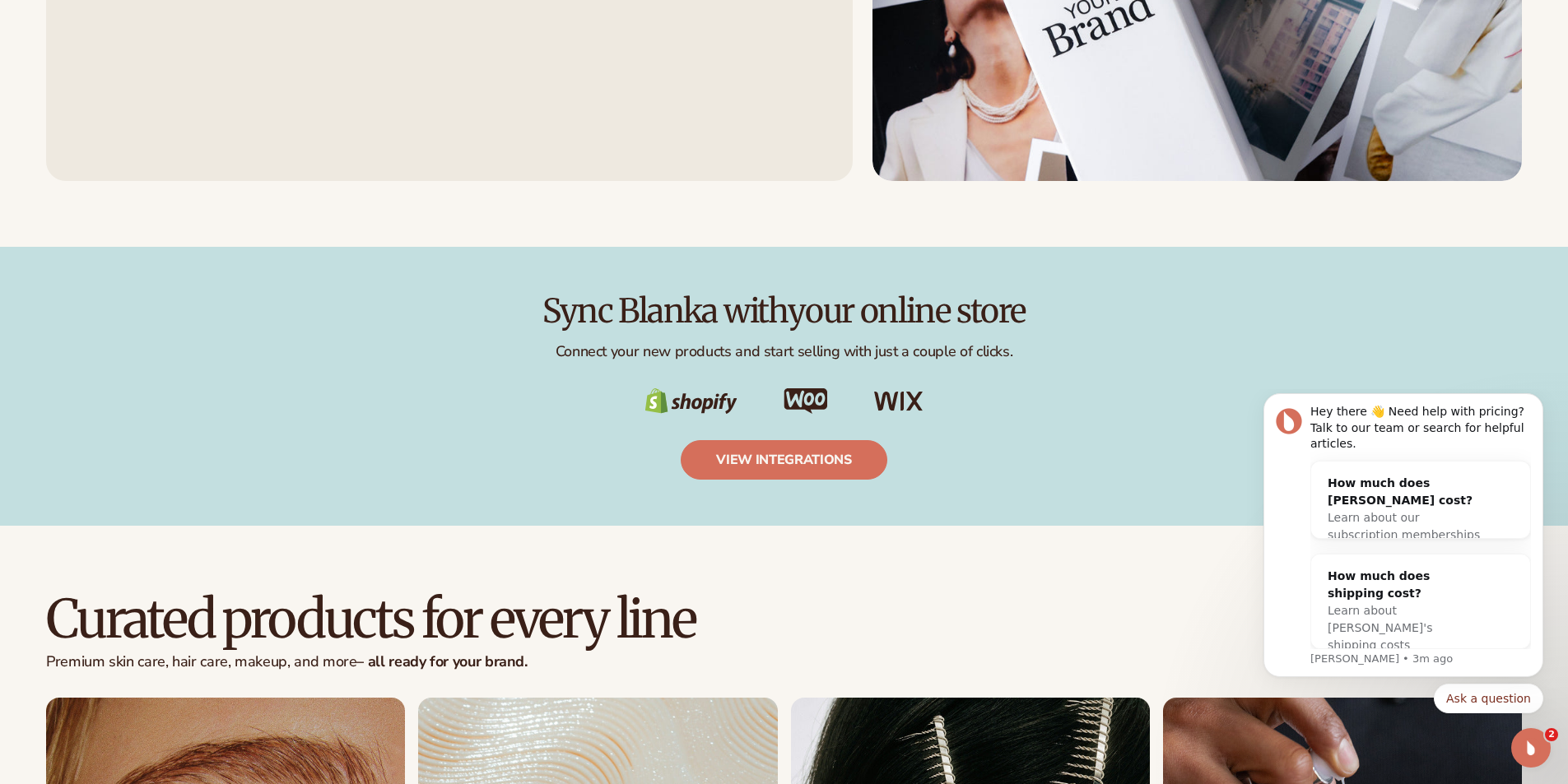
scroll to position [2798, 0]
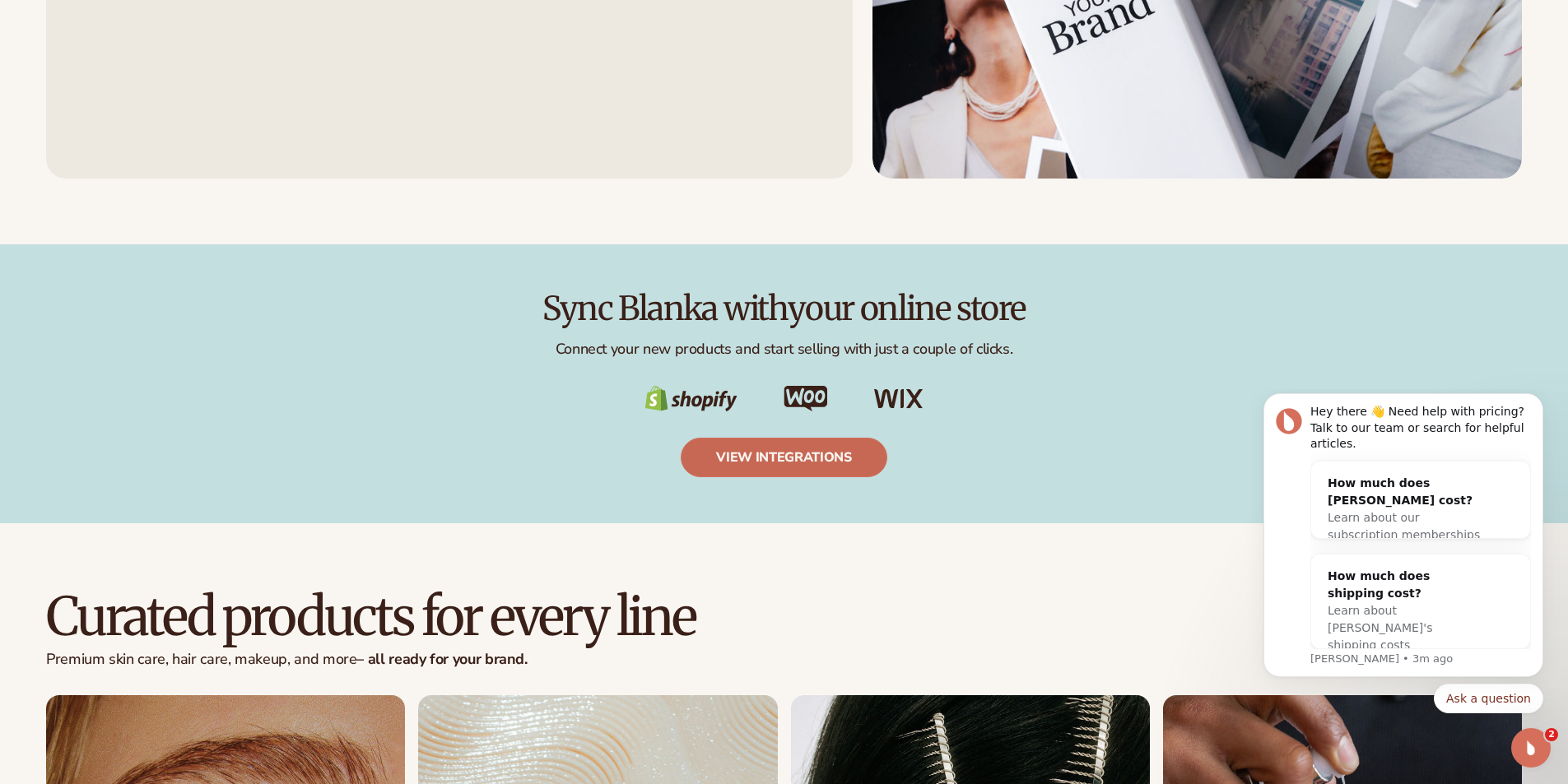
click at [782, 451] on link "view integrations" at bounding box center [784, 458] width 207 height 39
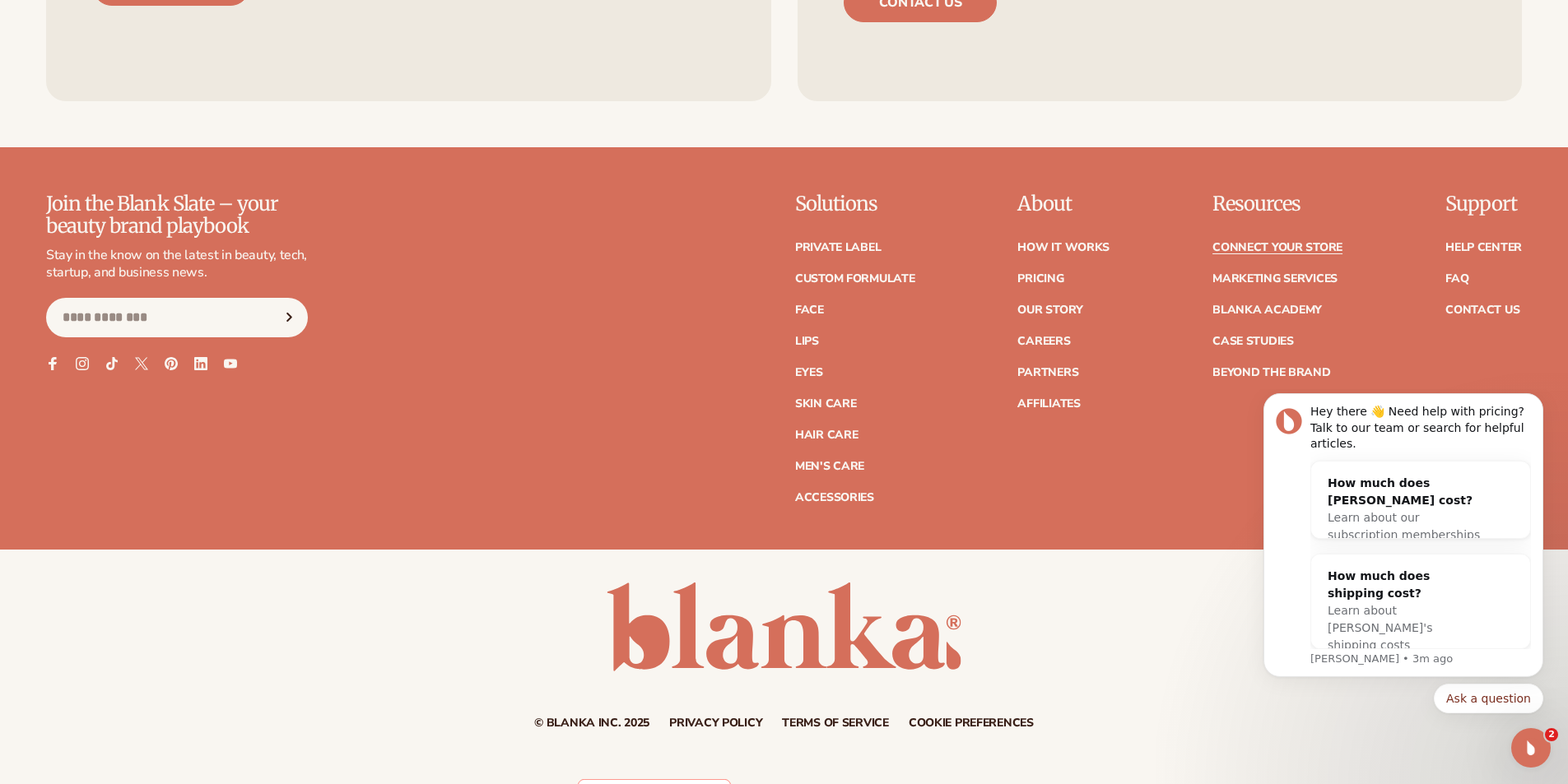
scroll to position [2140, 0]
click at [814, 308] on link "Face" at bounding box center [810, 308] width 29 height 11
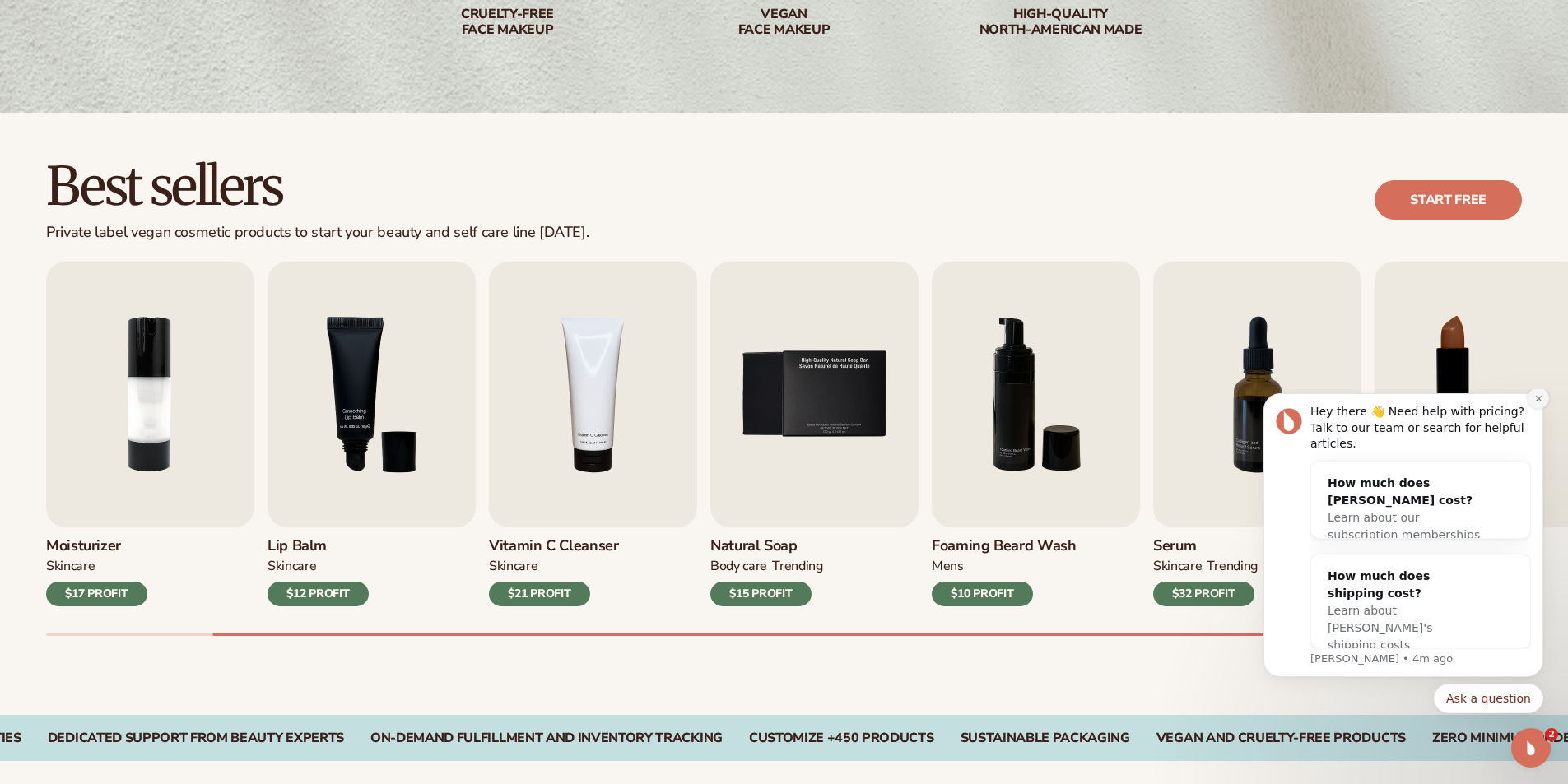
click at [1541, 404] on icon "Dismiss notification" at bounding box center [1539, 398] width 9 height 9
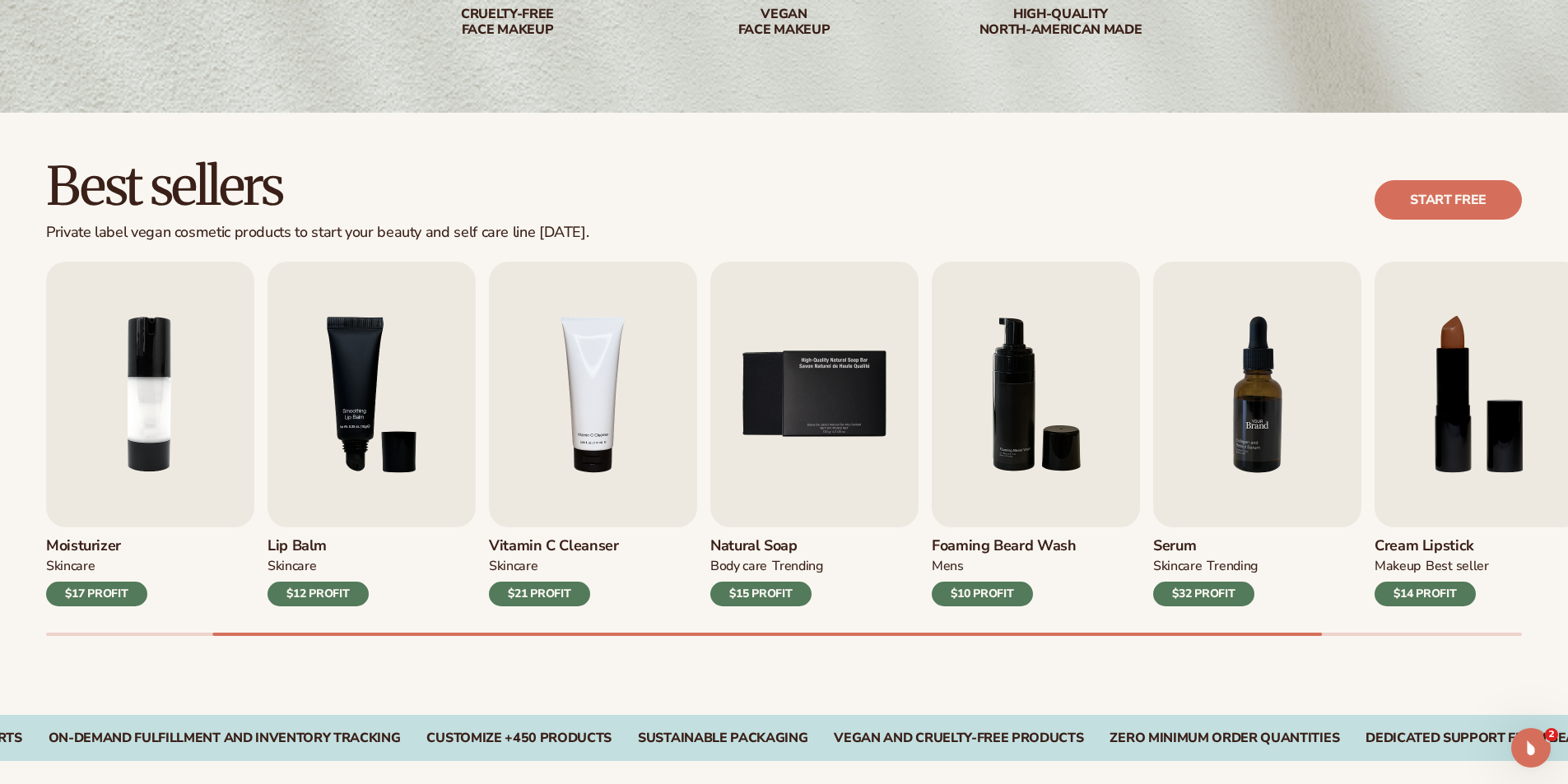
click at [1274, 393] on img "7 / 9" at bounding box center [1257, 394] width 208 height 266
click at [1204, 590] on div "$32 PROFIT" at bounding box center [1204, 594] width 101 height 25
click at [1195, 566] on div "SKINCARE" at bounding box center [1177, 566] width 49 height 17
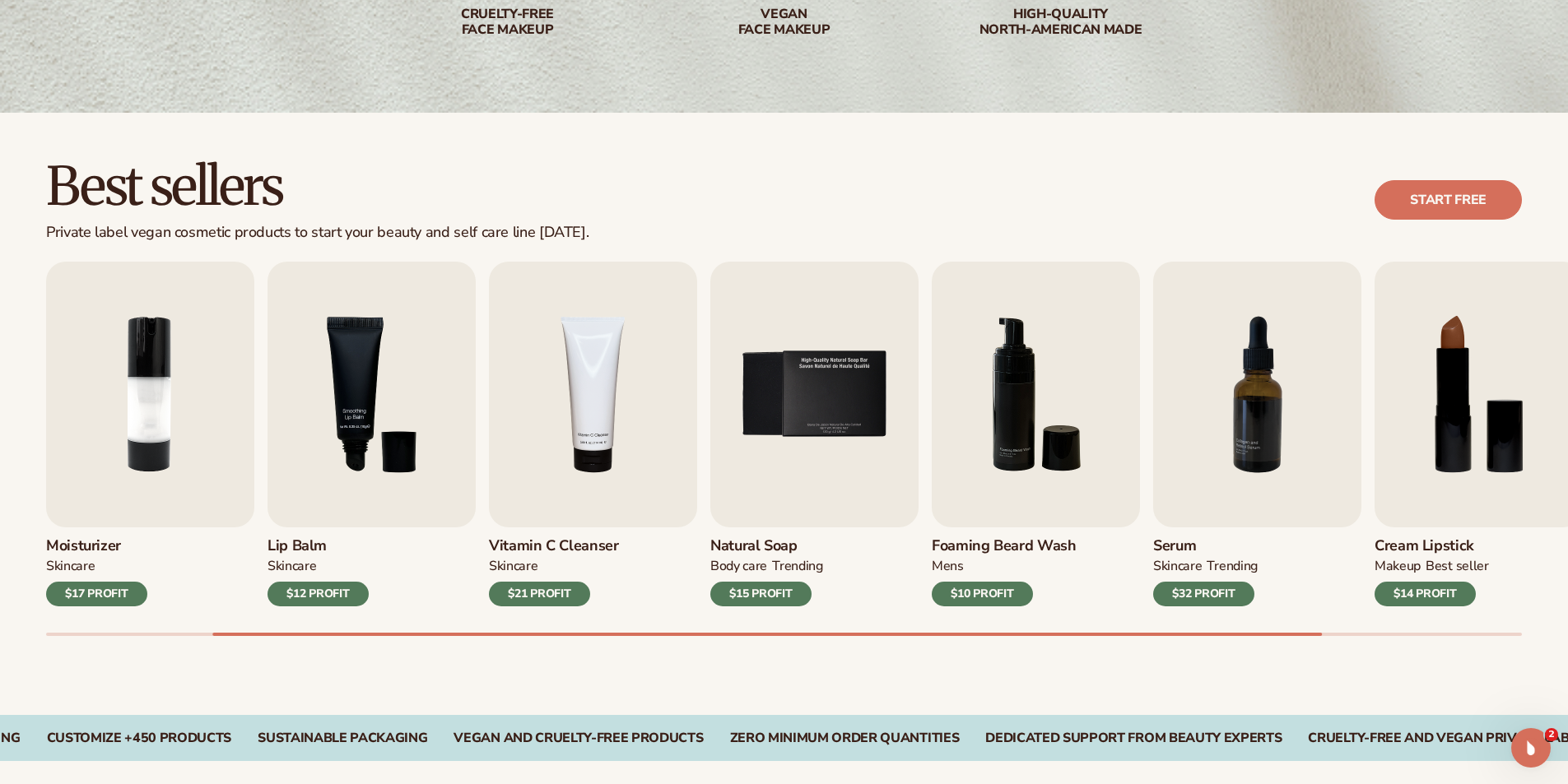
click at [1195, 566] on div "SKINCARE" at bounding box center [1177, 566] width 49 height 17
click at [1247, 442] on img "7 / 9" at bounding box center [1257, 394] width 208 height 266
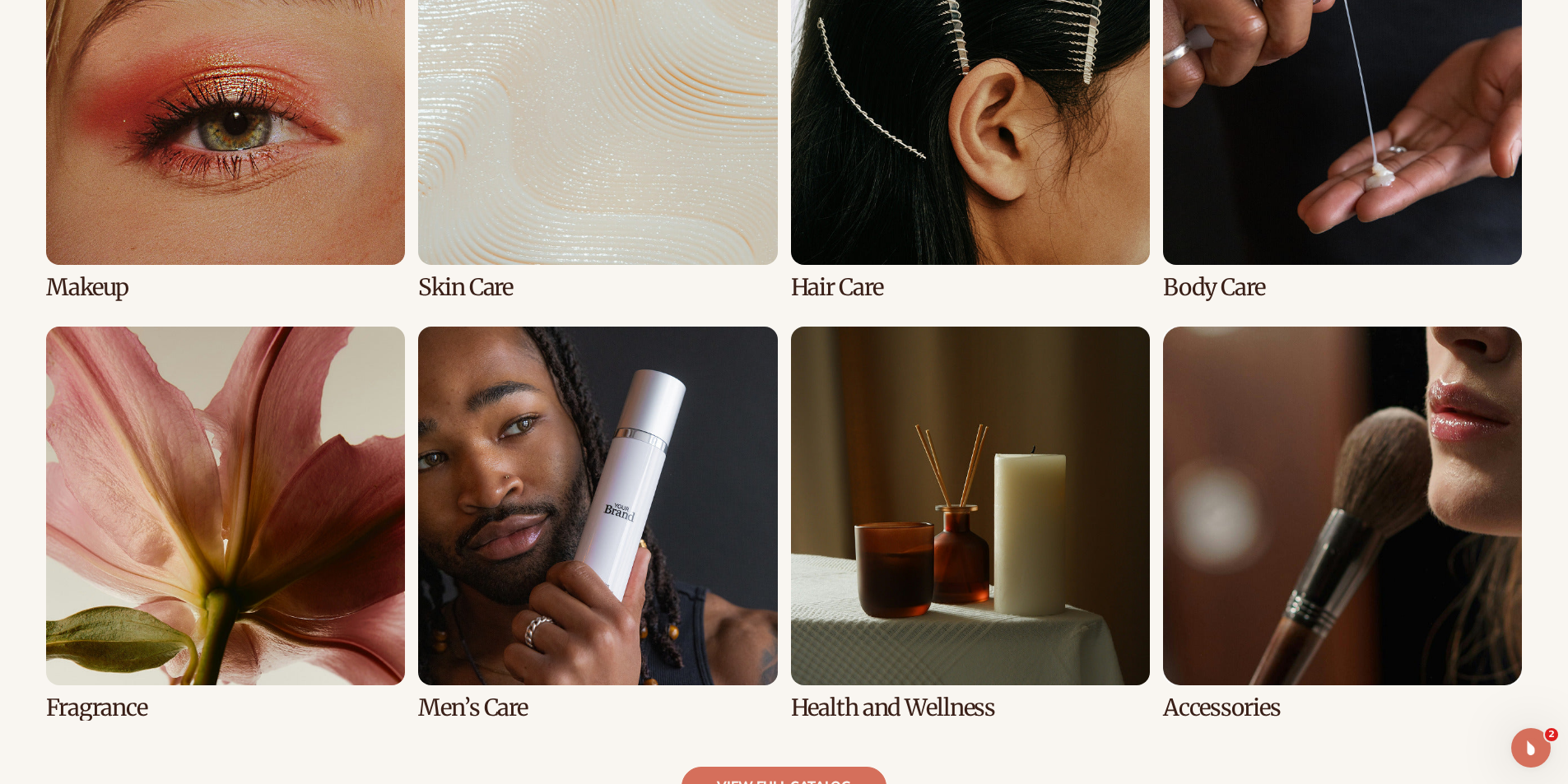
scroll to position [1481, 0]
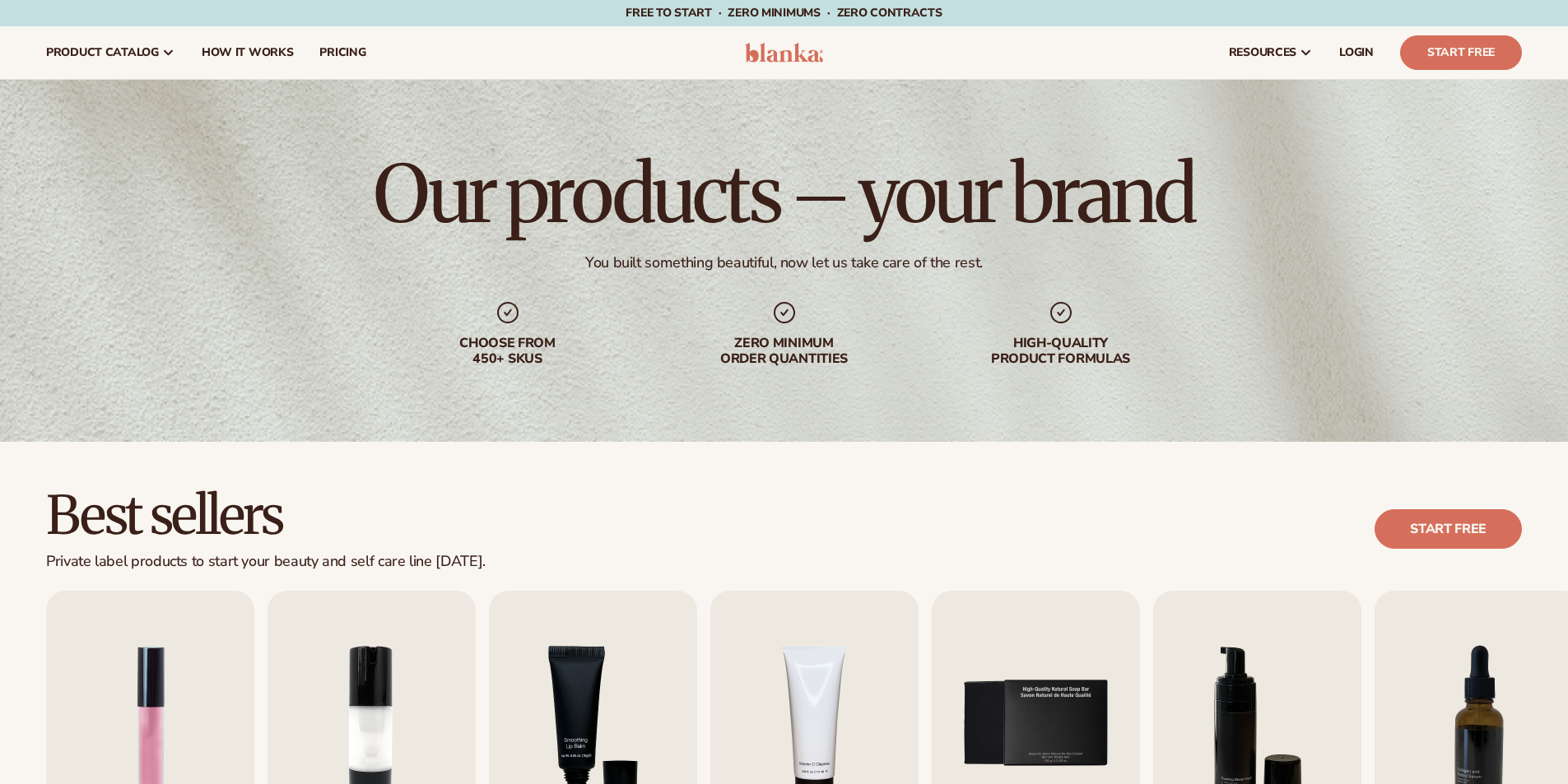
scroll to position [411, 0]
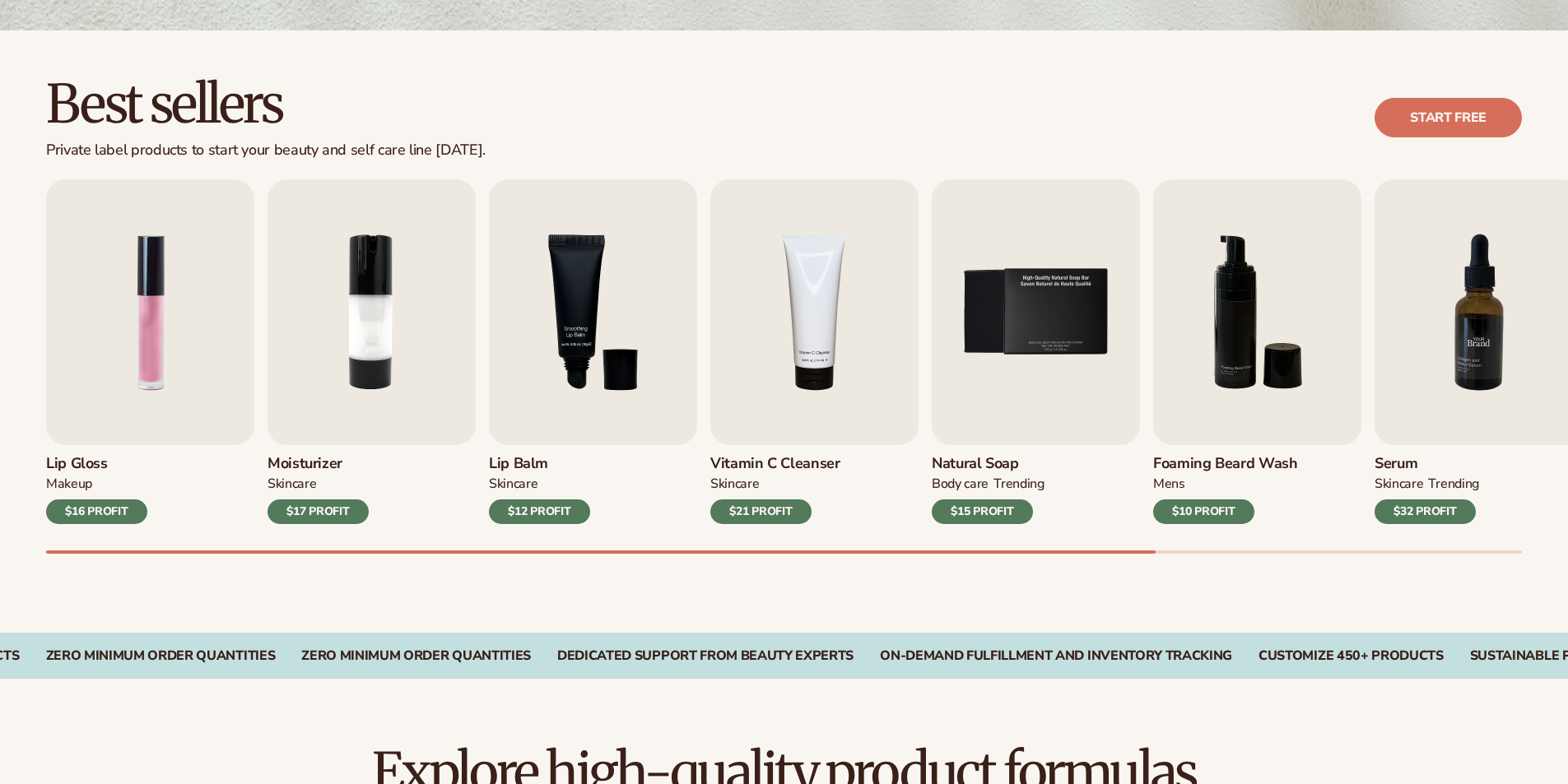
click at [1474, 364] on img "7 / 9" at bounding box center [1479, 312] width 208 height 266
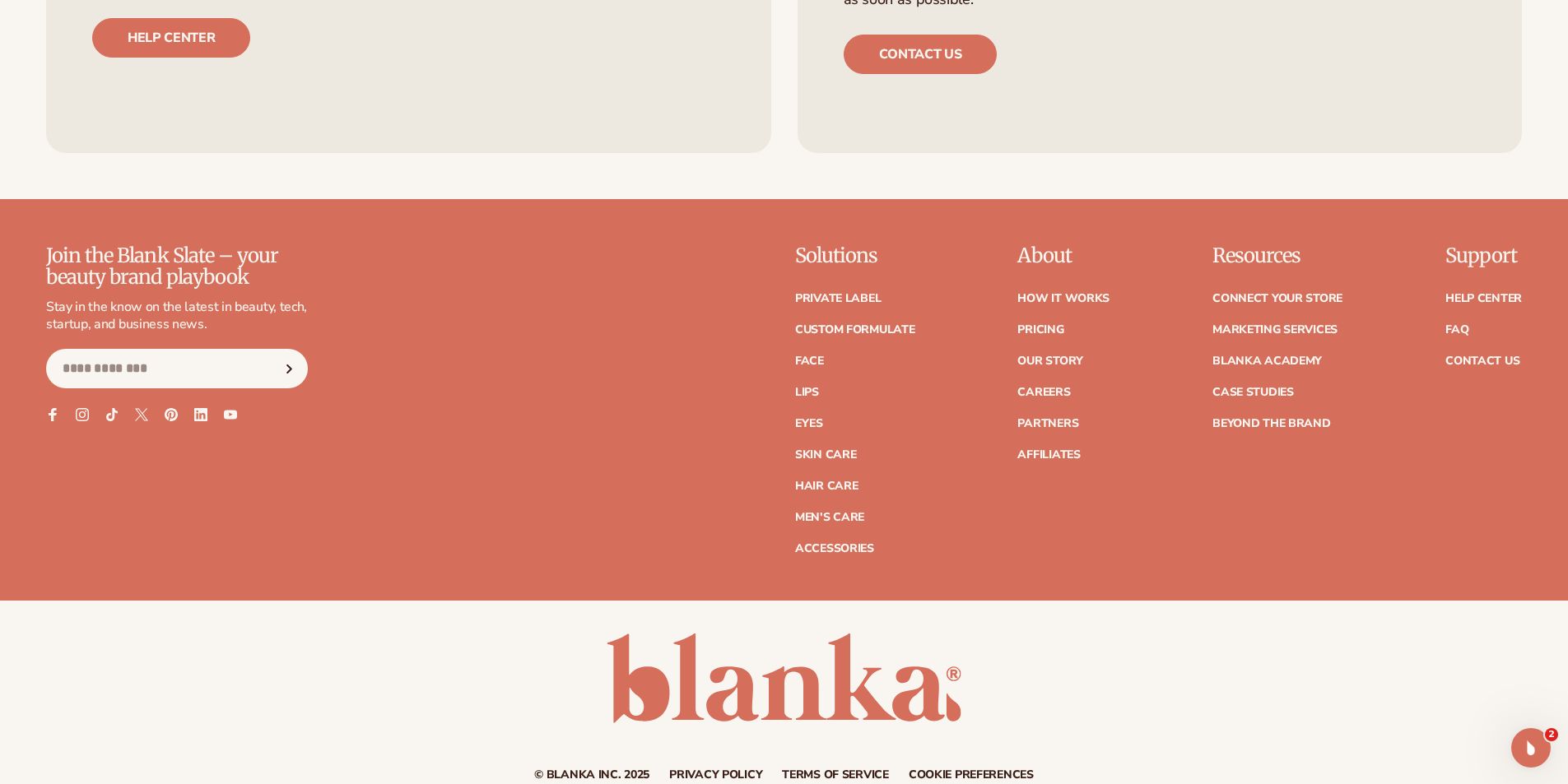
scroll to position [3218, 0]
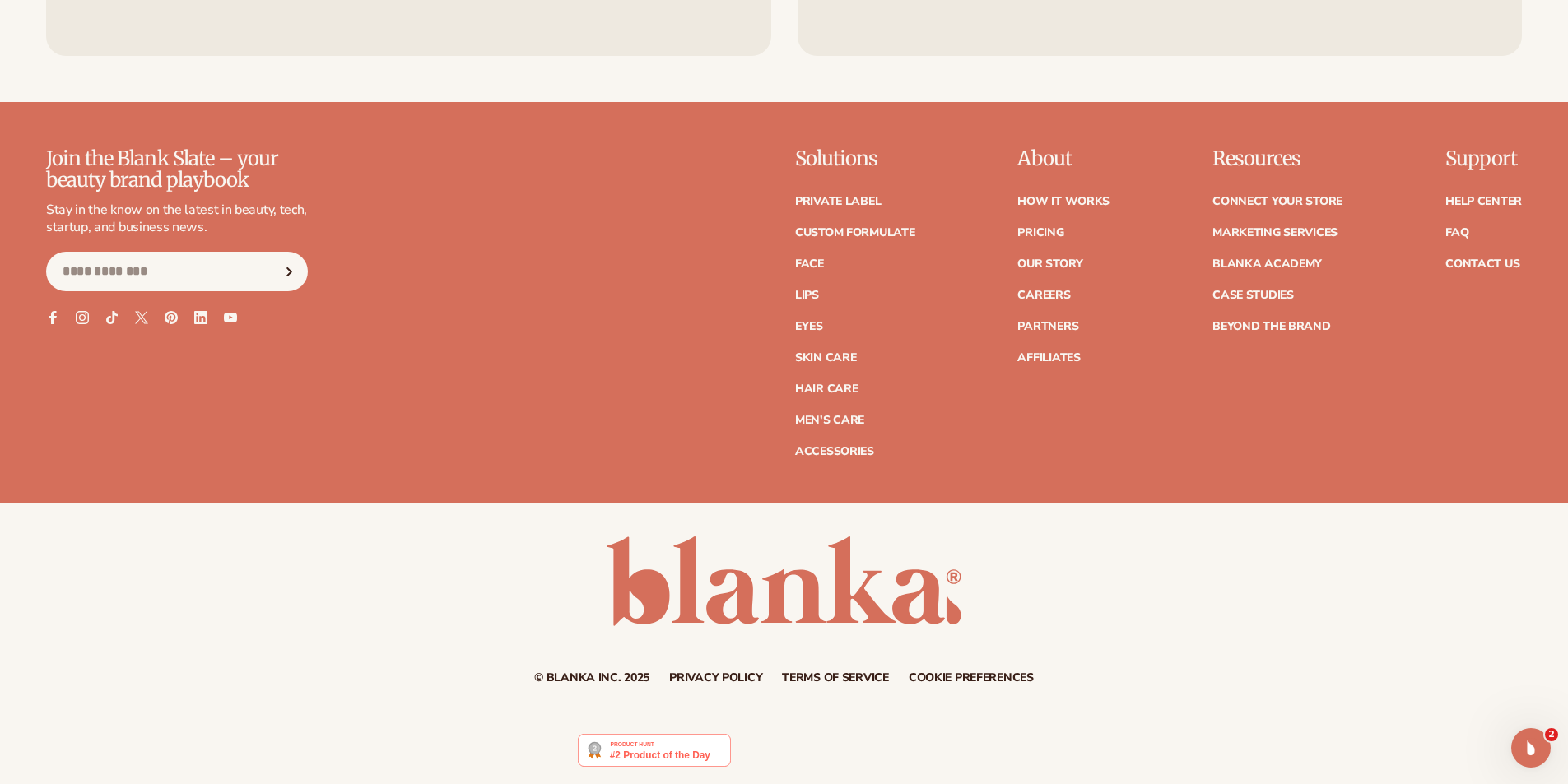
click at [1457, 227] on link "FAQ" at bounding box center [1457, 232] width 23 height 11
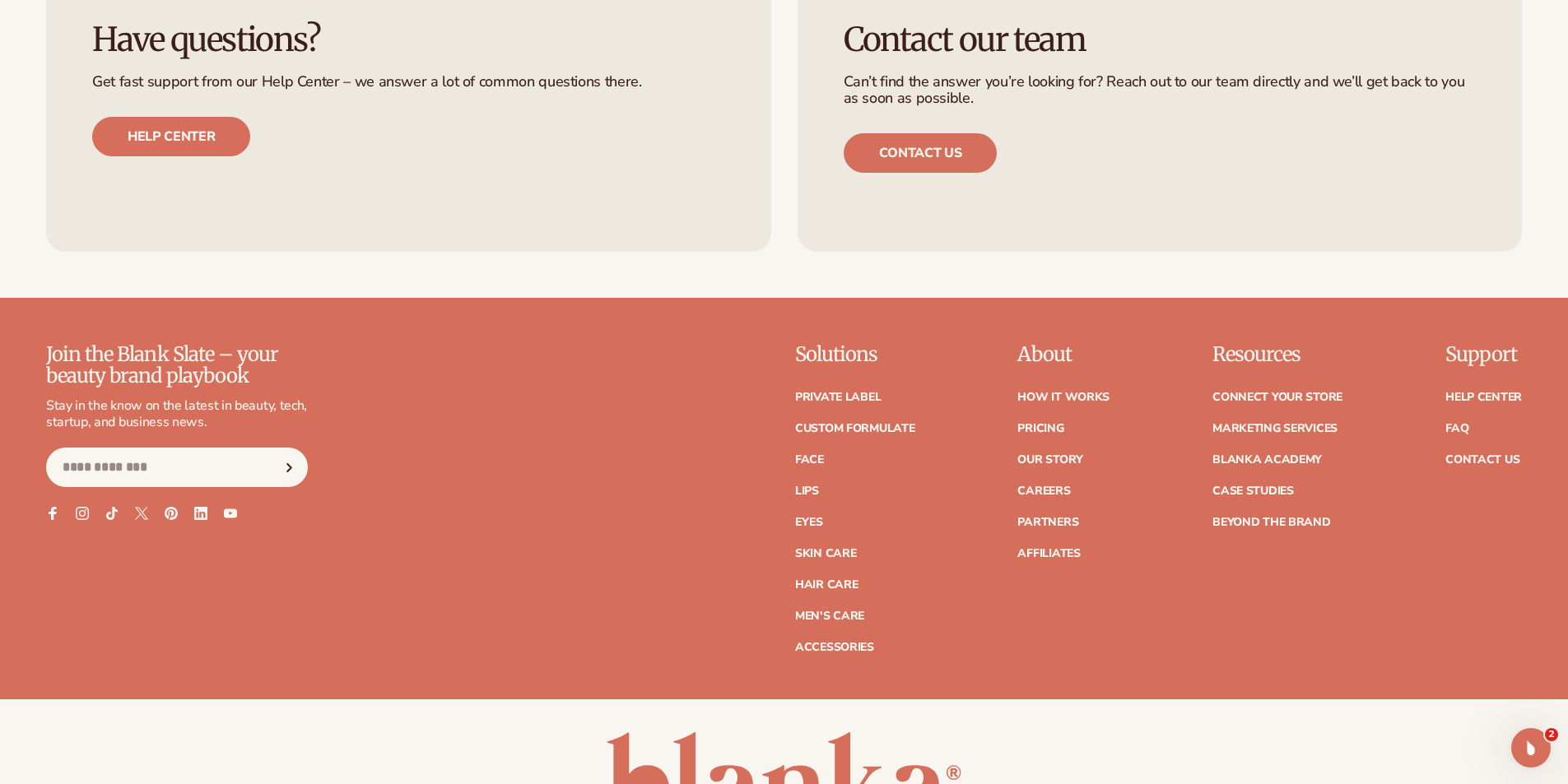
scroll to position [7339, 0]
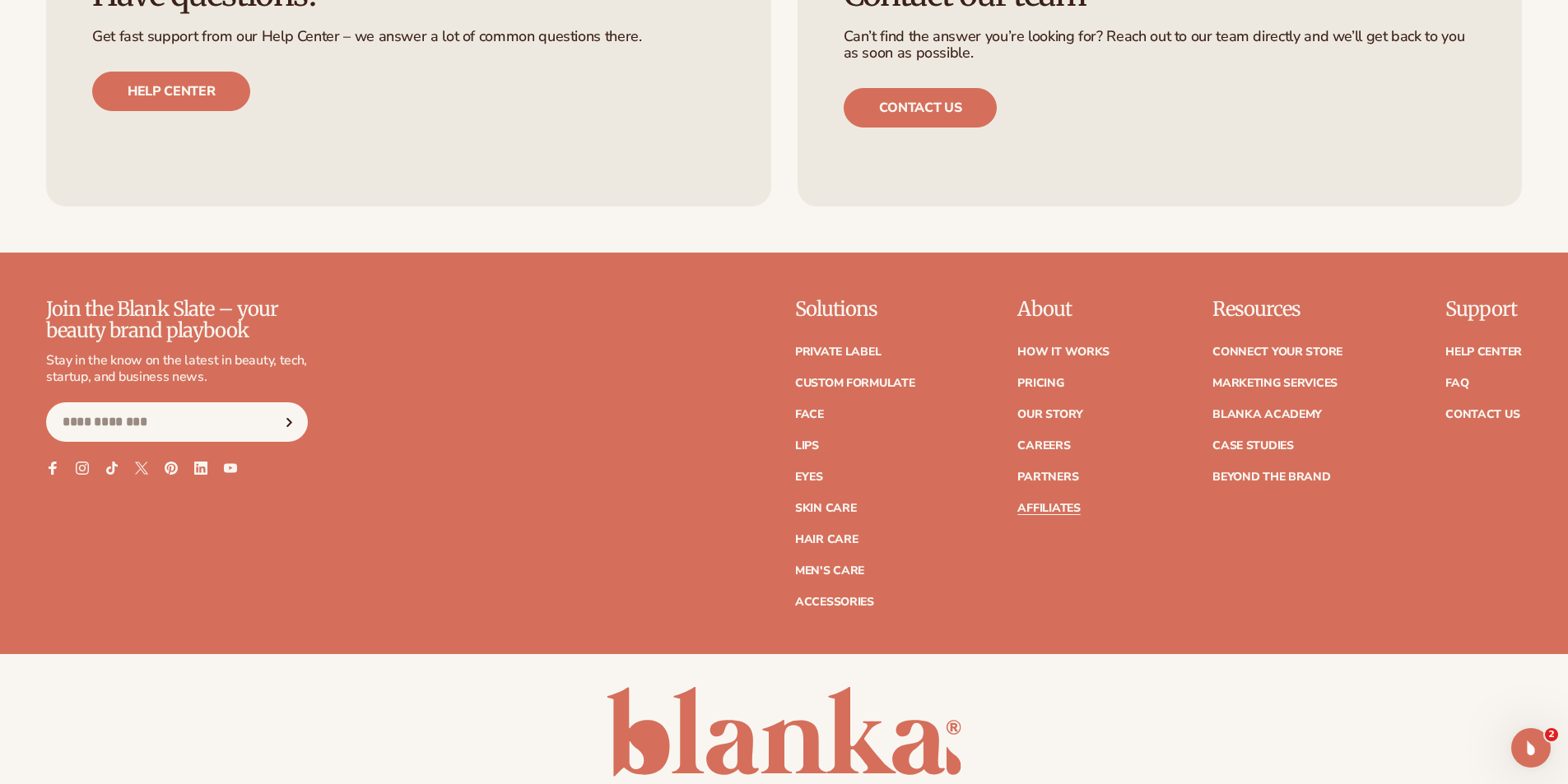
click at [1036, 507] on link "Affiliates" at bounding box center [1048, 508] width 63 height 11
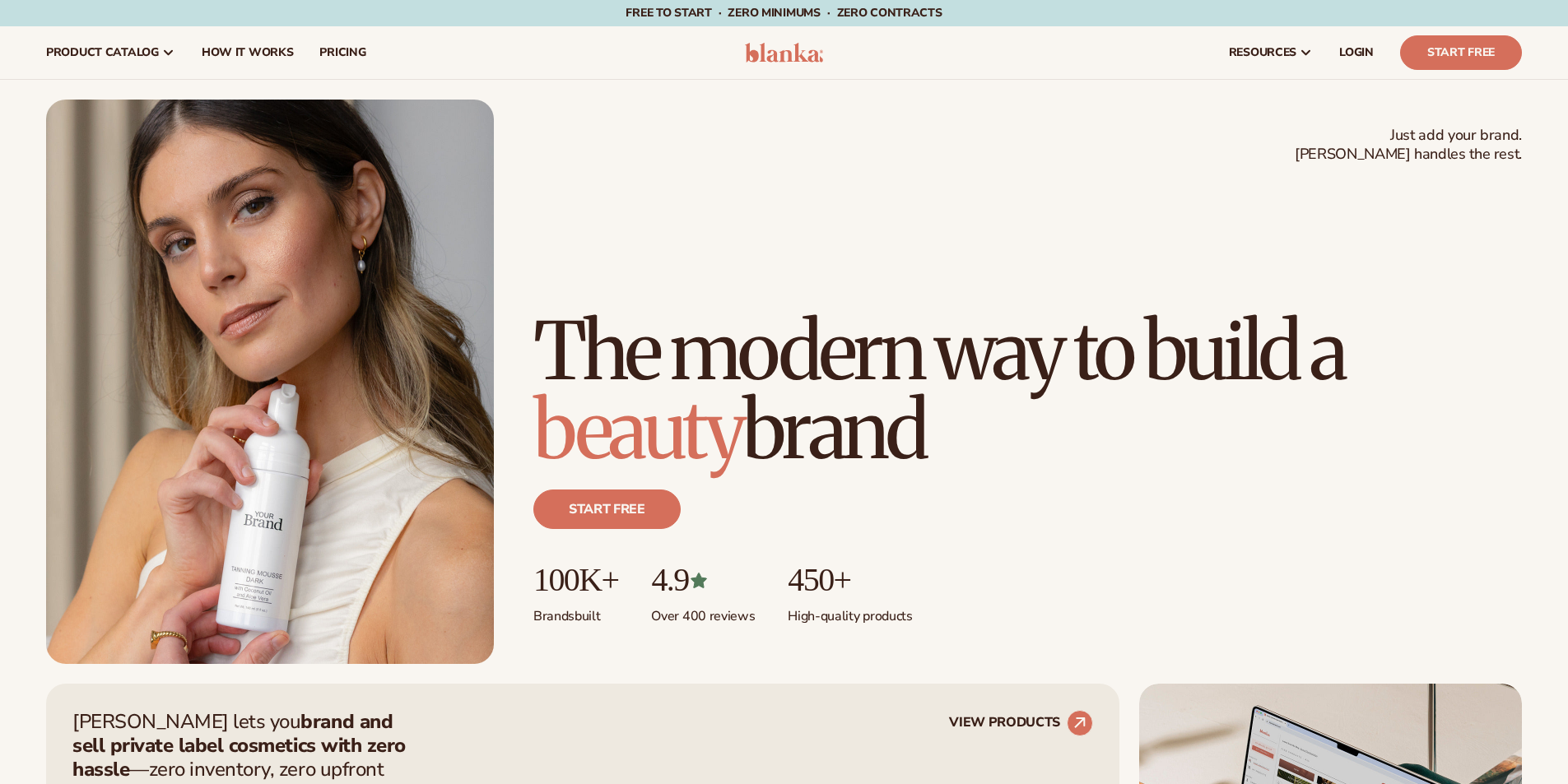
scroll to position [7339, 0]
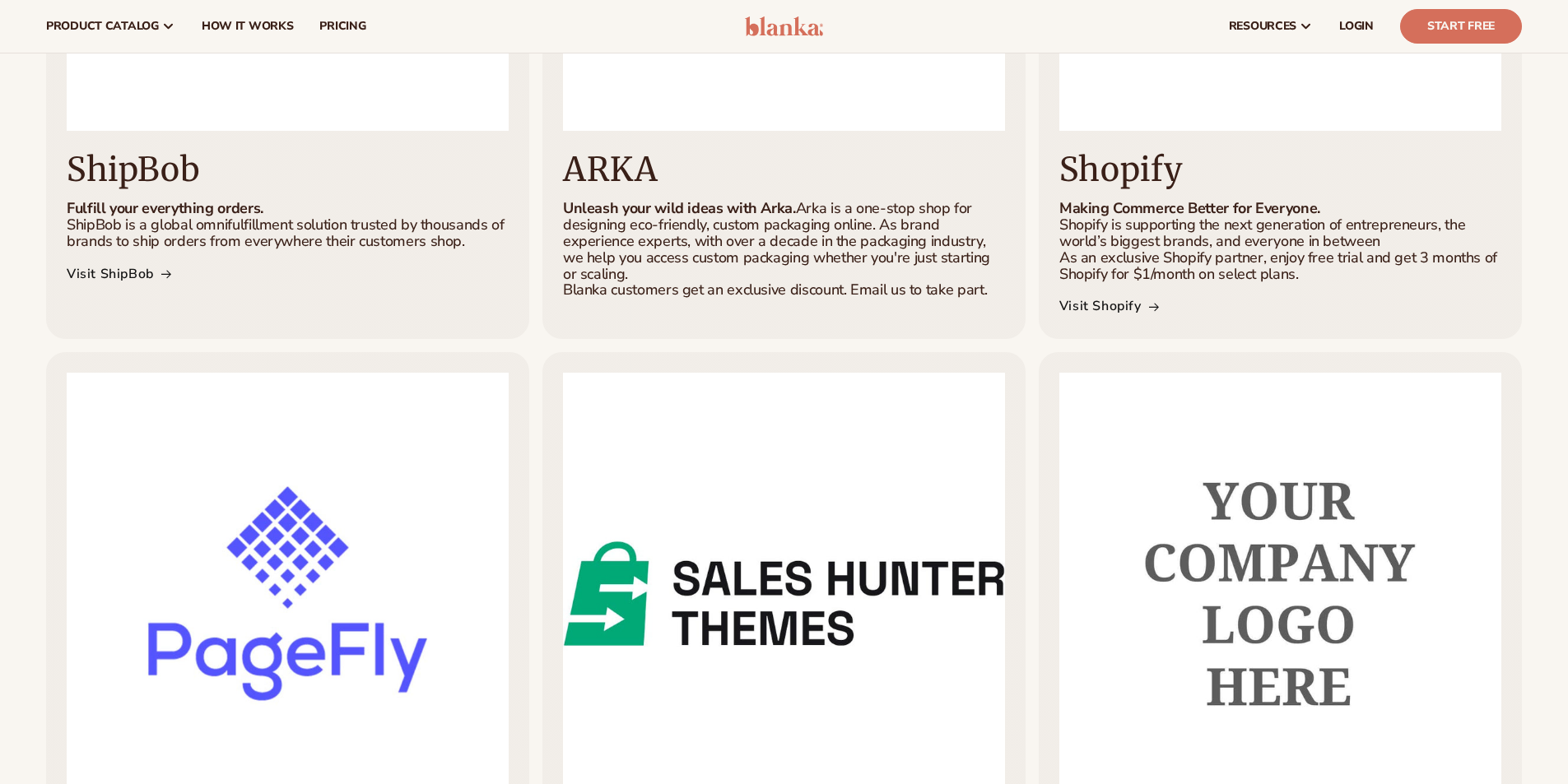
scroll to position [329, 0]
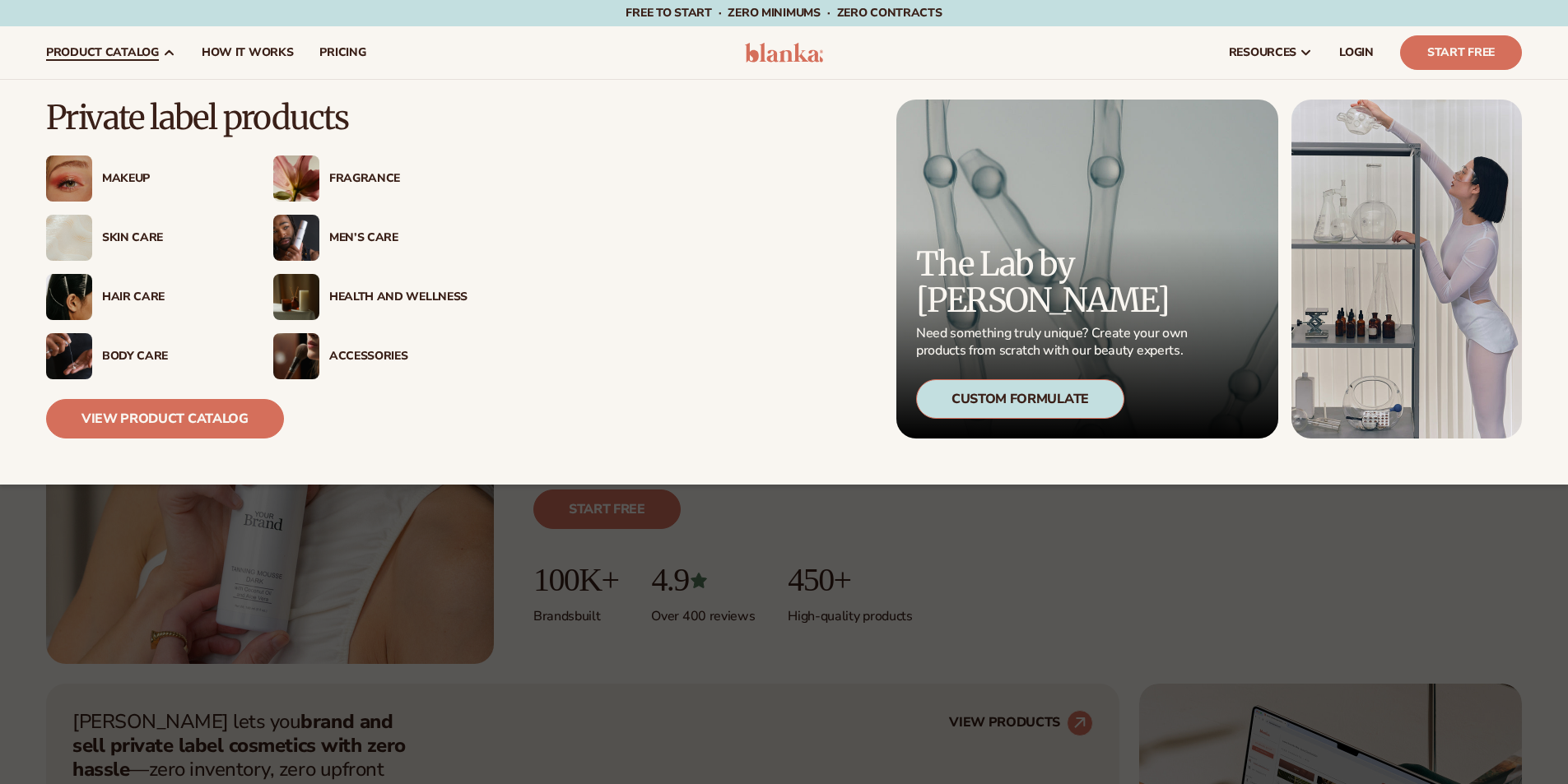
click at [159, 46] on link "product catalog" at bounding box center [110, 52] width 155 height 52
click at [179, 421] on link "View Product Catalog" at bounding box center [165, 419] width 238 height 39
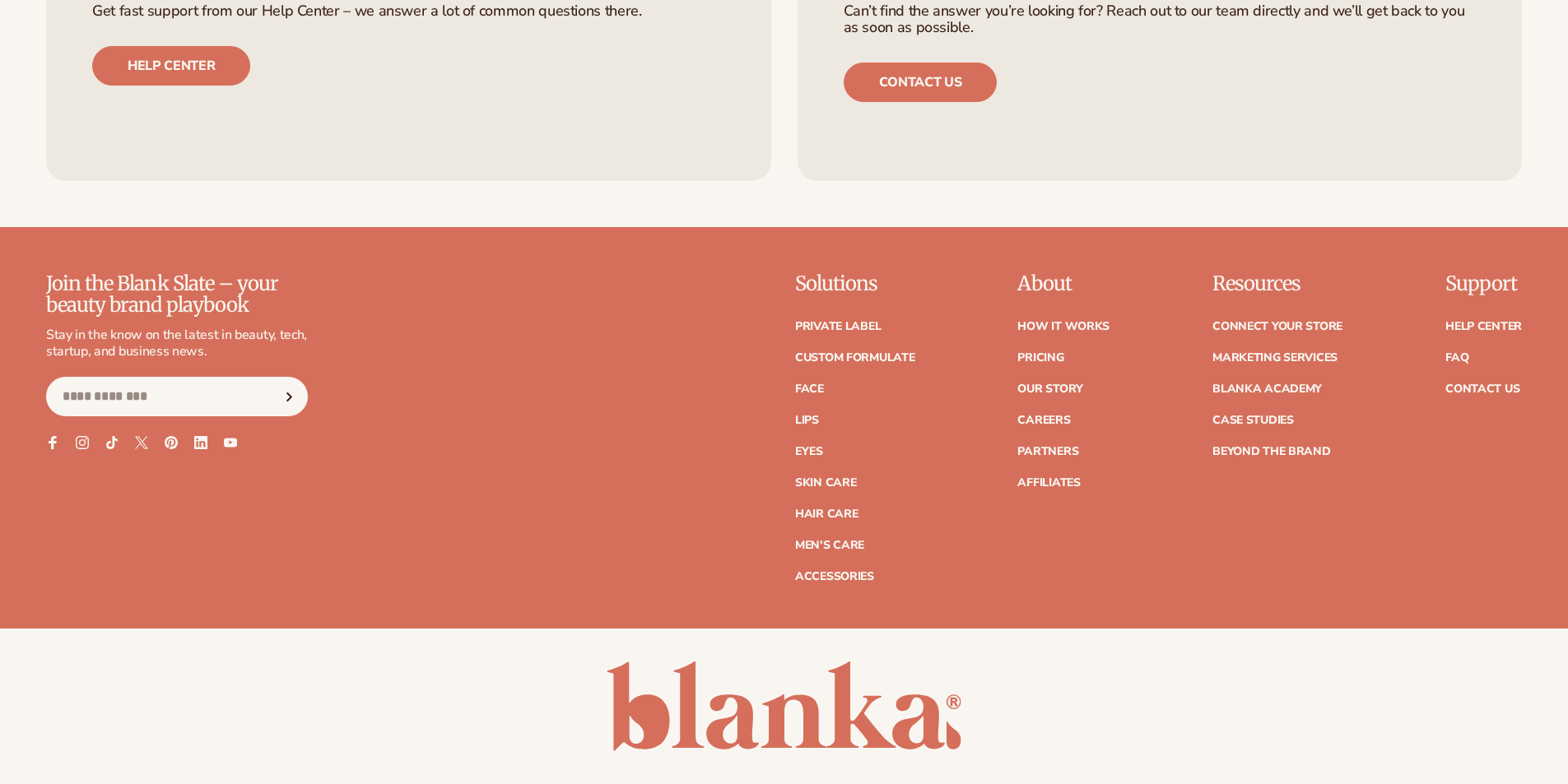
scroll to position [7489, 0]
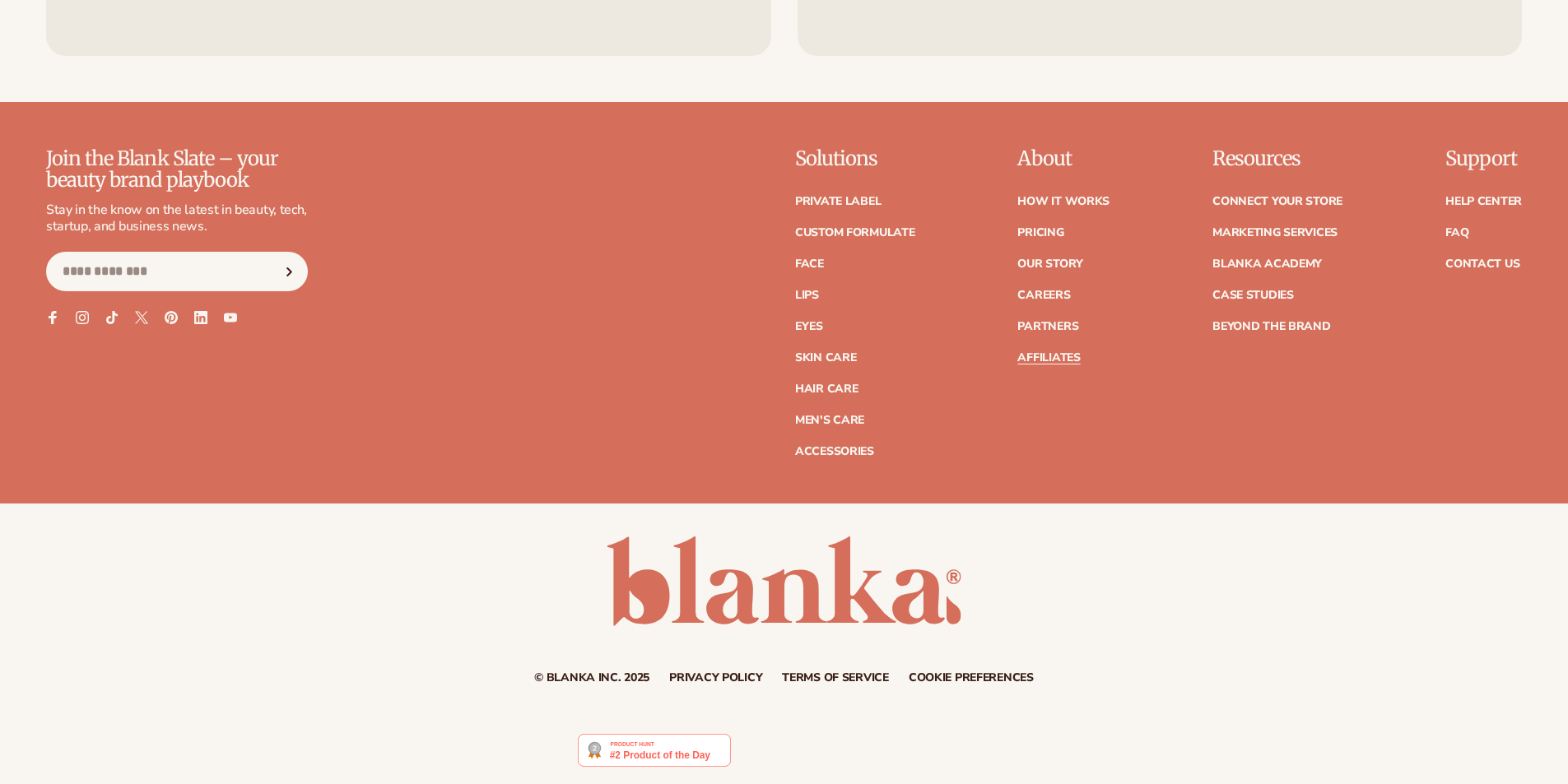
click at [1056, 355] on link "Affiliates" at bounding box center [1048, 357] width 63 height 11
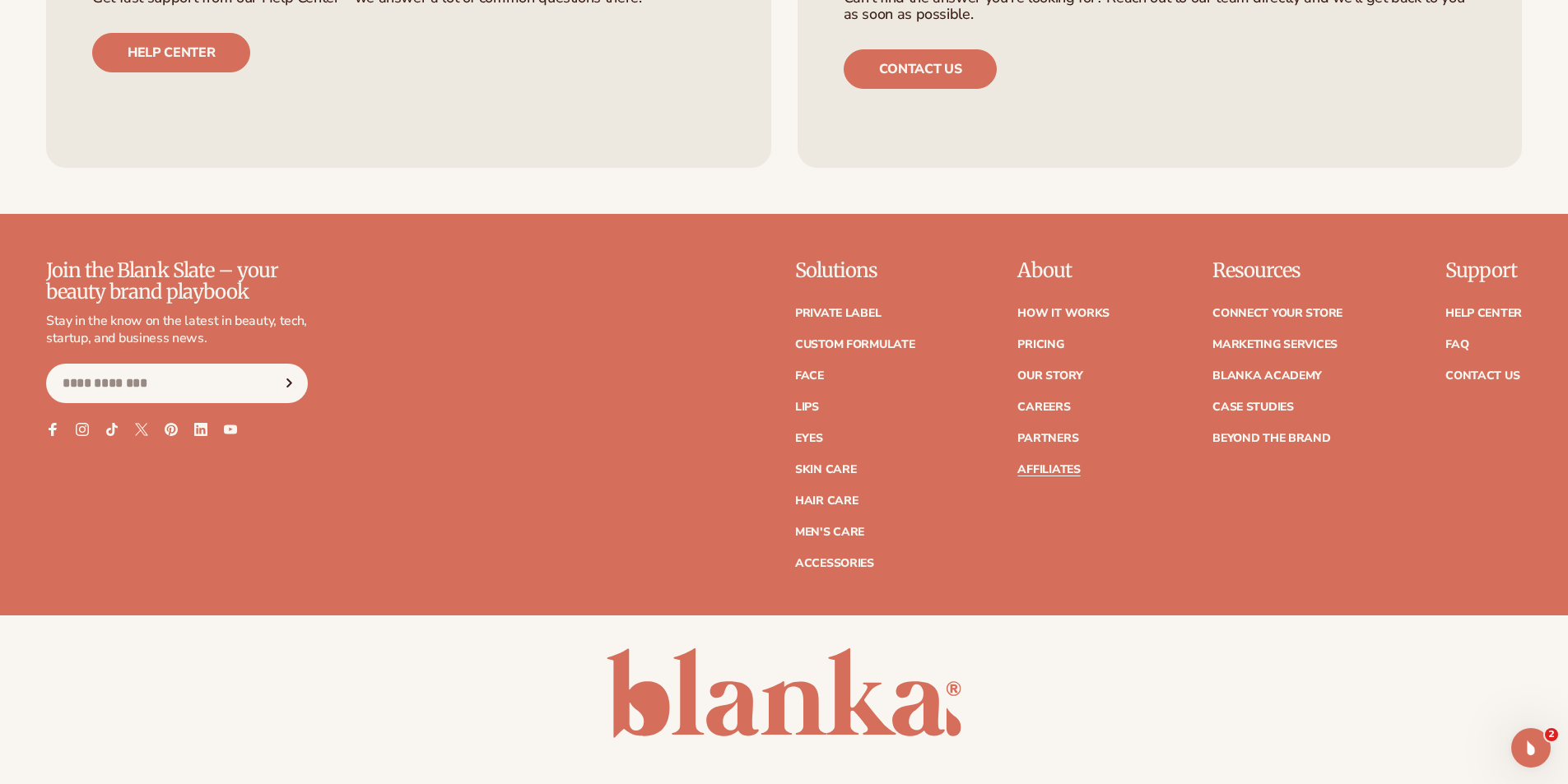
scroll to position [4711, 0]
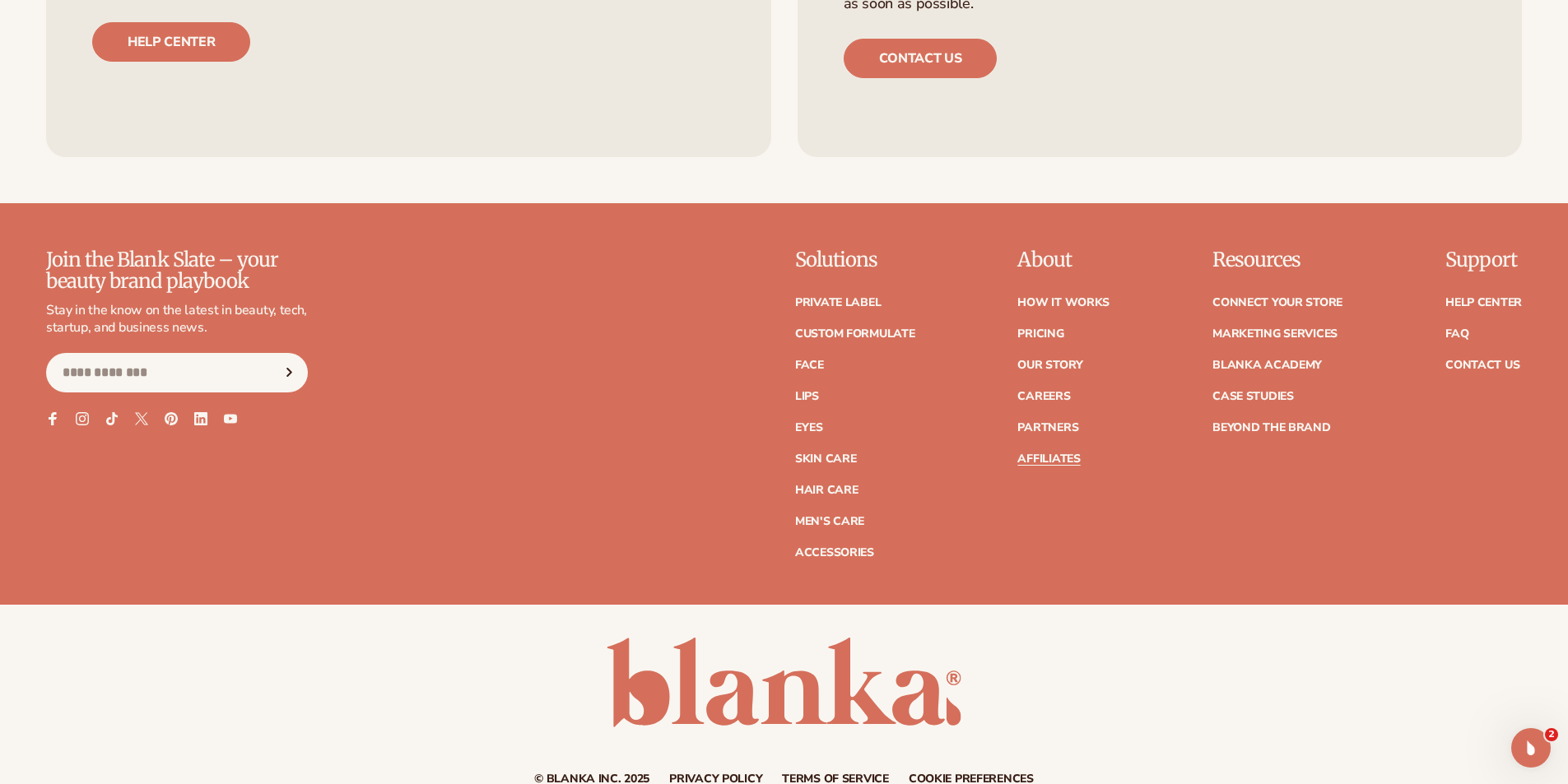
click at [1054, 445] on ul "How It Works Pricing Our Story Careers Partners Affiliates" at bounding box center [1064, 372] width 93 height 184
click at [1052, 453] on link "Affiliates" at bounding box center [1048, 458] width 63 height 11
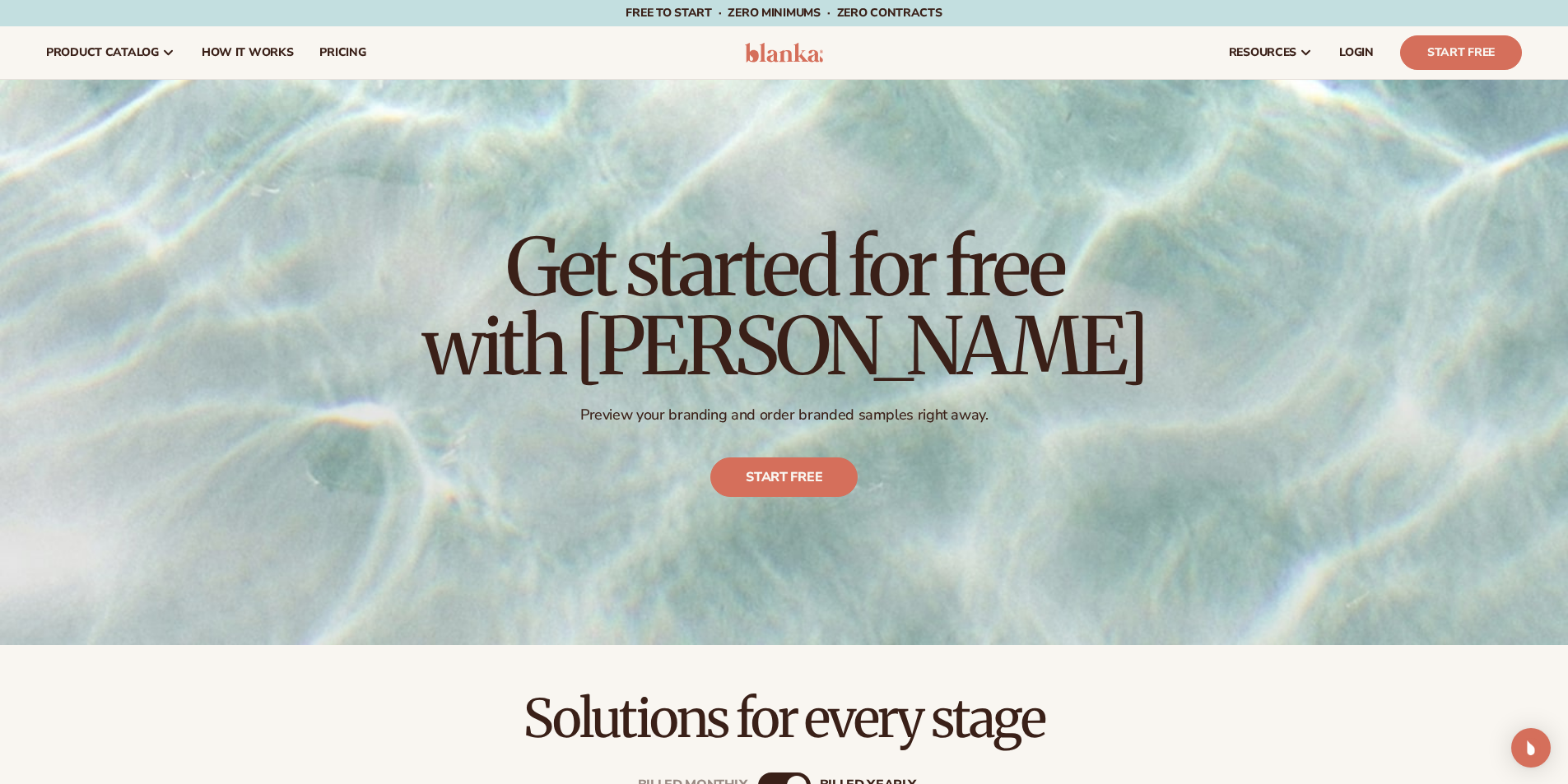
drag, startPoint x: 1575, startPoint y: 626, endPoint x: 1580, endPoint y: -31, distance: 657.0
click at [1567, 0] on html "Skip to content Free to start · ZERO minimums · ZERO contracts · Free to start …" at bounding box center [784, 392] width 1568 height 784
click at [784, 473] on link "Start free" at bounding box center [784, 477] width 147 height 39
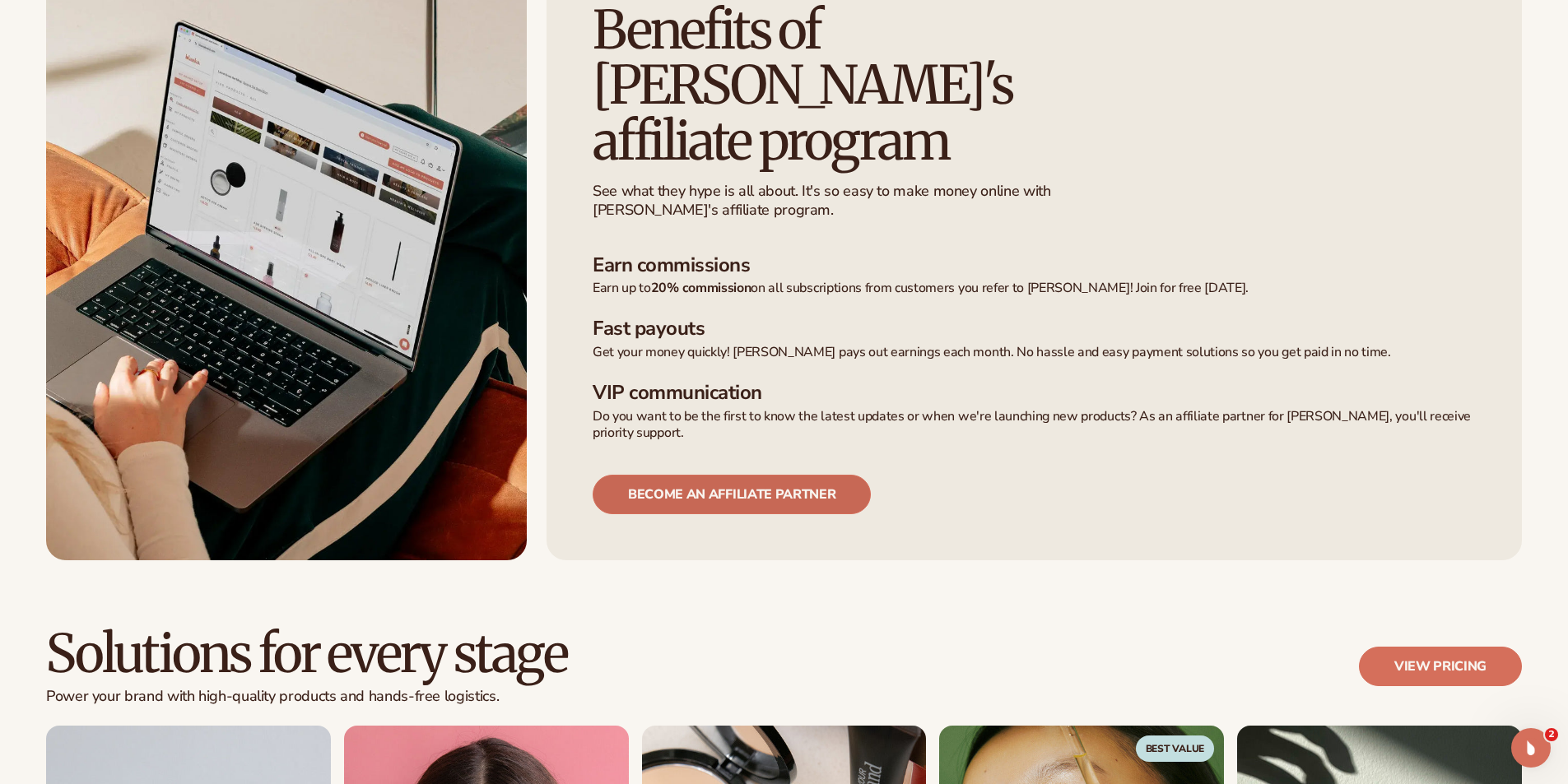
click at [758, 475] on link "Become an affiliate partner" at bounding box center [731, 494] width 279 height 39
